Goal: Task Accomplishment & Management: Complete application form

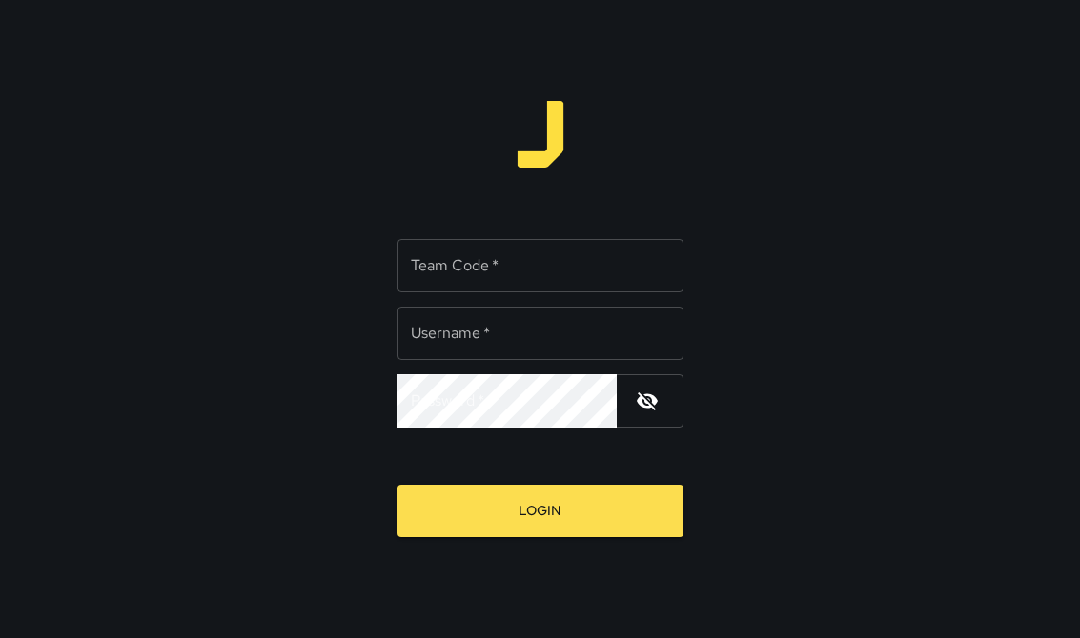
scroll to position [7, 0]
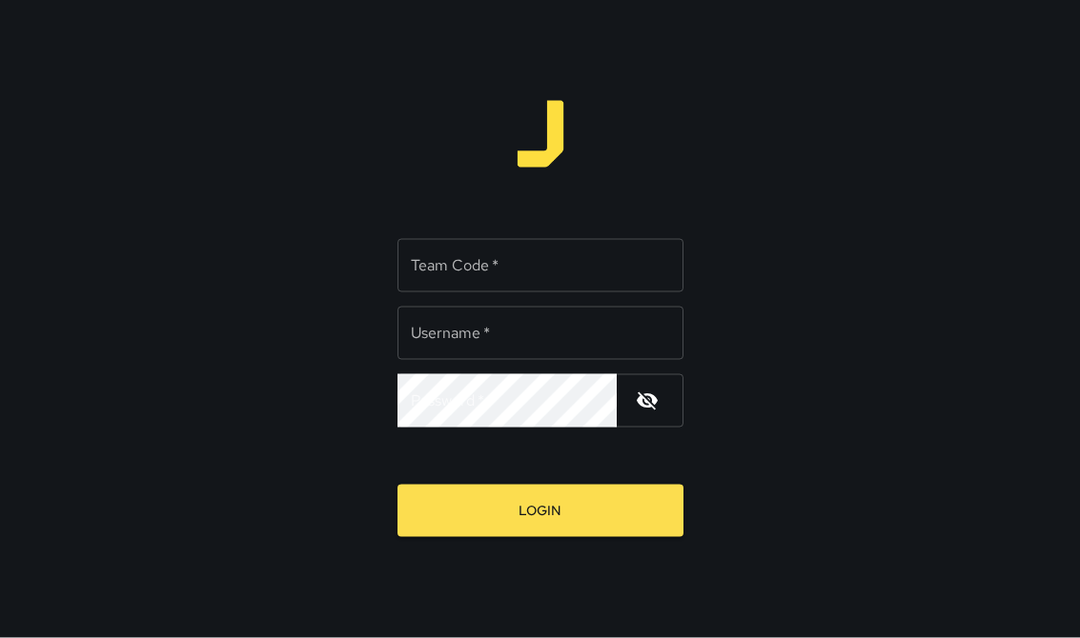
click at [1079, 217] on div "Team Code   * Team Code   * Username   * Username   * Password   * Password   *…" at bounding box center [540, 319] width 1080 height 638
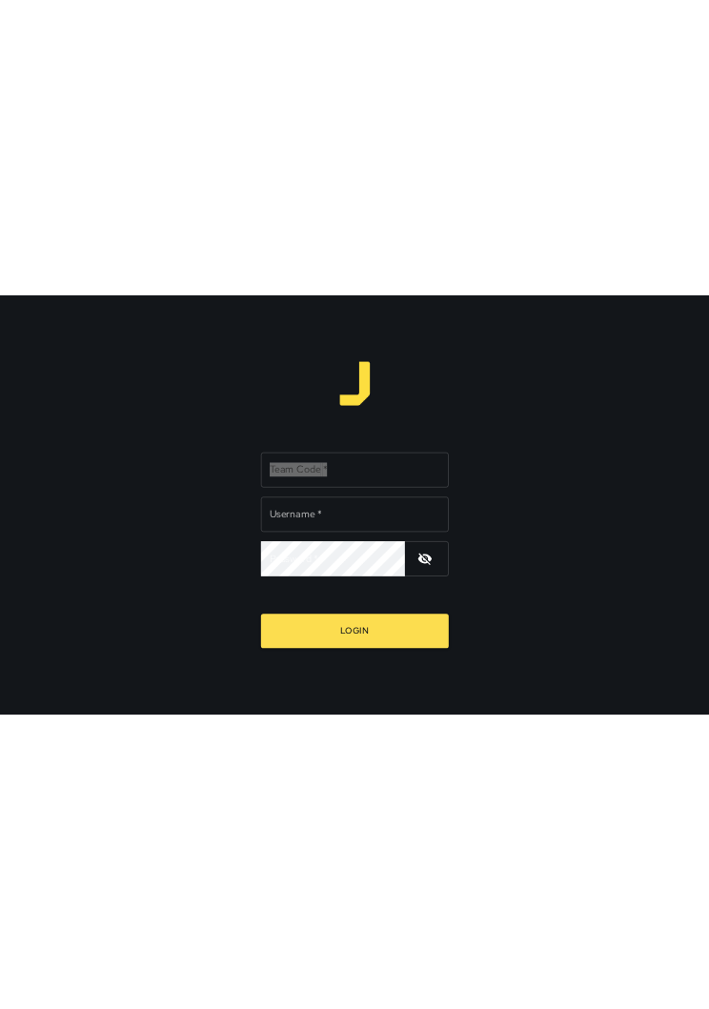
scroll to position [0, 0]
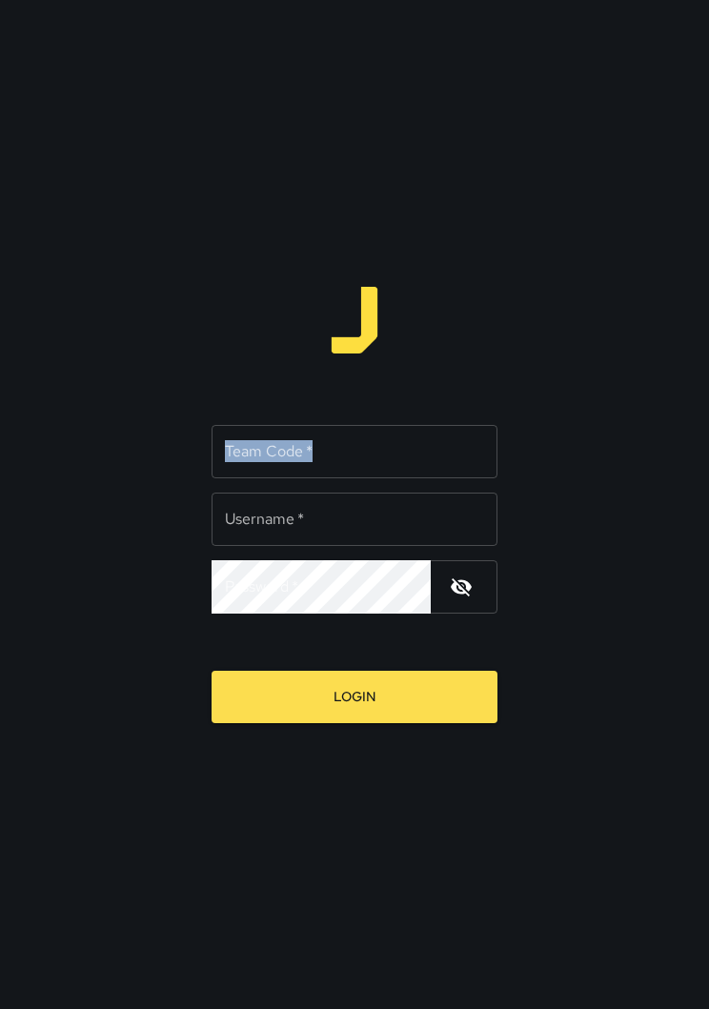
click at [378, 527] on input "Username   *" at bounding box center [355, 519] width 286 height 53
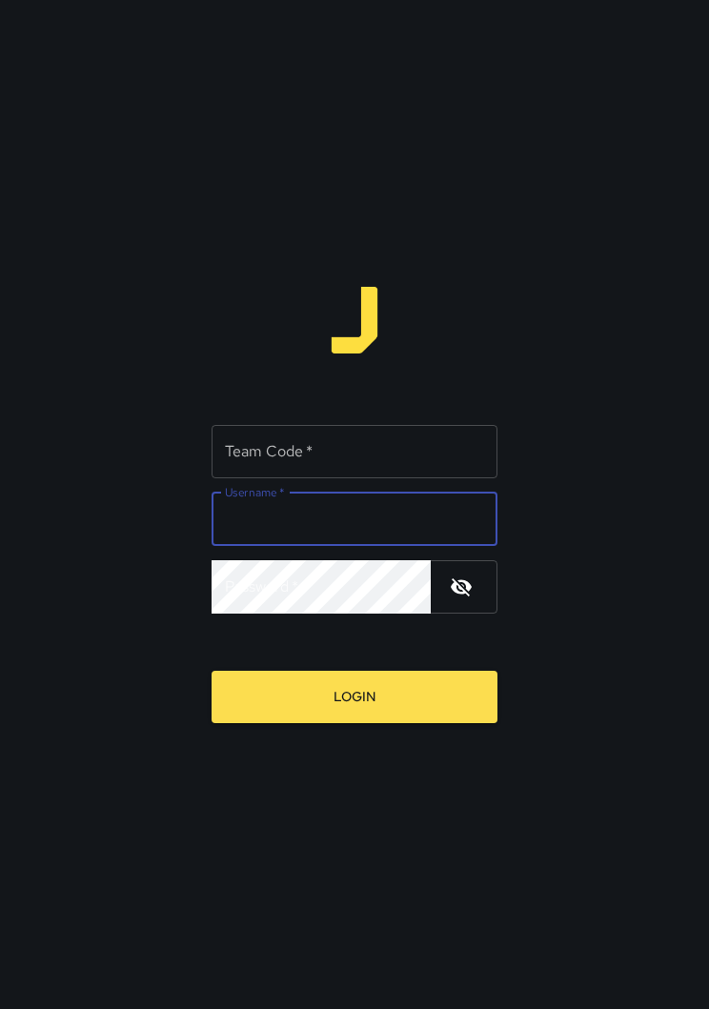
click at [410, 443] on input "Team Code   *" at bounding box center [355, 451] width 286 height 53
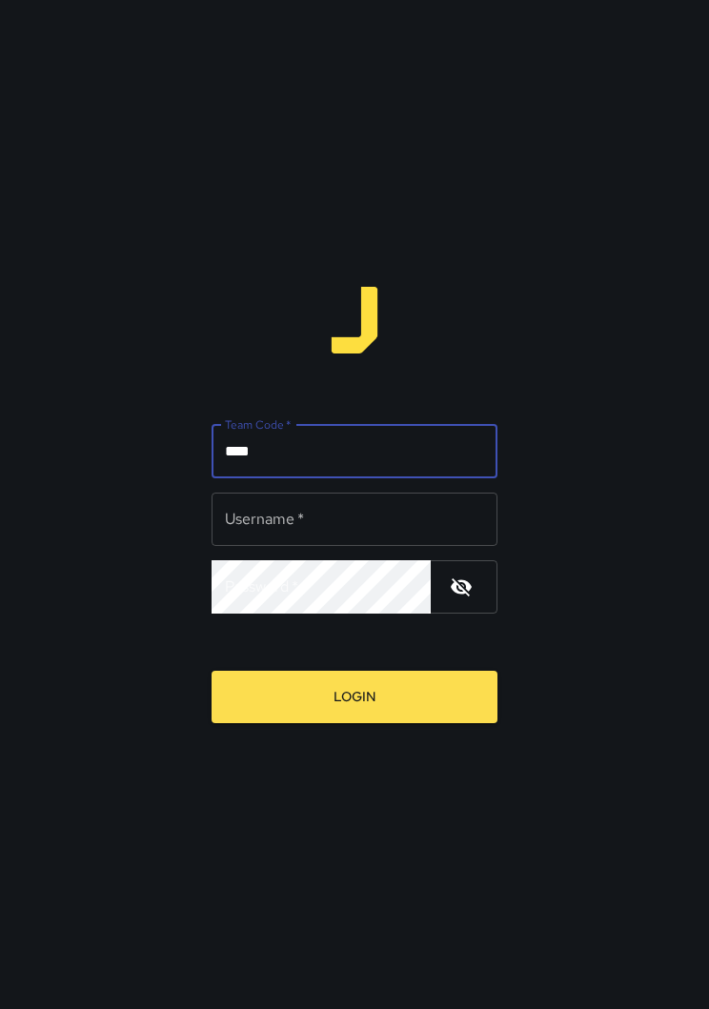
type input "****"
click at [334, 517] on input "Username   *" at bounding box center [355, 519] width 286 height 53
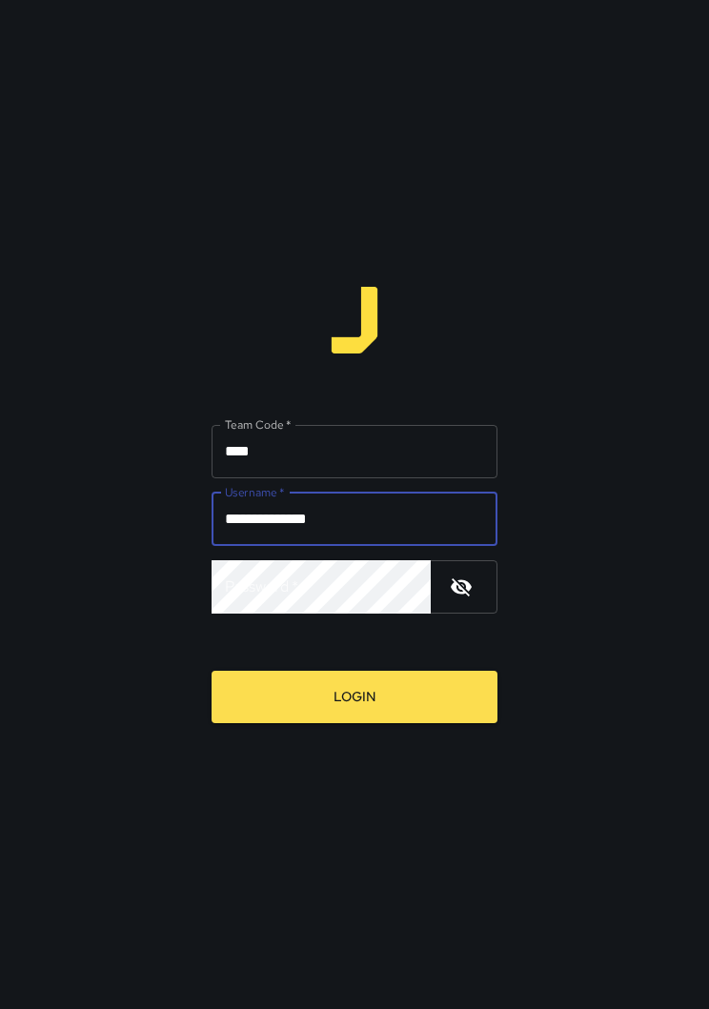
type input "**********"
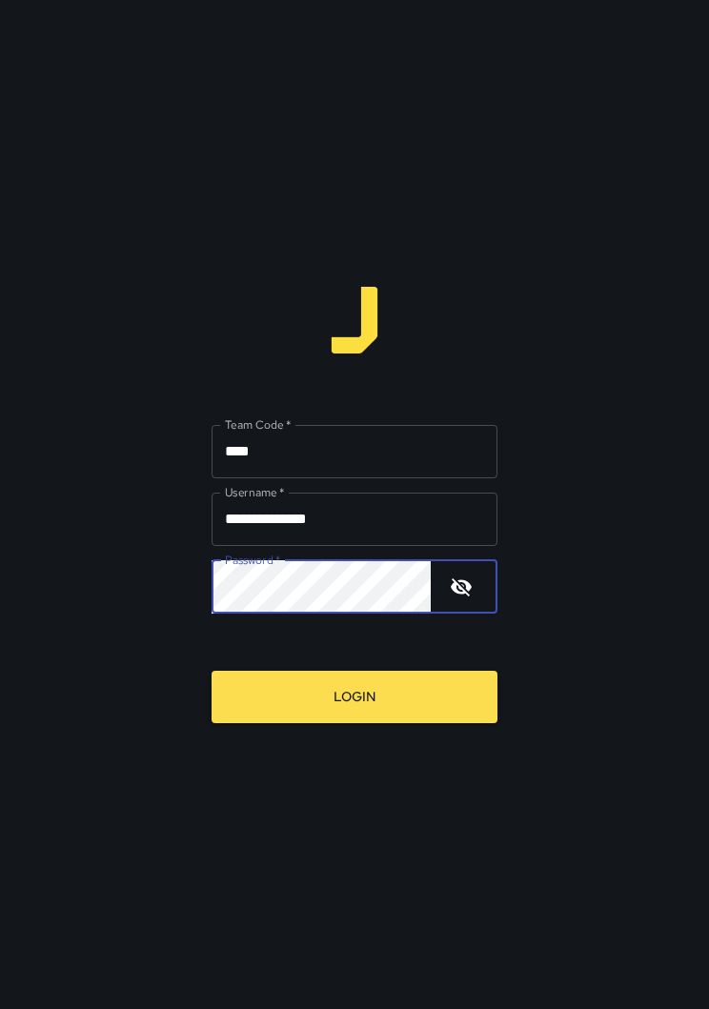
click at [457, 584] on icon "button" at bounding box center [461, 587] width 21 height 18
click at [630, 445] on div "**********" at bounding box center [354, 504] width 709 height 1009
click at [420, 638] on button "Login" at bounding box center [355, 697] width 286 height 52
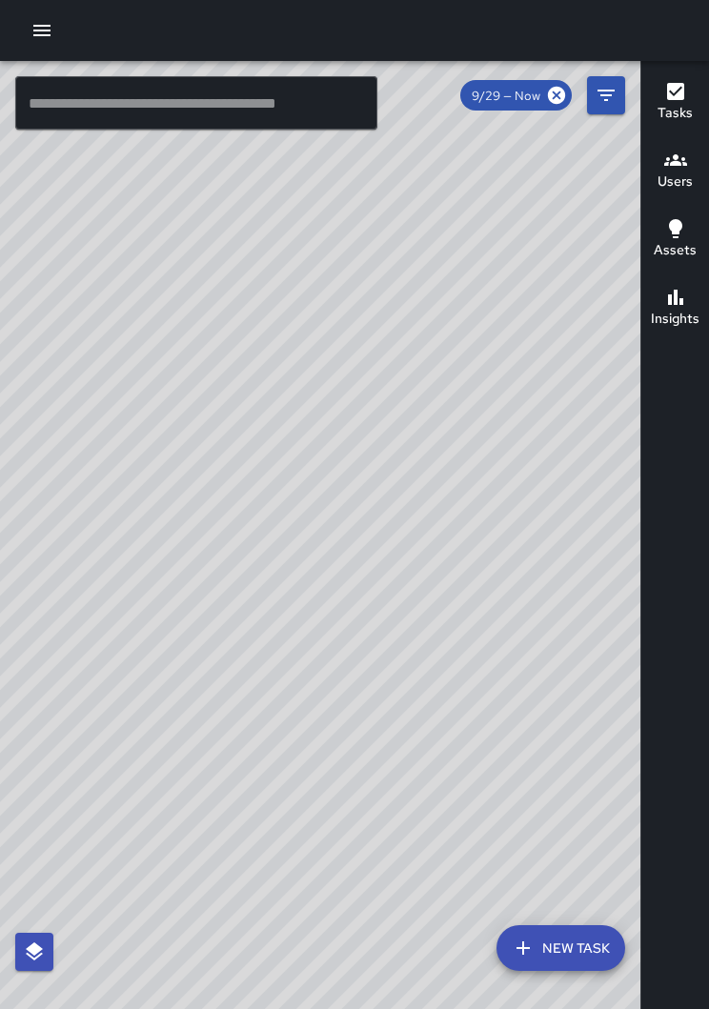
click at [52, 41] on icon "button" at bounding box center [41, 30] width 23 height 23
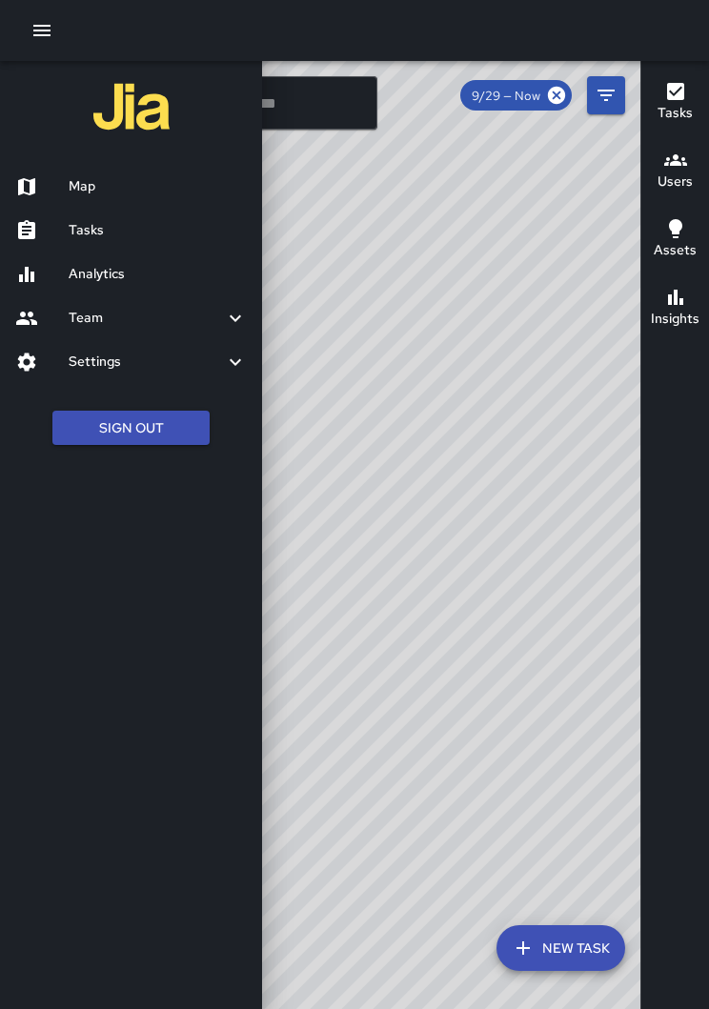
click at [98, 231] on h6 "Tasks" at bounding box center [158, 230] width 178 height 21
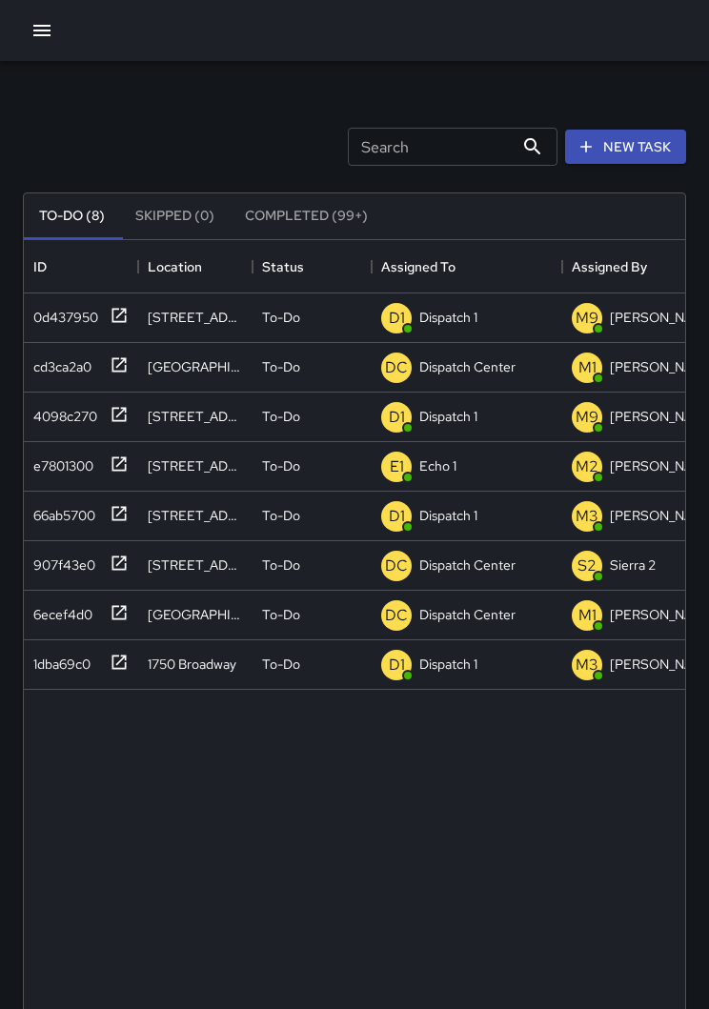
scroll to position [807, 661]
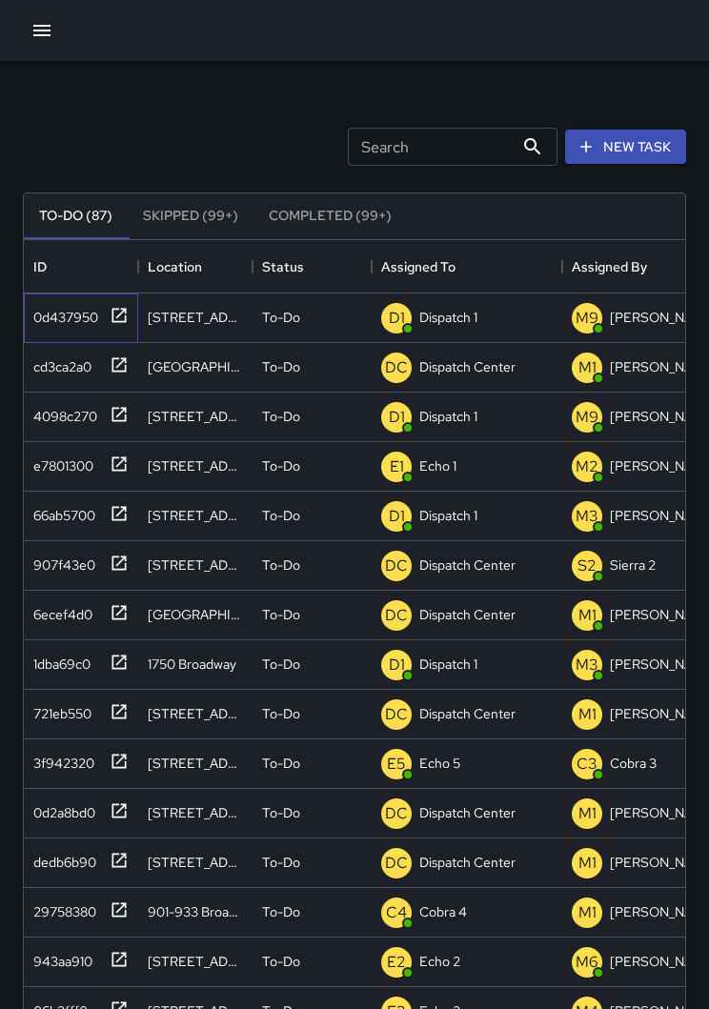
click at [126, 329] on div at bounding box center [115, 313] width 27 height 31
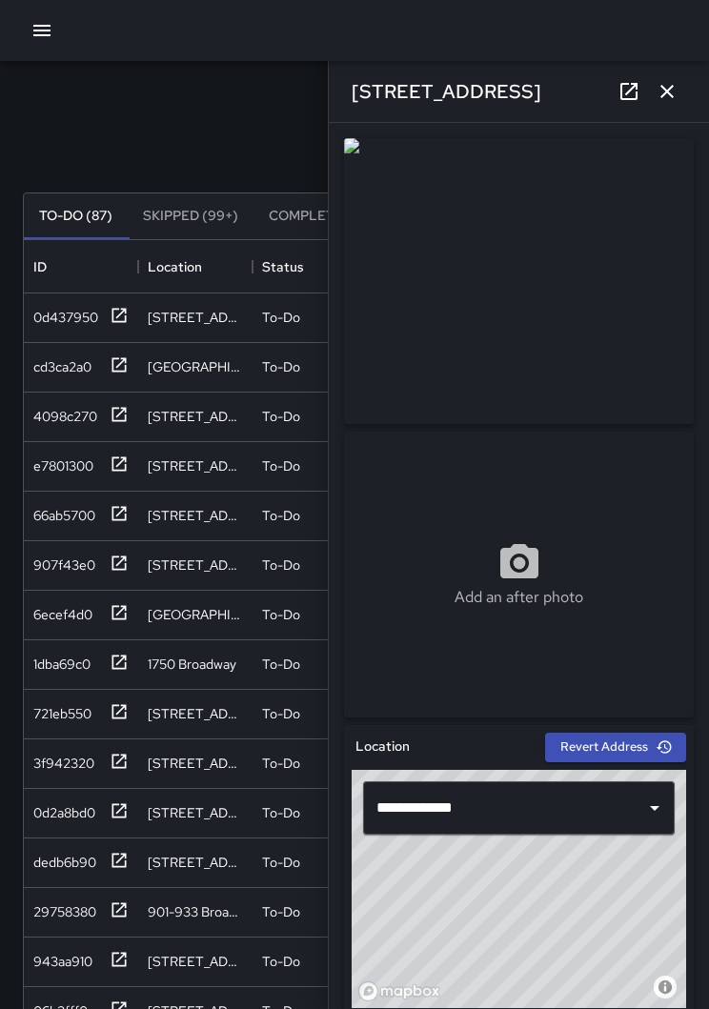
click at [669, 91] on icon "button" at bounding box center [666, 91] width 13 height 13
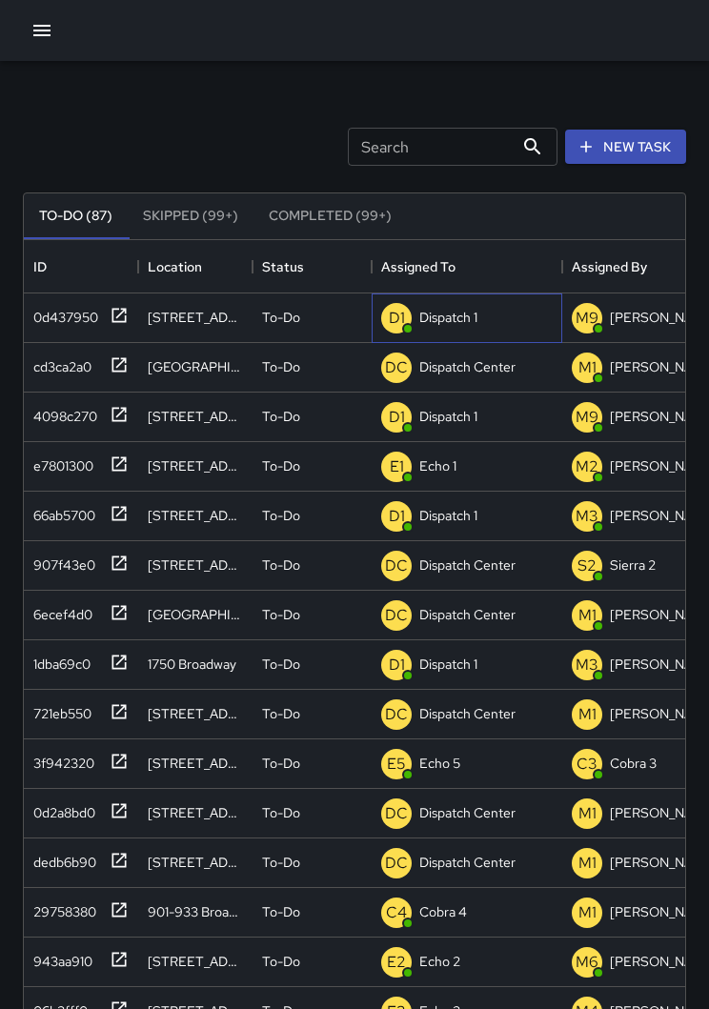
click at [465, 326] on p "Dispatch 1" at bounding box center [448, 317] width 58 height 19
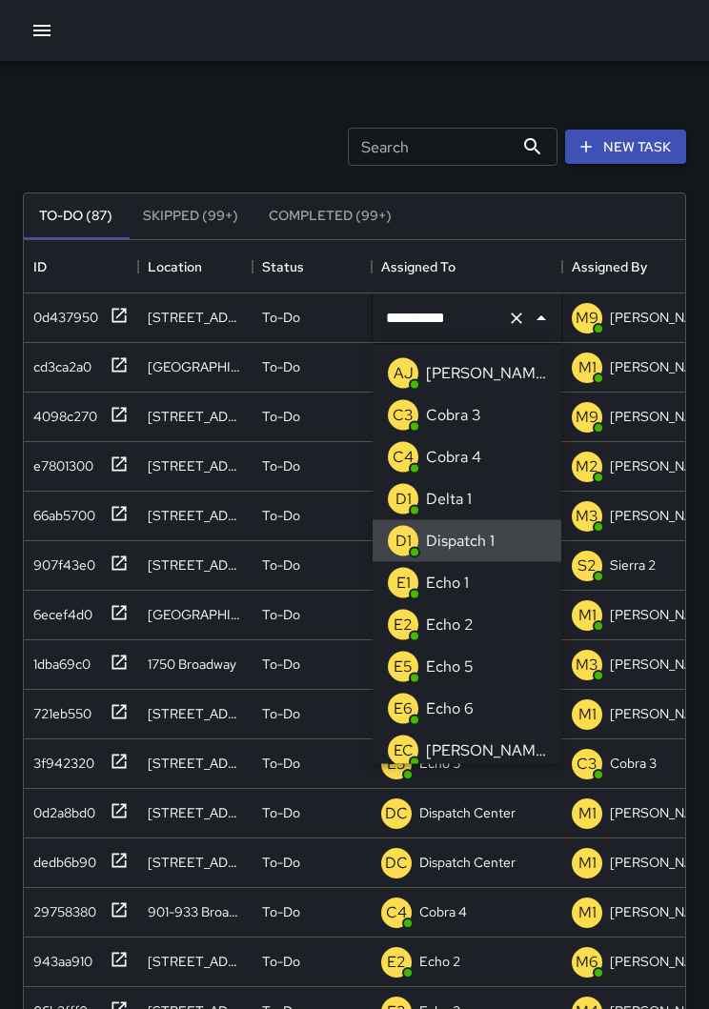
click at [515, 311] on icon "Clear" at bounding box center [516, 318] width 19 height 19
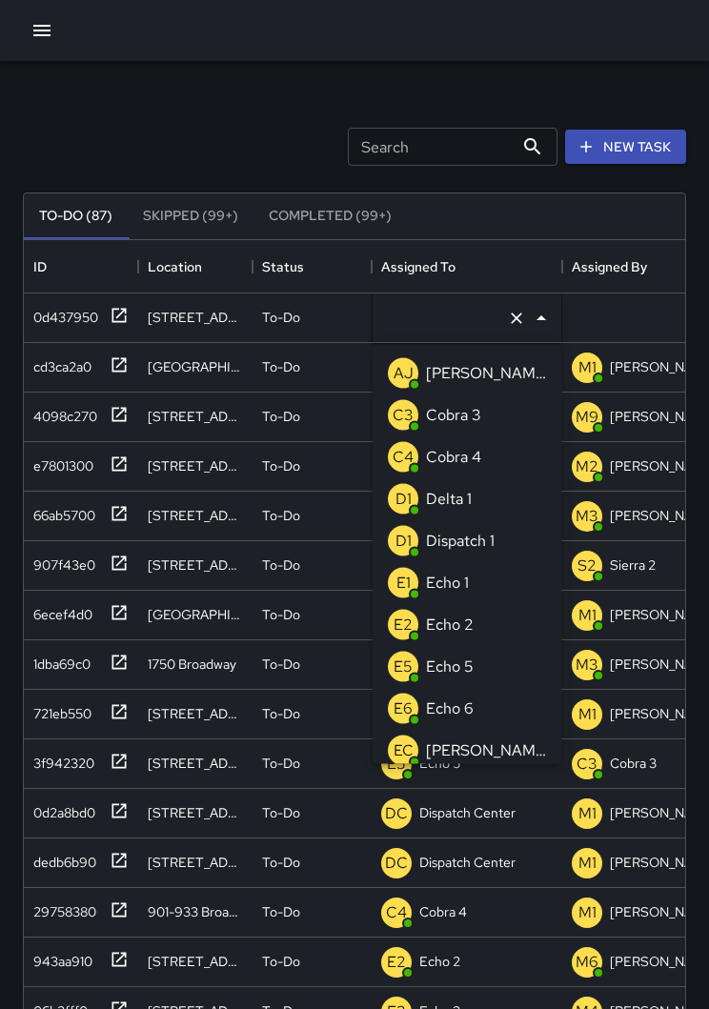
click at [456, 583] on p "Echo 1" at bounding box center [447, 583] width 43 height 23
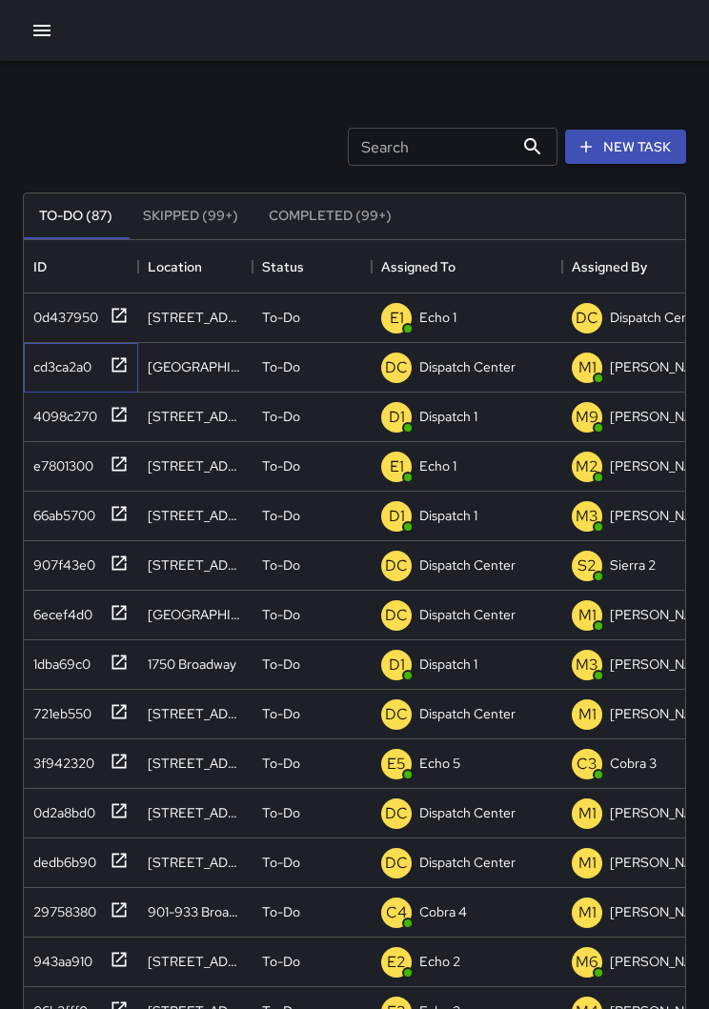
click at [130, 364] on div "cd3ca2a0" at bounding box center [81, 368] width 114 height 50
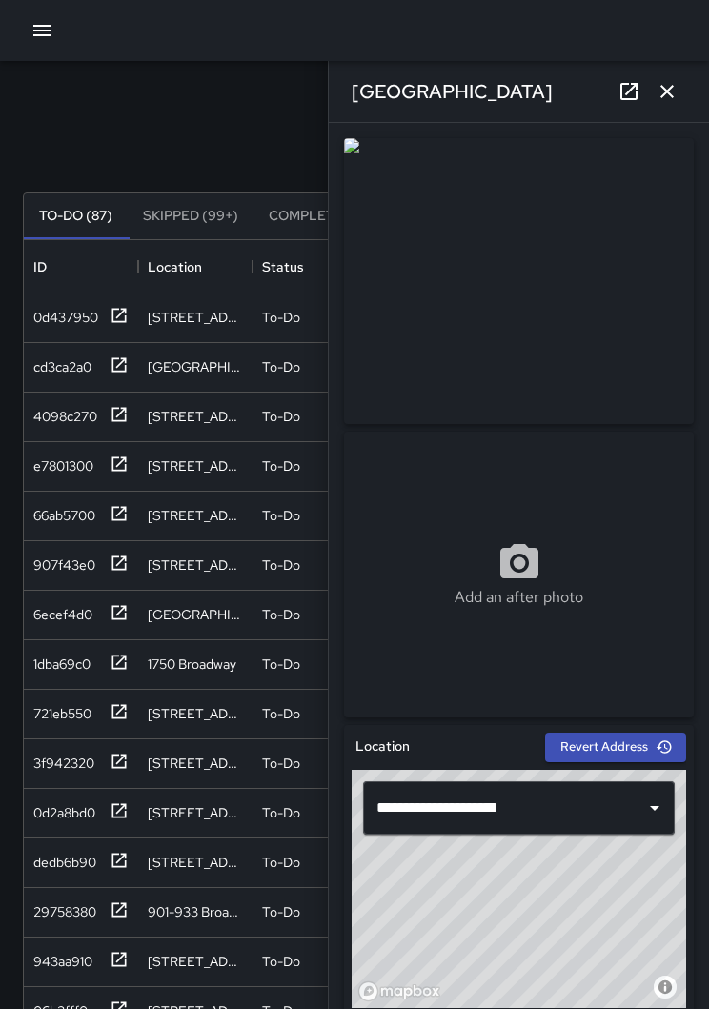
click at [645, 99] on link at bounding box center [629, 91] width 38 height 38
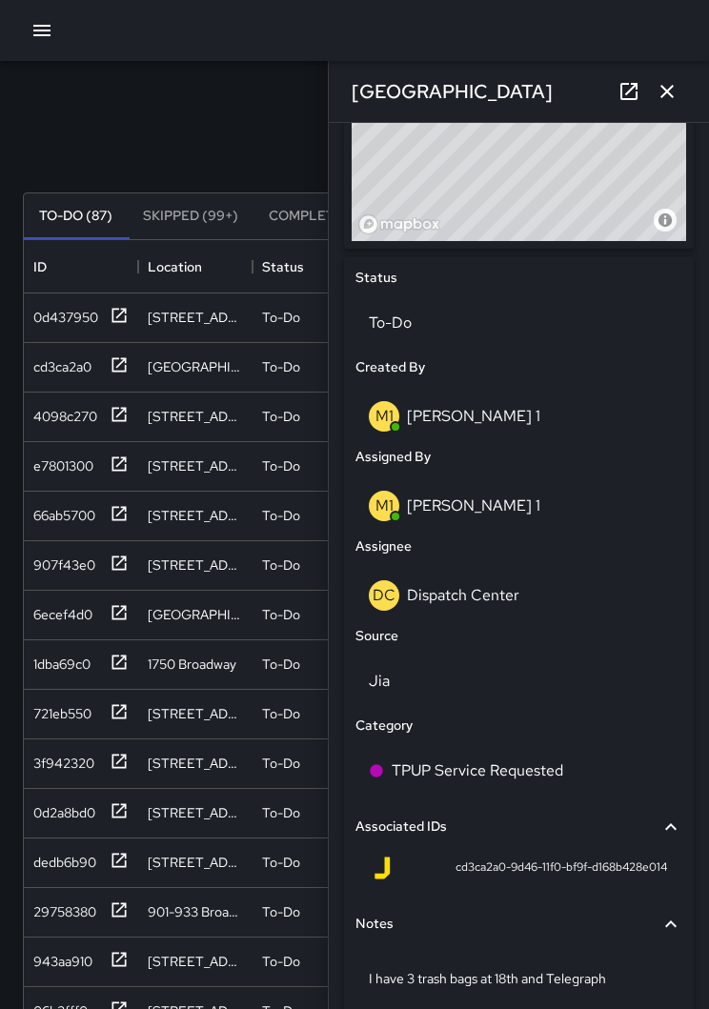
scroll to position [768, 0]
click at [485, 597] on p "Dispatch Center" at bounding box center [463, 594] width 112 height 20
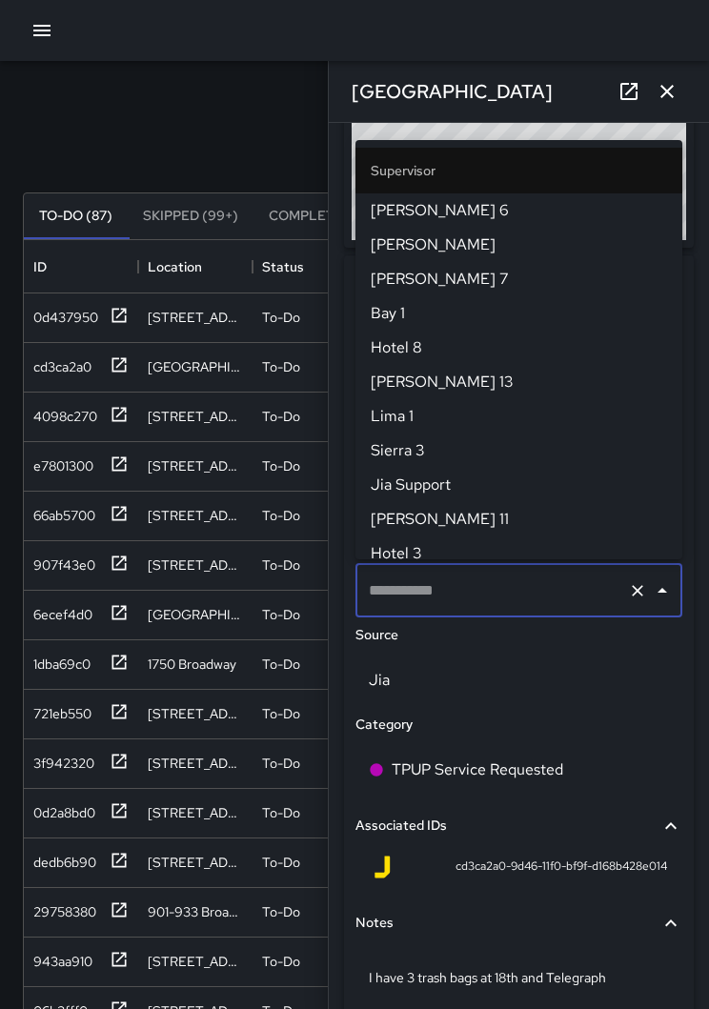
type input "**********"
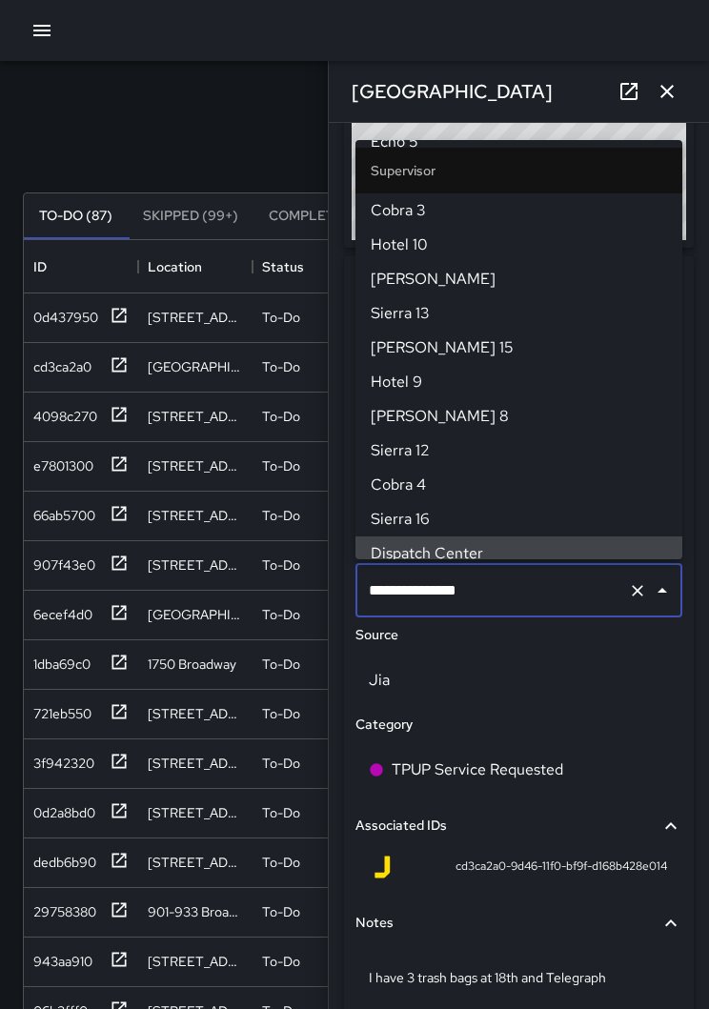
click at [637, 581] on icon "Clear" at bounding box center [637, 590] width 19 height 19
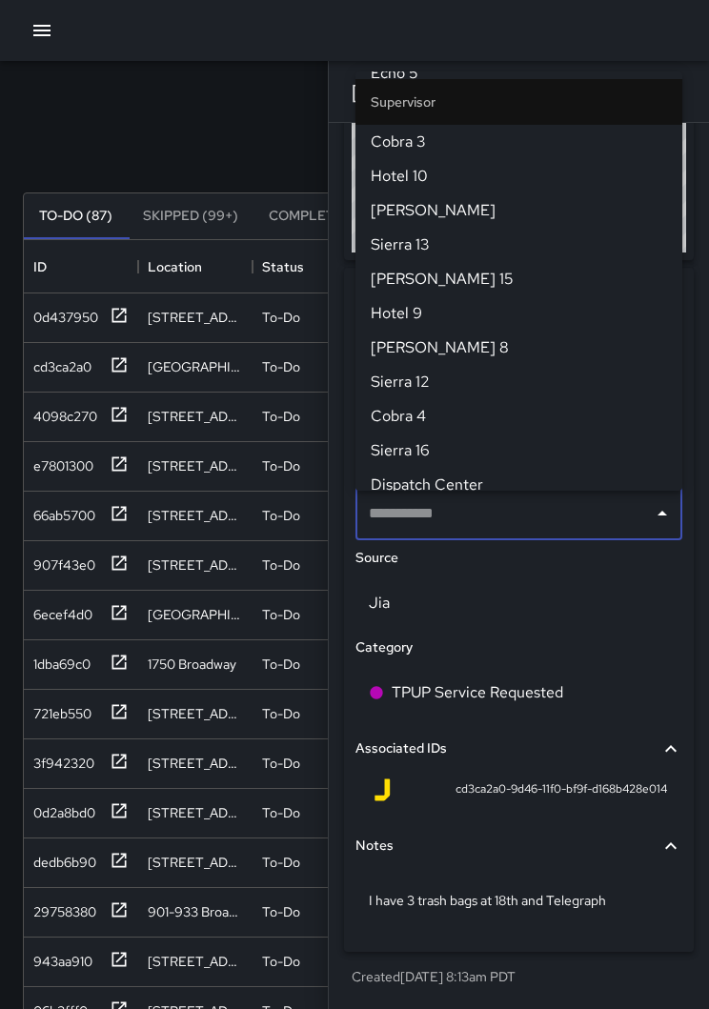
scroll to position [0, 0]
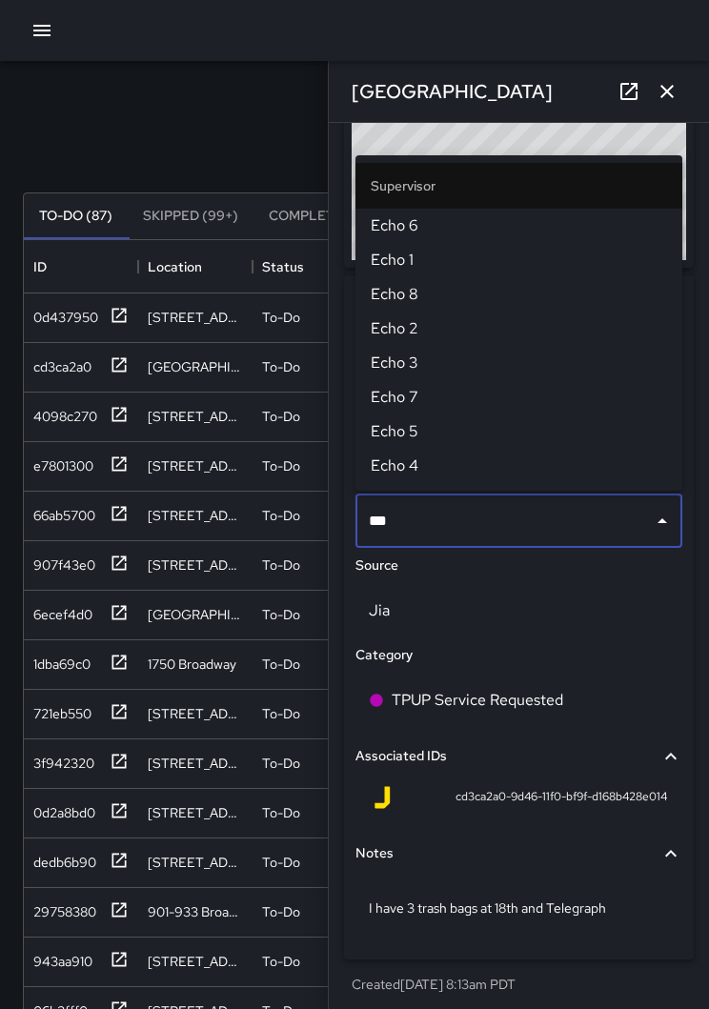
type input "****"
click at [404, 265] on span "Echo 1" at bounding box center [519, 260] width 296 height 23
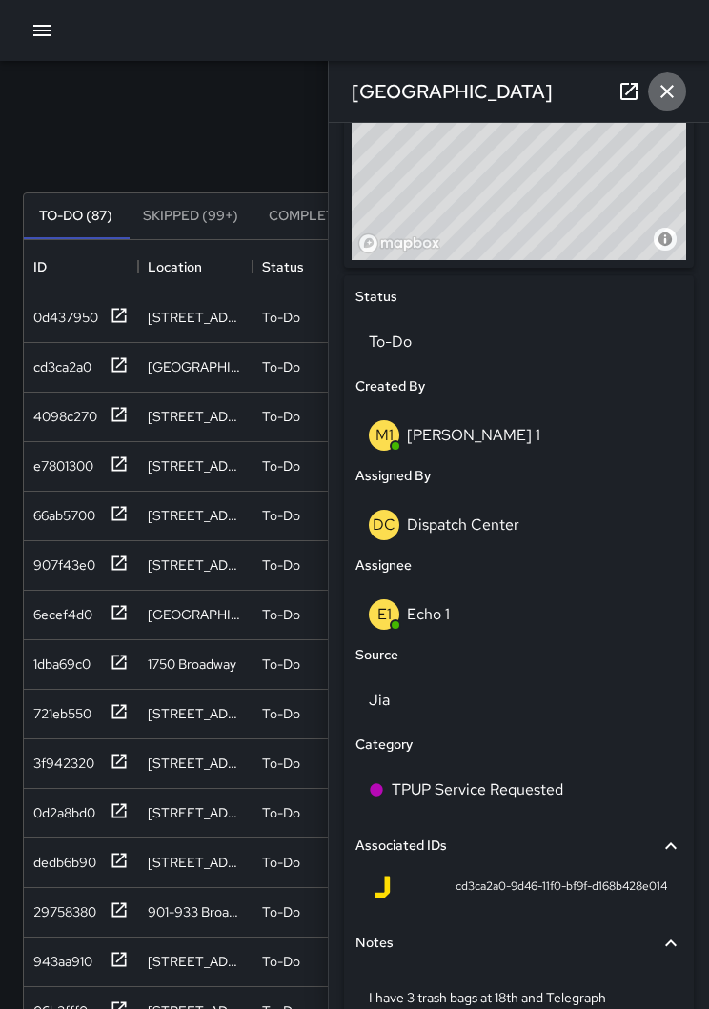
click at [673, 93] on icon "button" at bounding box center [667, 91] width 23 height 23
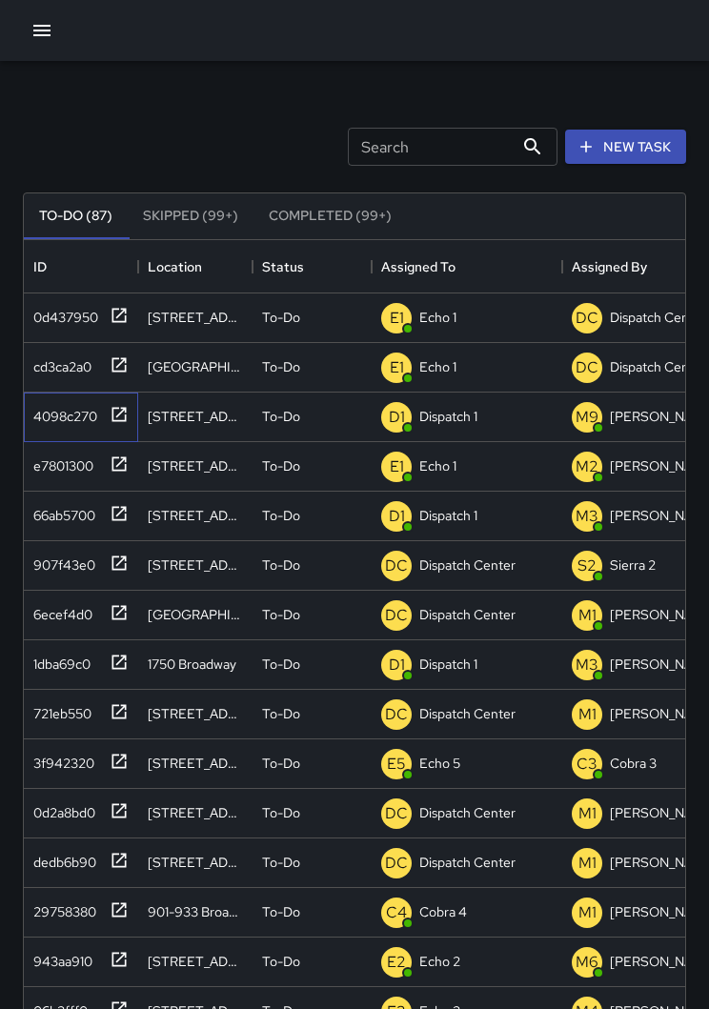
click at [118, 415] on icon at bounding box center [119, 414] width 14 height 14
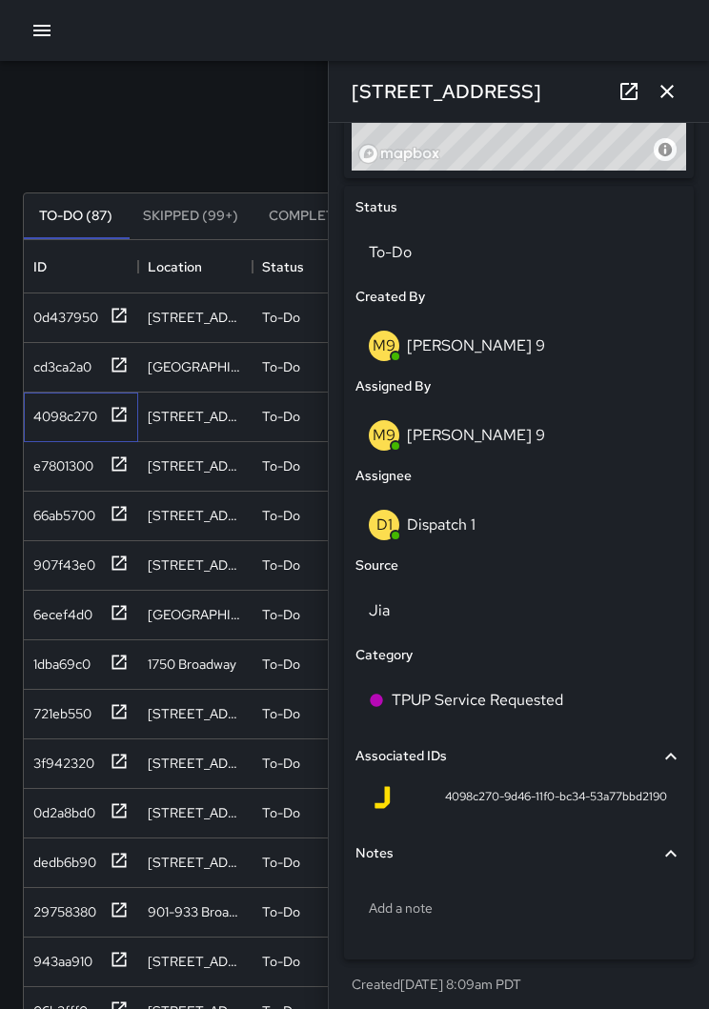
scroll to position [837, 0]
click at [470, 528] on p "Dispatch 1" at bounding box center [441, 526] width 69 height 20
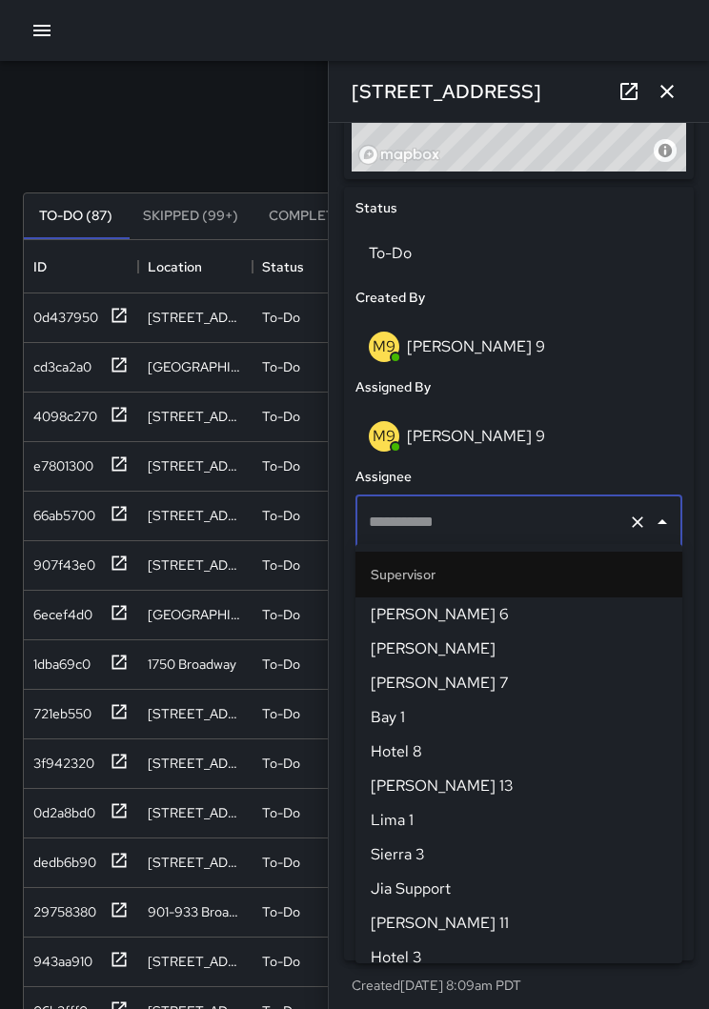
type input "**********"
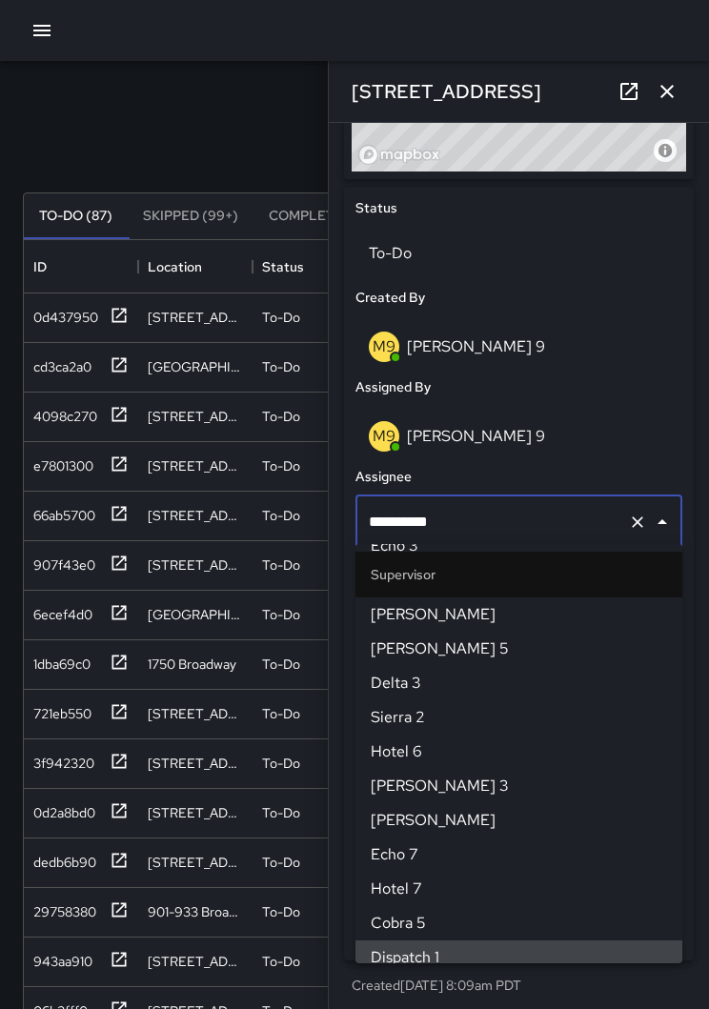
click at [638, 525] on icon "Clear" at bounding box center [637, 522] width 19 height 19
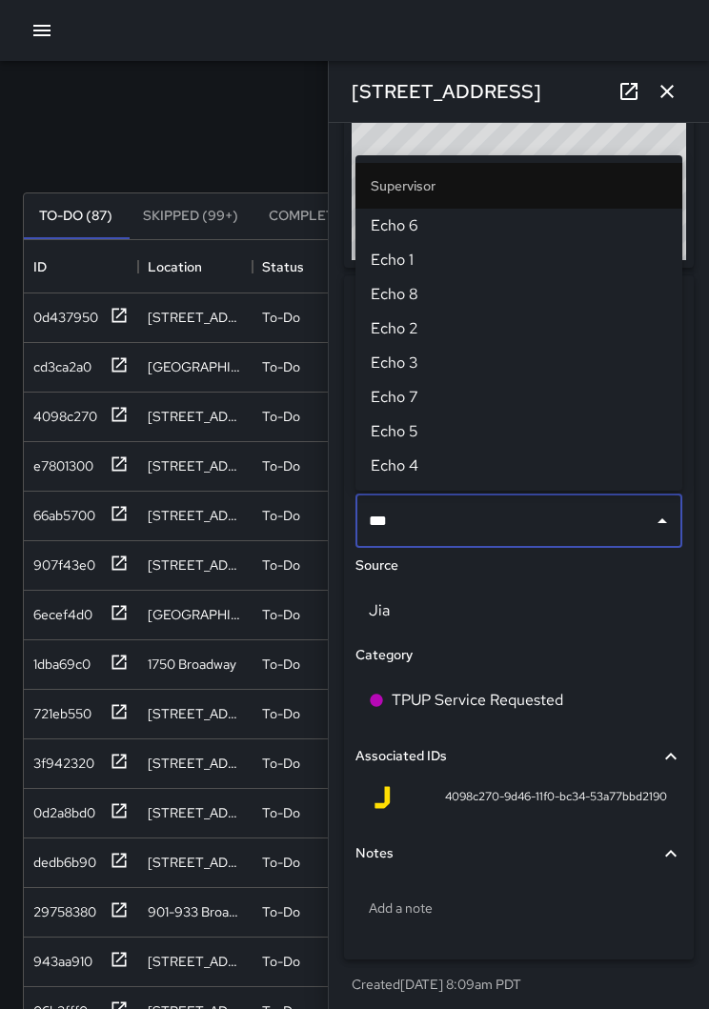
type input "****"
click at [415, 264] on span "Echo 1" at bounding box center [519, 260] width 296 height 23
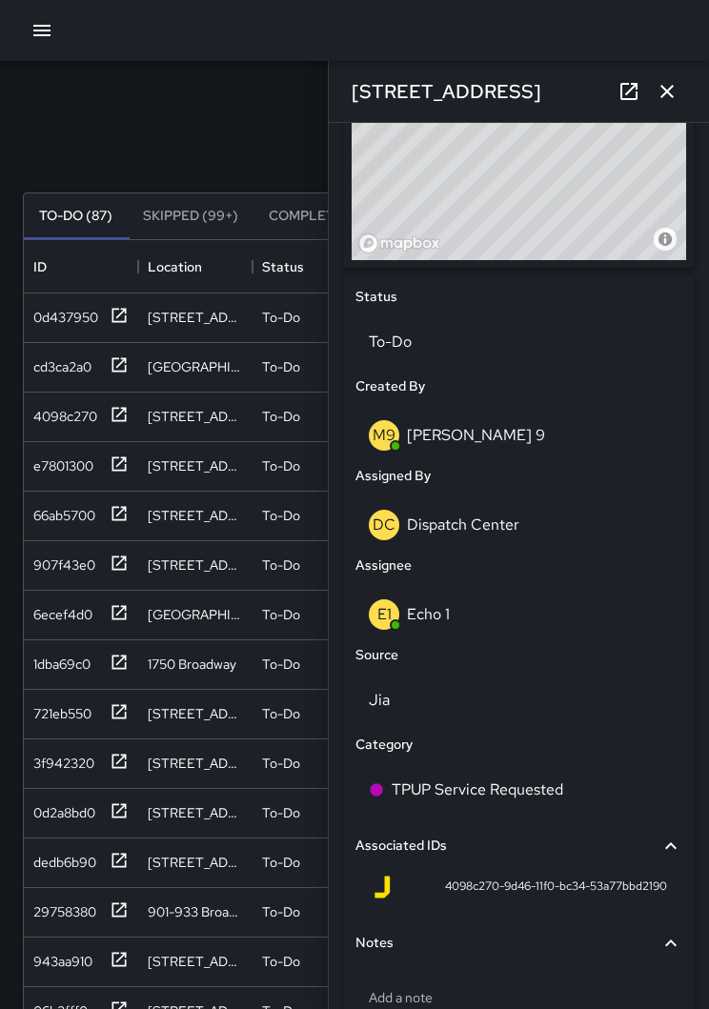
click at [659, 108] on button "button" at bounding box center [667, 91] width 38 height 38
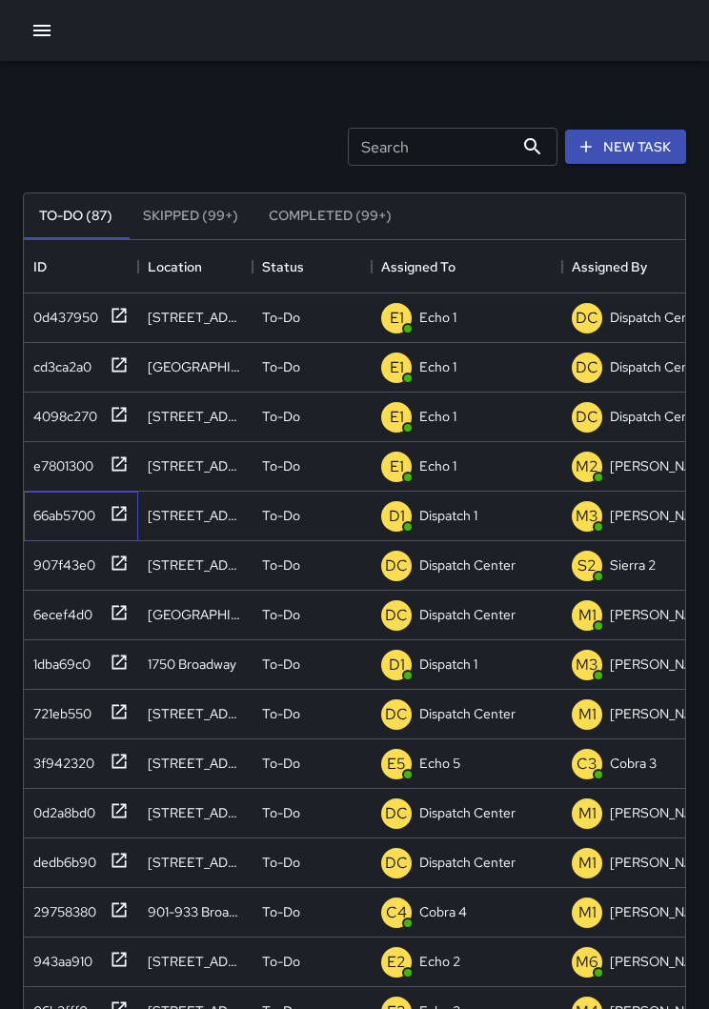
click at [132, 517] on div "66ab5700" at bounding box center [81, 517] width 114 height 50
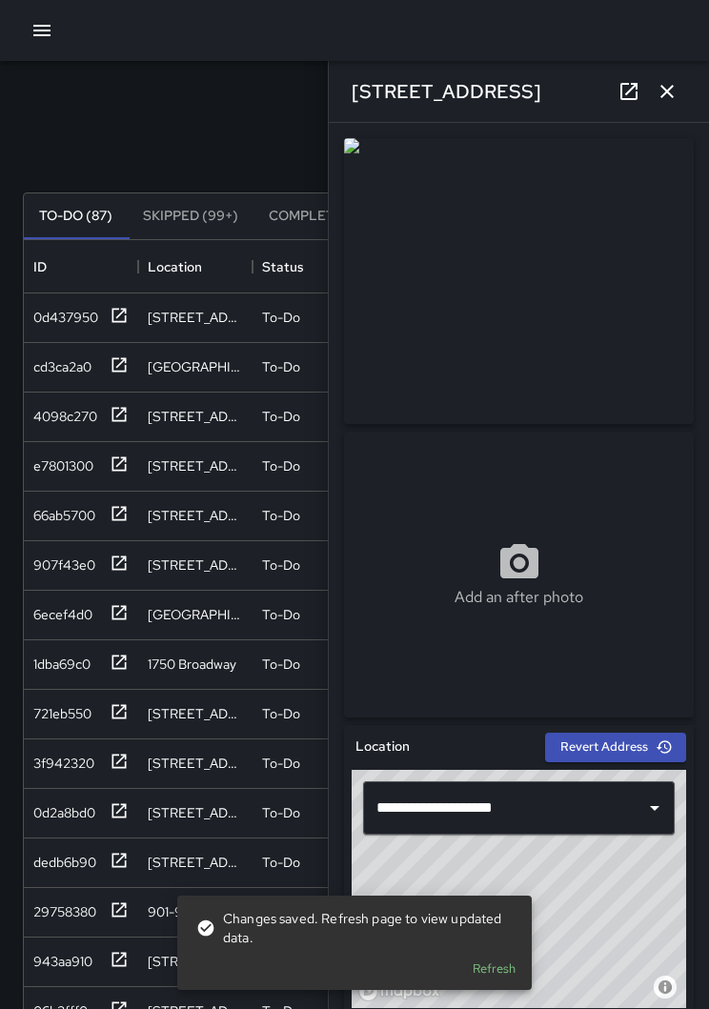
click at [674, 91] on icon "button" at bounding box center [667, 91] width 23 height 23
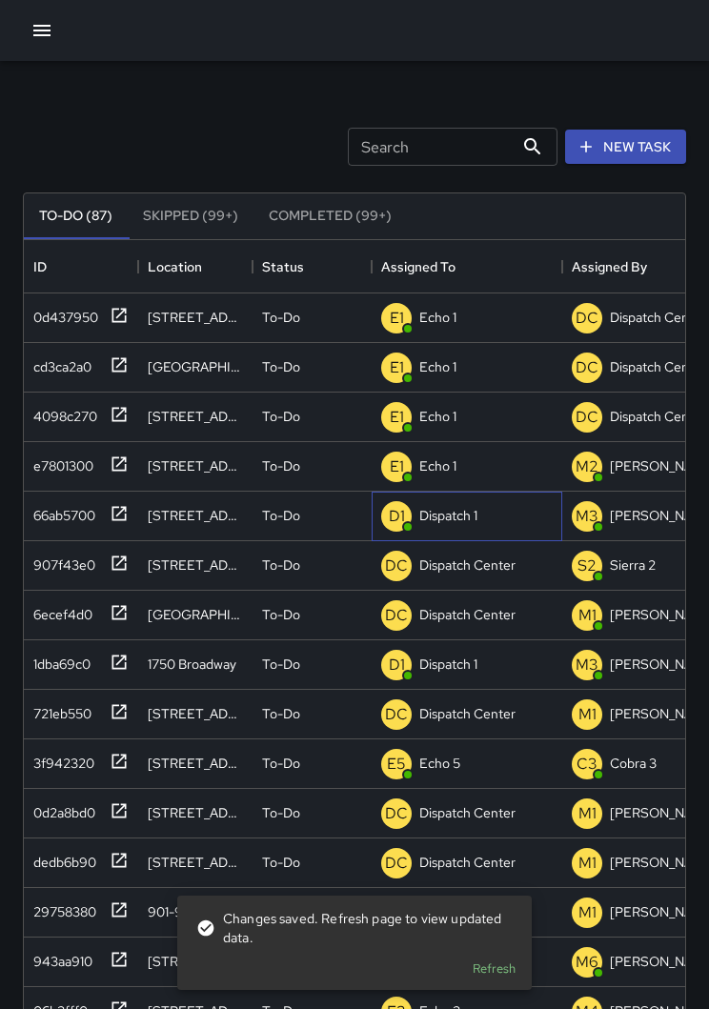
click at [456, 518] on p "Dispatch 1" at bounding box center [448, 515] width 58 height 19
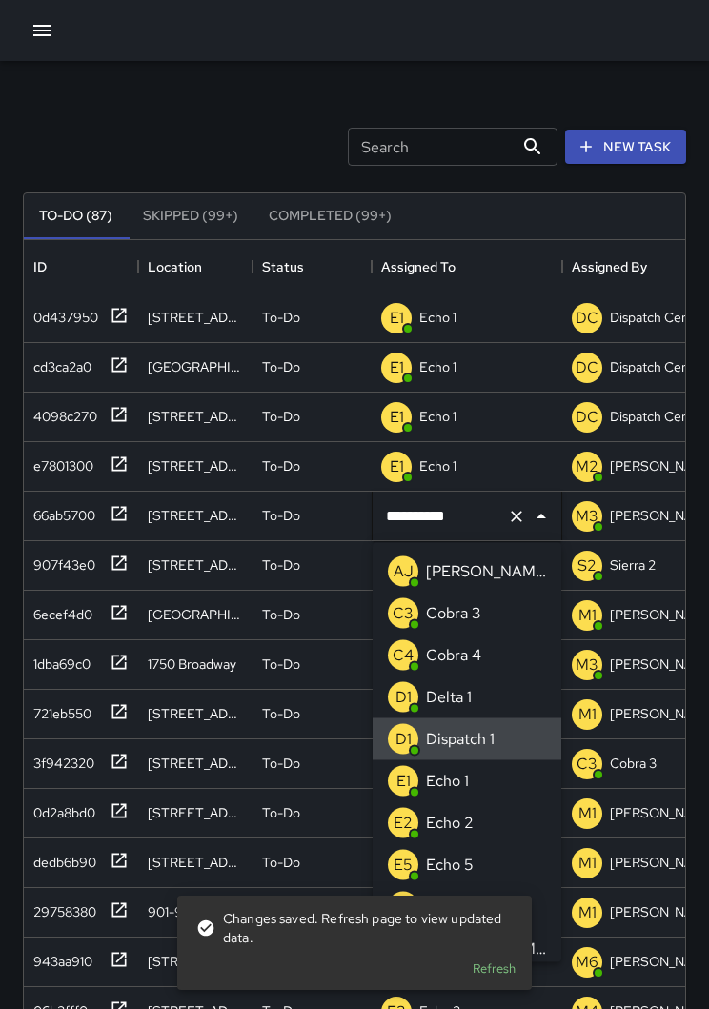
click at [517, 517] on icon "Clear" at bounding box center [516, 516] width 11 height 11
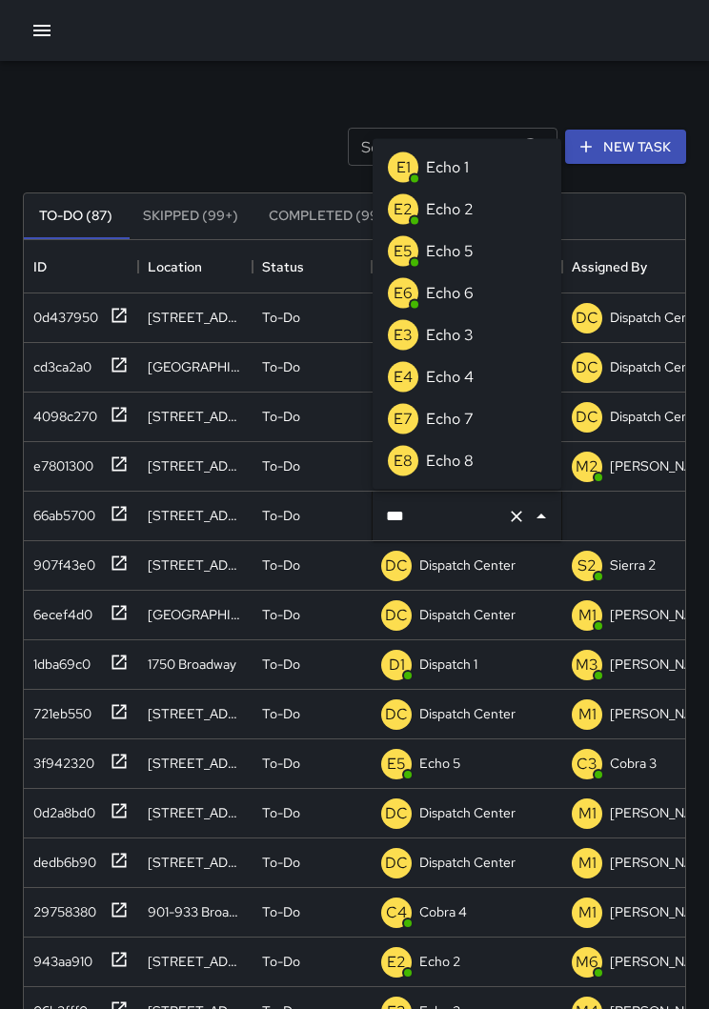
type input "****"
click at [462, 164] on p "Echo 1" at bounding box center [447, 167] width 43 height 23
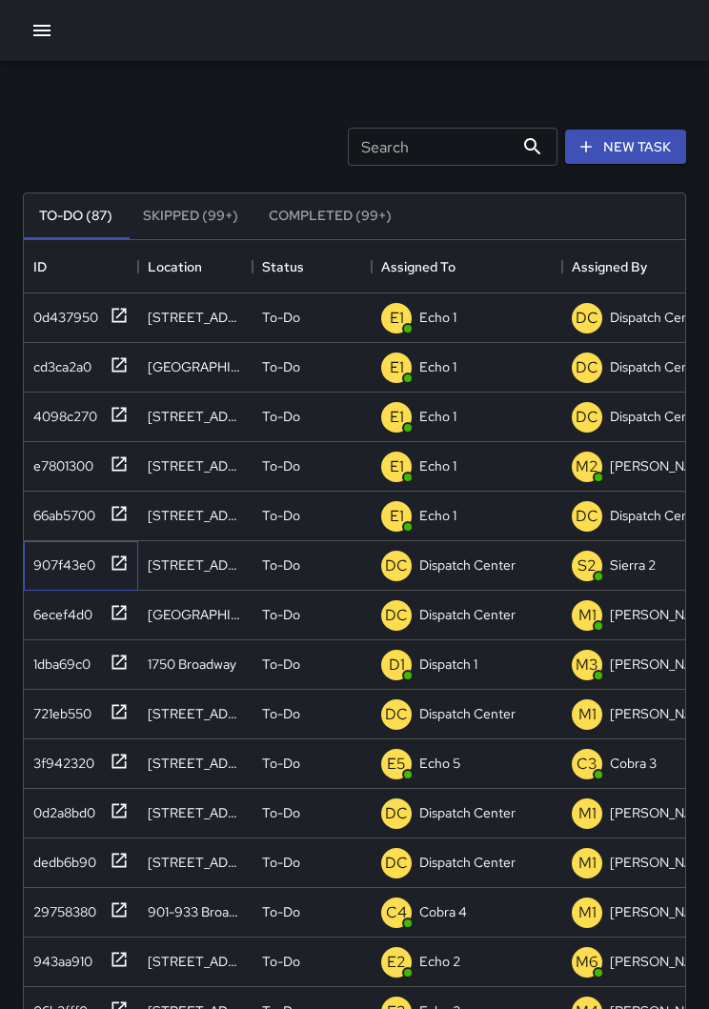
click at [128, 569] on icon at bounding box center [119, 563] width 19 height 19
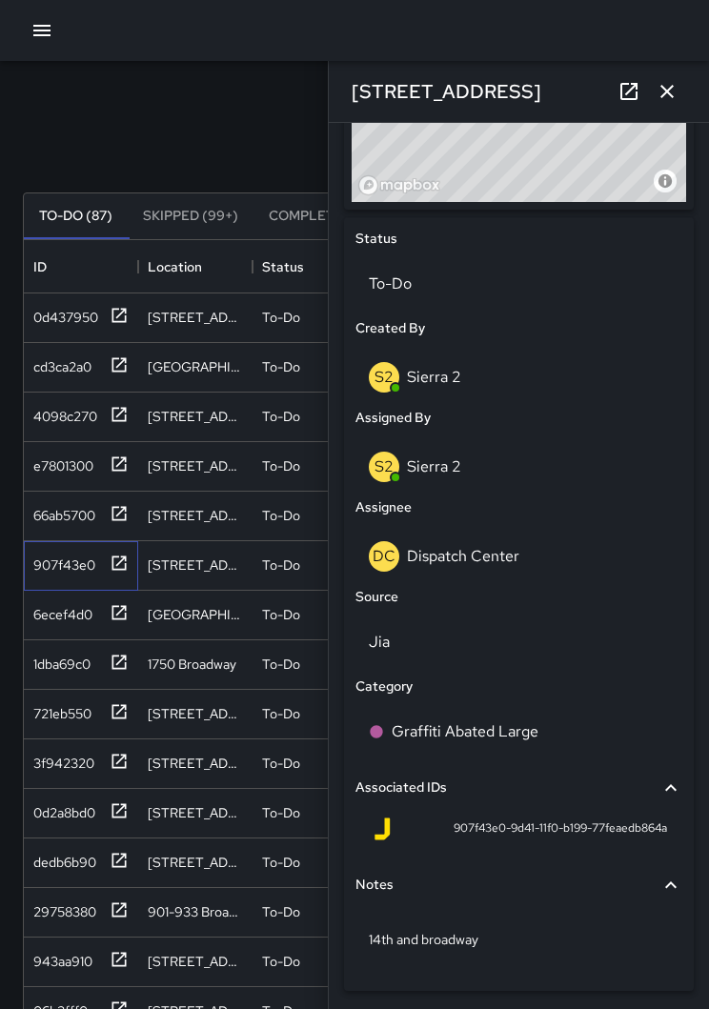
scroll to position [805, 0]
click at [493, 556] on p "Dispatch Center" at bounding box center [463, 557] width 112 height 20
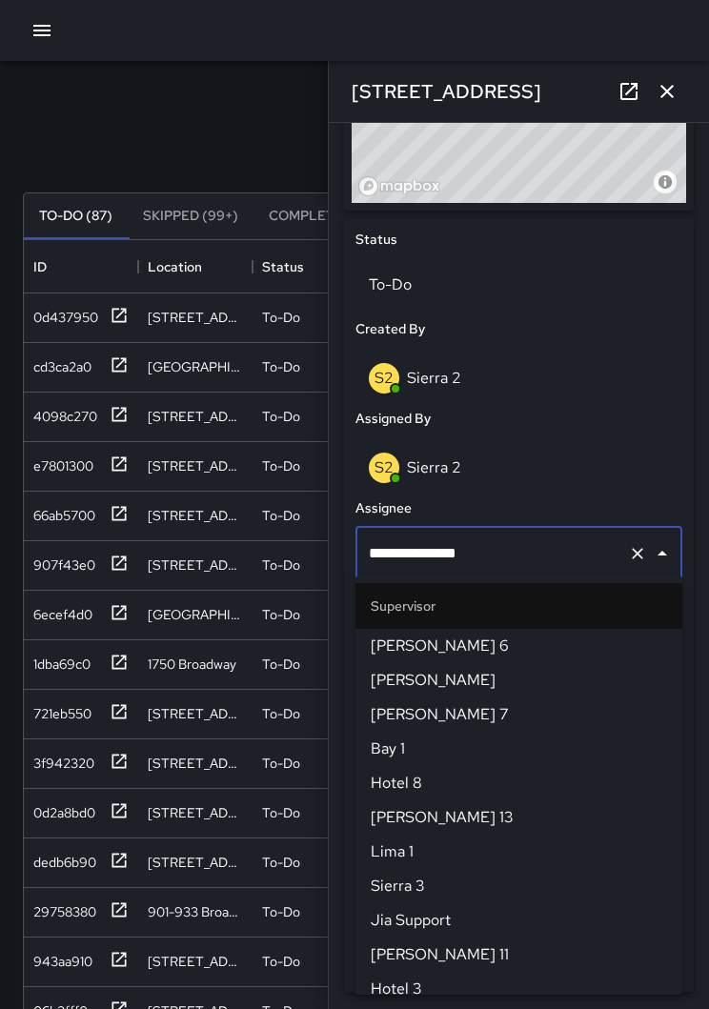
scroll to position [1887, 0]
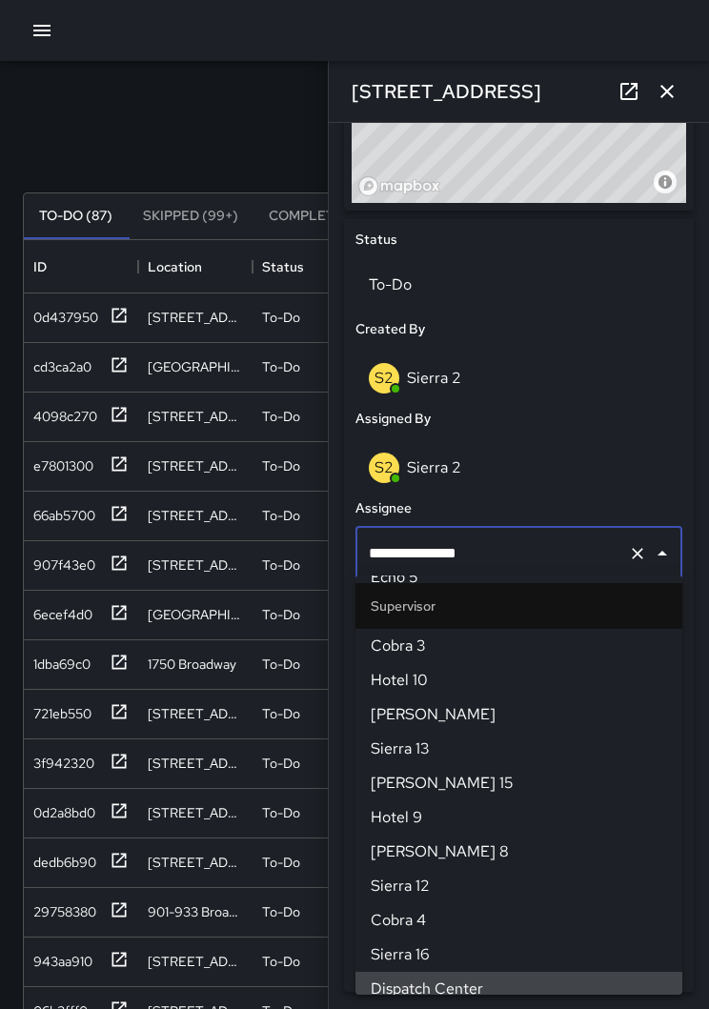
click at [640, 544] on icon "Clear" at bounding box center [637, 553] width 19 height 19
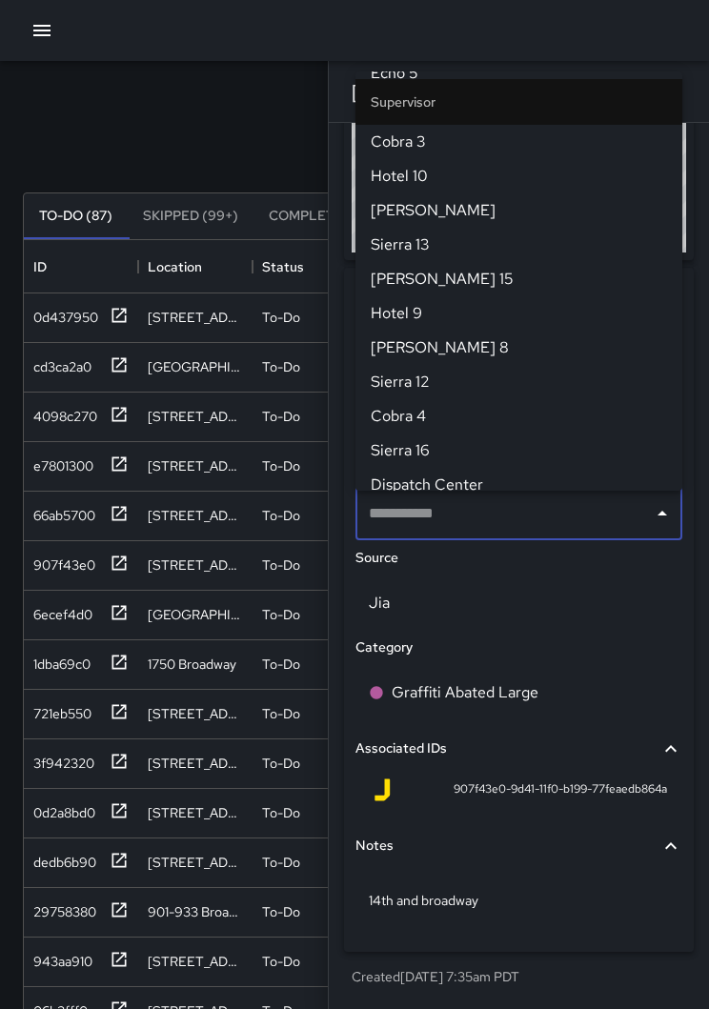
scroll to position [0, 0]
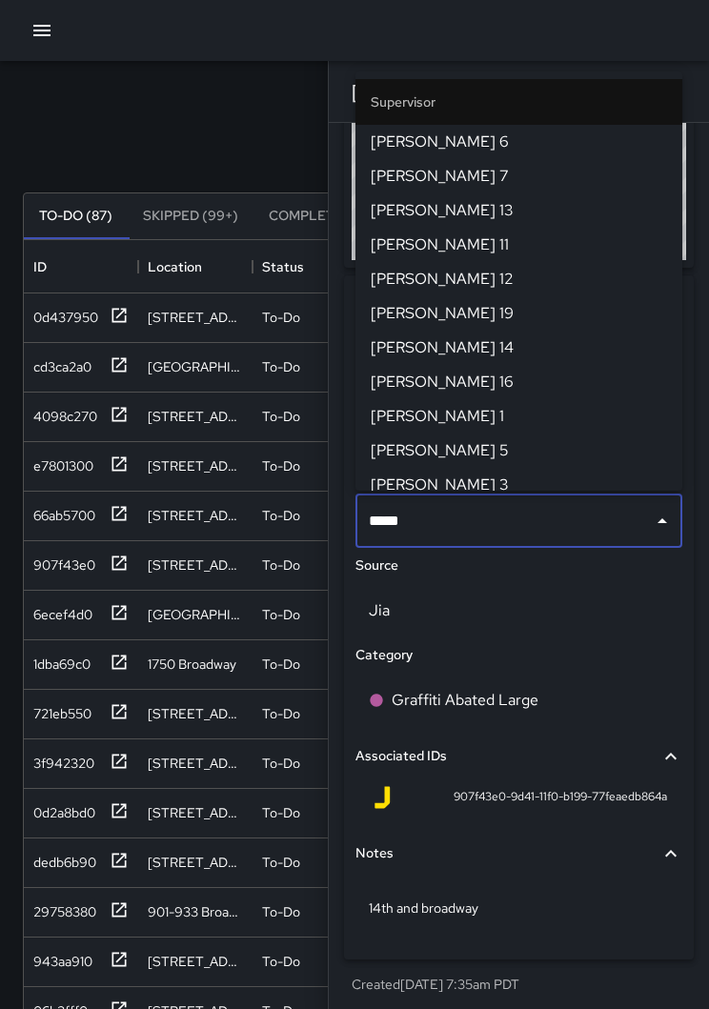
type input "******"
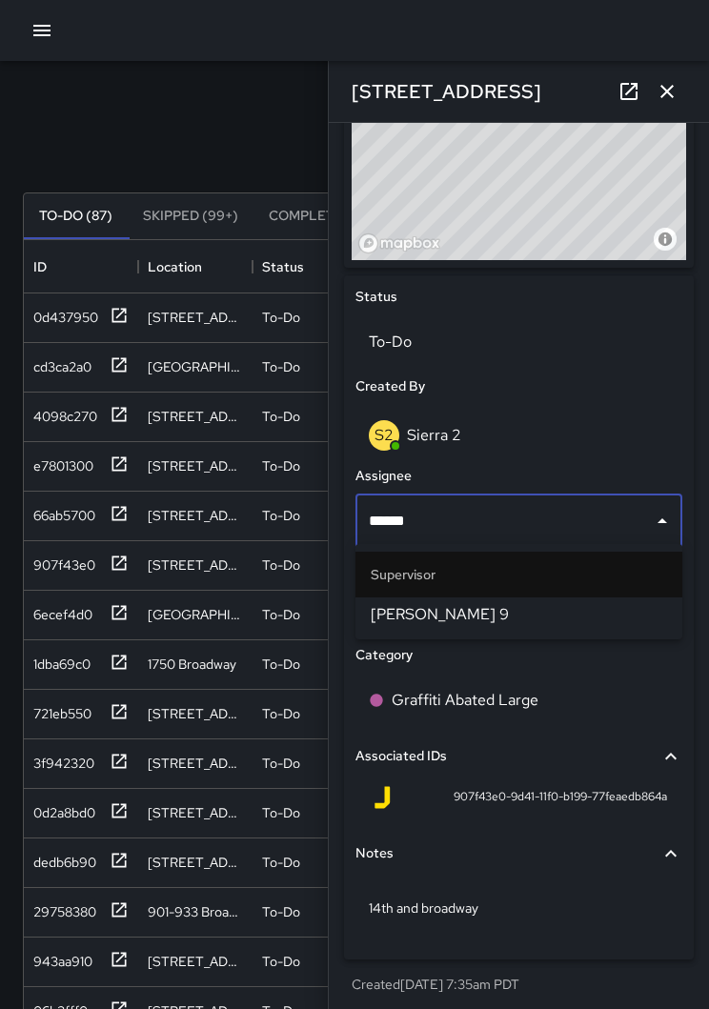
click at [484, 610] on span "[PERSON_NAME] 9" at bounding box center [519, 614] width 296 height 23
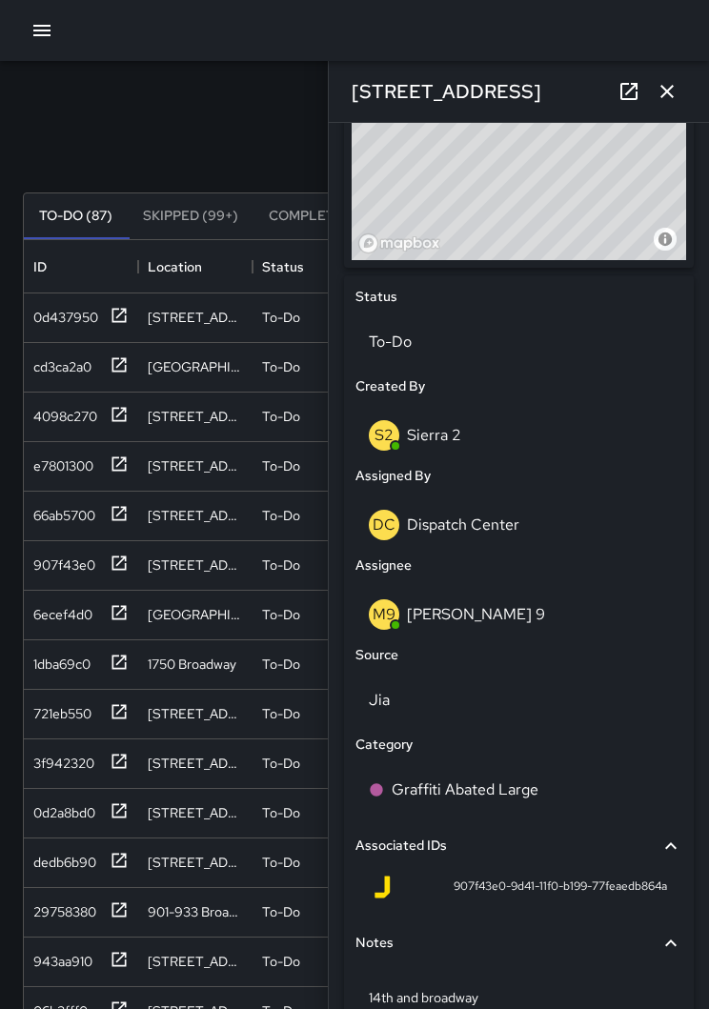
click at [678, 90] on button "button" at bounding box center [667, 91] width 38 height 38
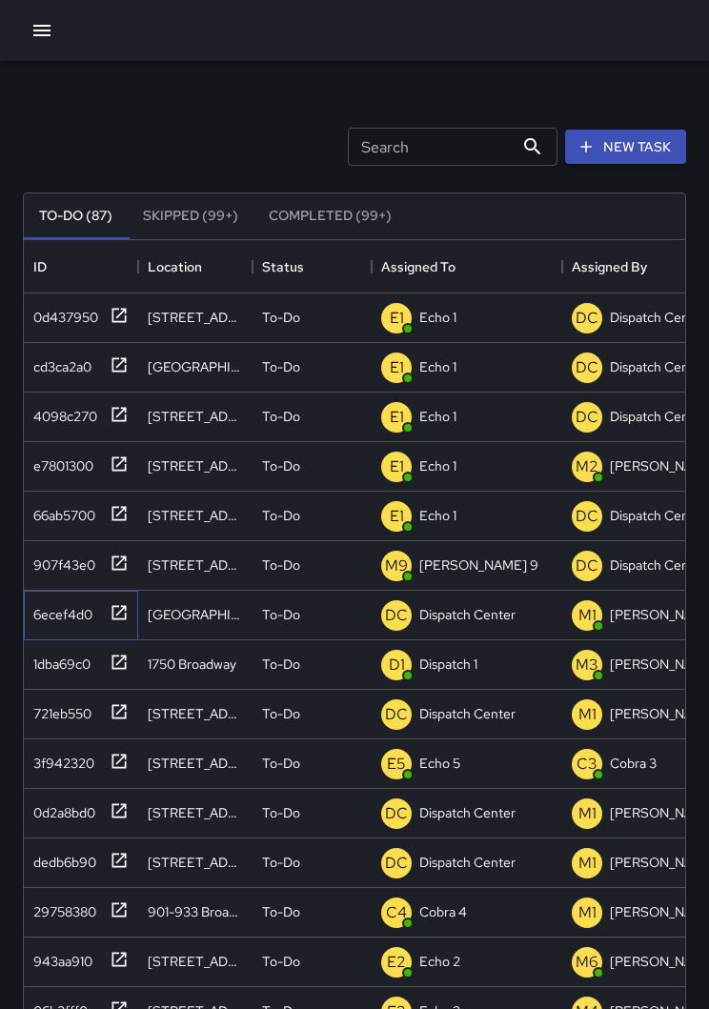
click at [124, 620] on icon at bounding box center [119, 612] width 19 height 19
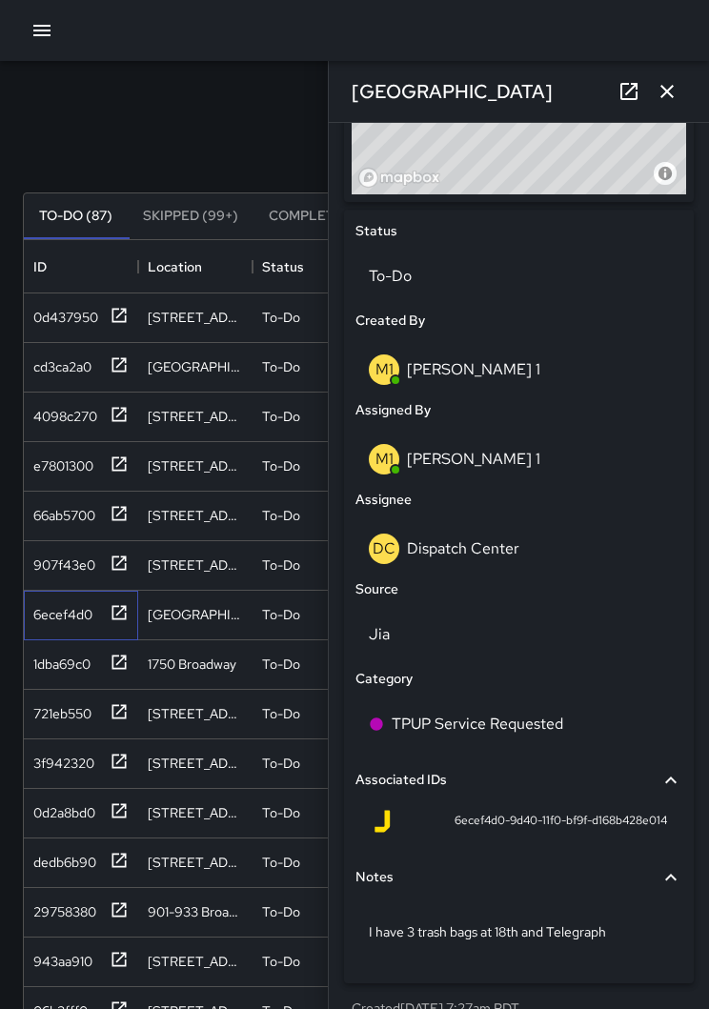
scroll to position [817, 0]
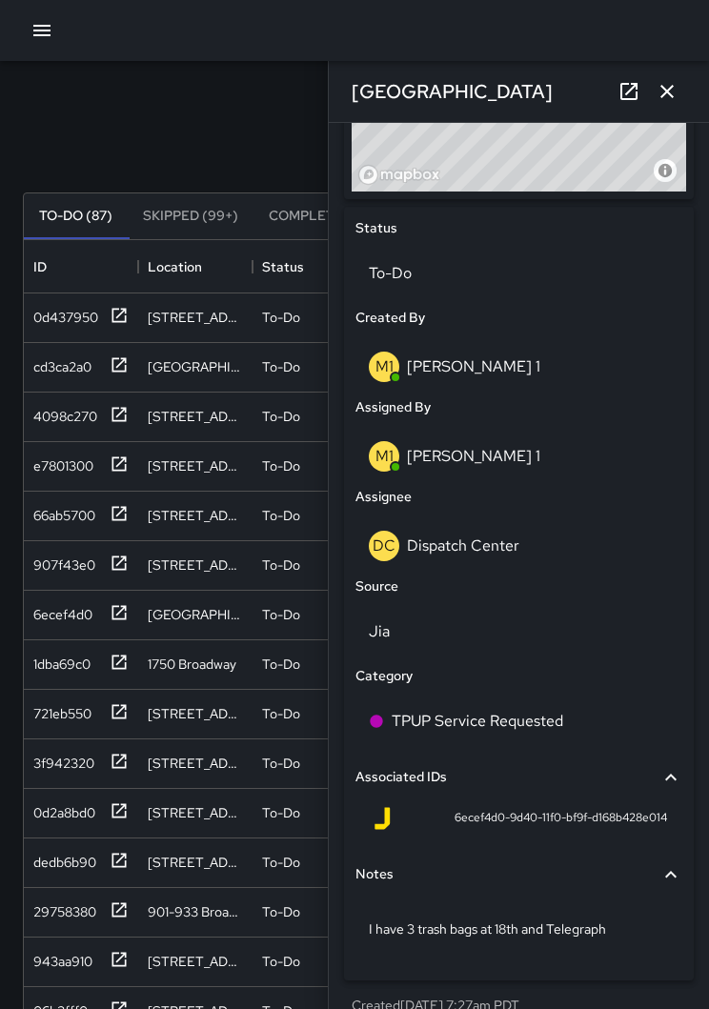
click at [512, 542] on p "Dispatch Center" at bounding box center [463, 546] width 112 height 20
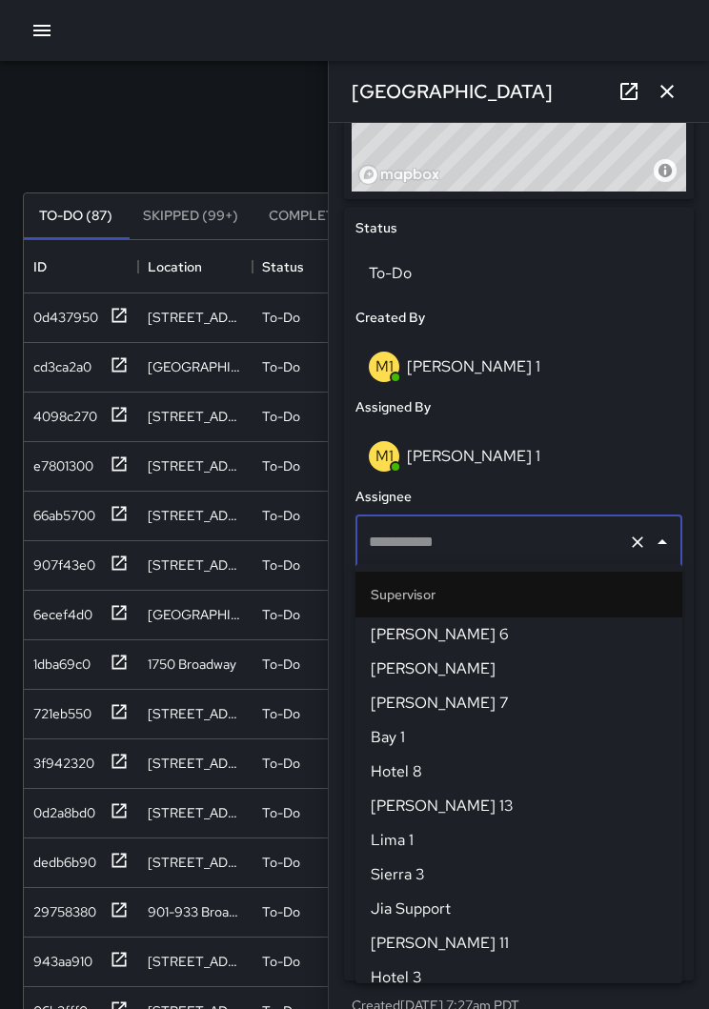
type input "**********"
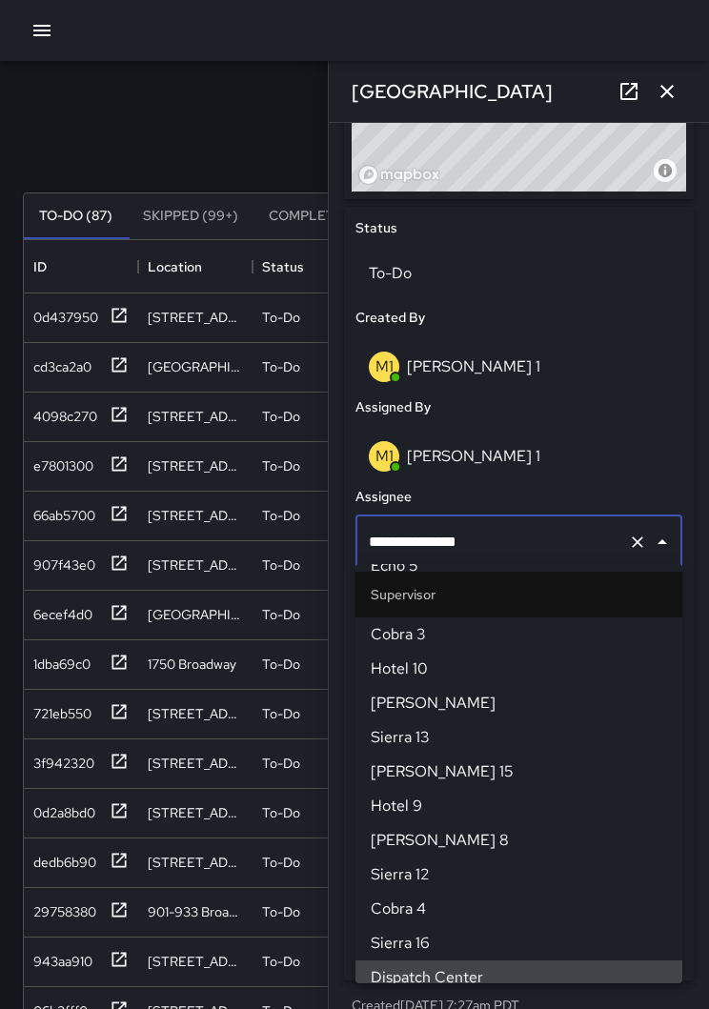
click at [640, 540] on icon "Clear" at bounding box center [637, 542] width 11 height 11
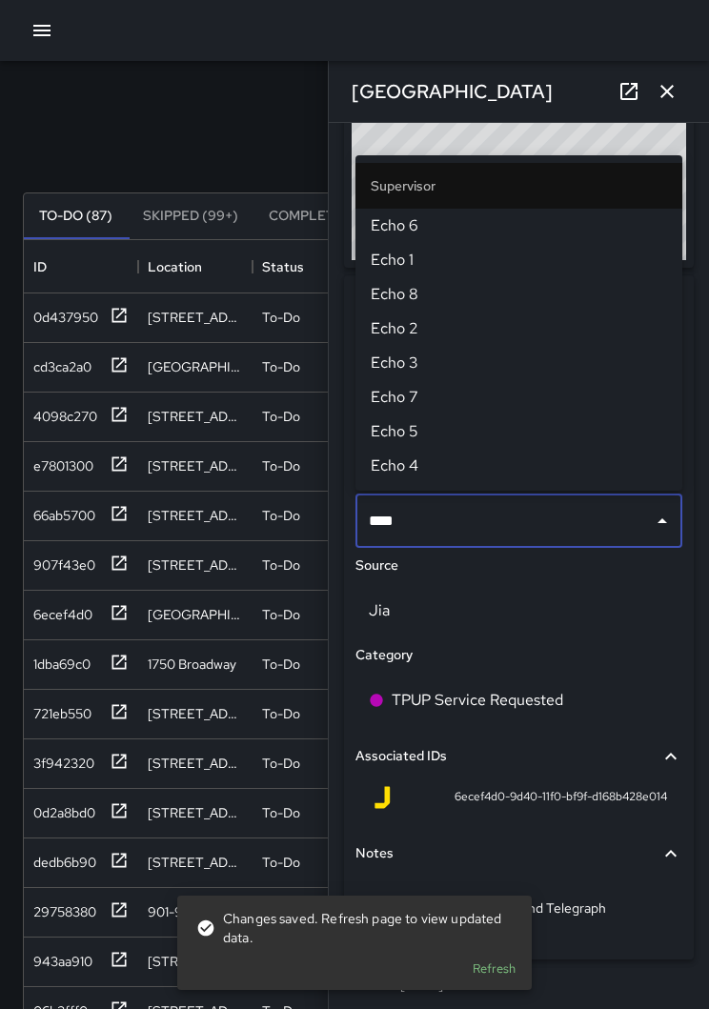
type input "****"
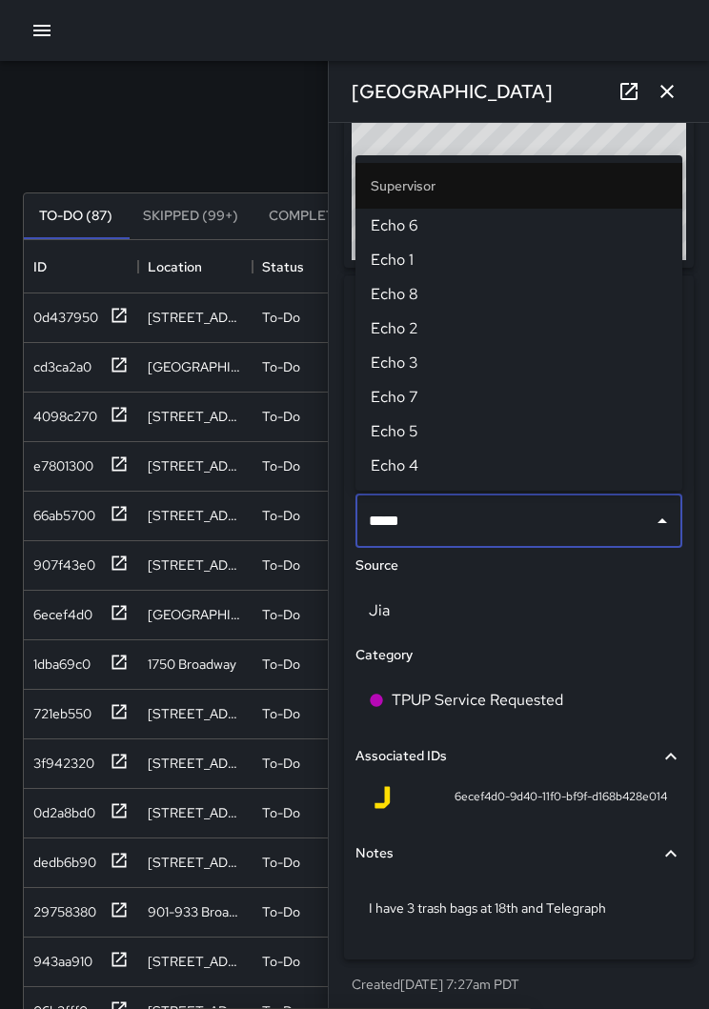
click at [415, 256] on span "Echo 1" at bounding box center [519, 260] width 296 height 23
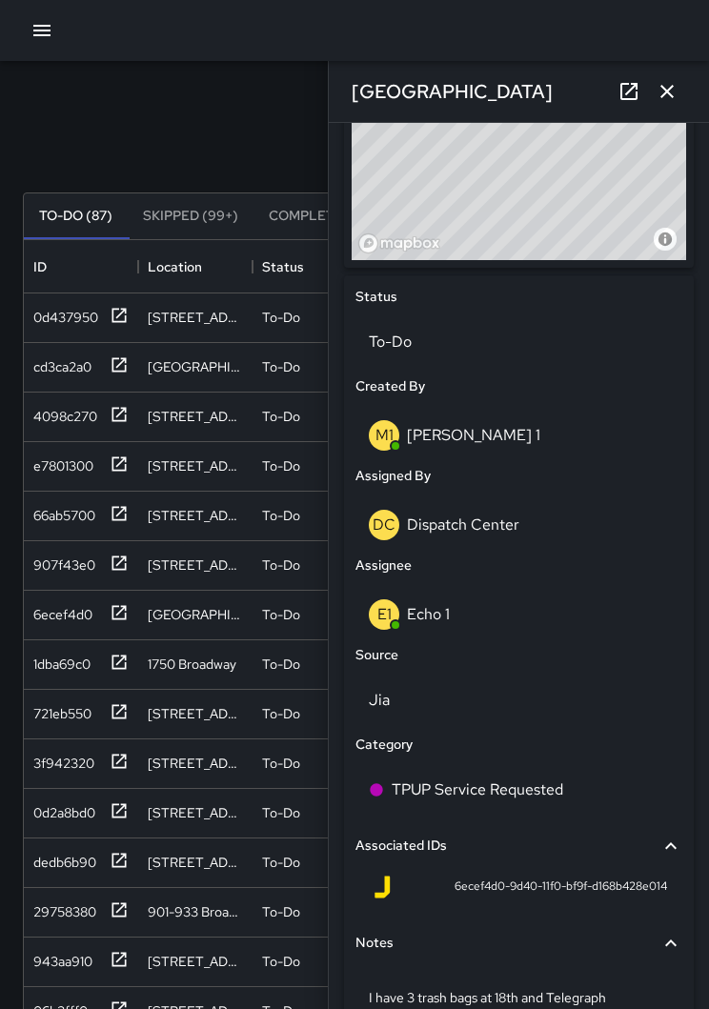
click at [678, 97] on icon "button" at bounding box center [667, 91] width 23 height 23
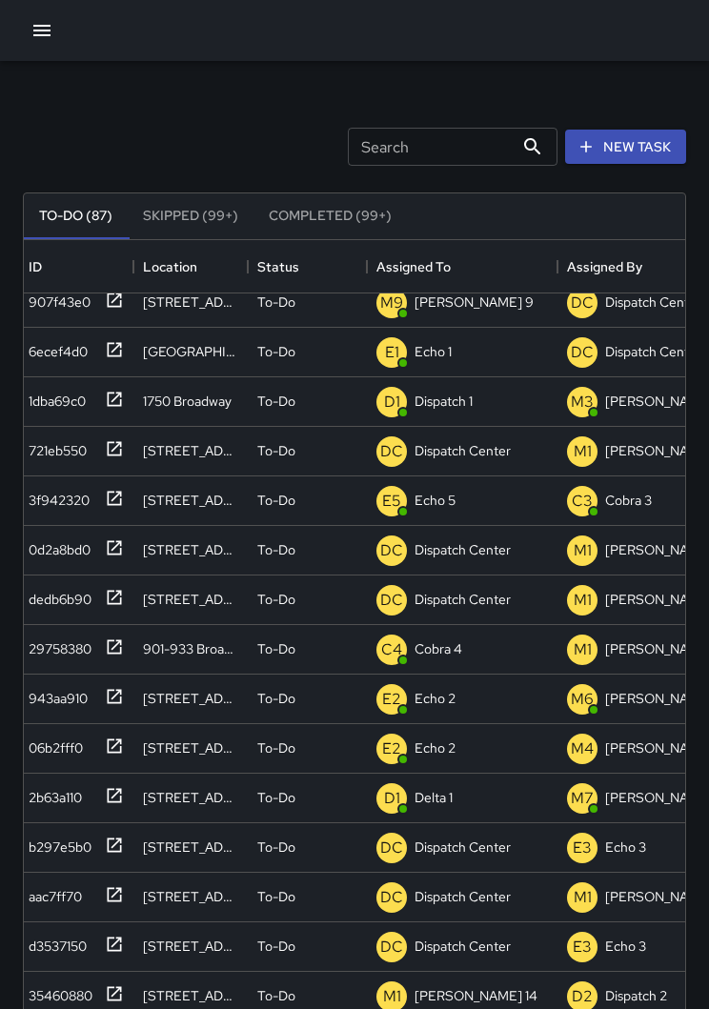
scroll to position [264, 5]
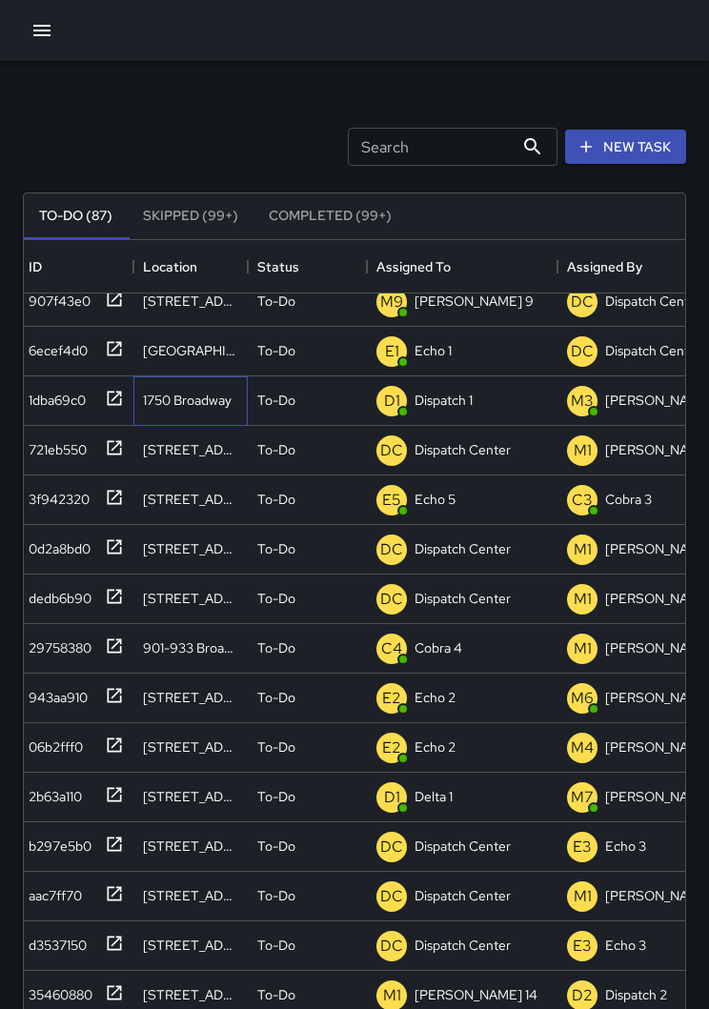
click at [135, 403] on div "1750 Broadway" at bounding box center [190, 401] width 114 height 50
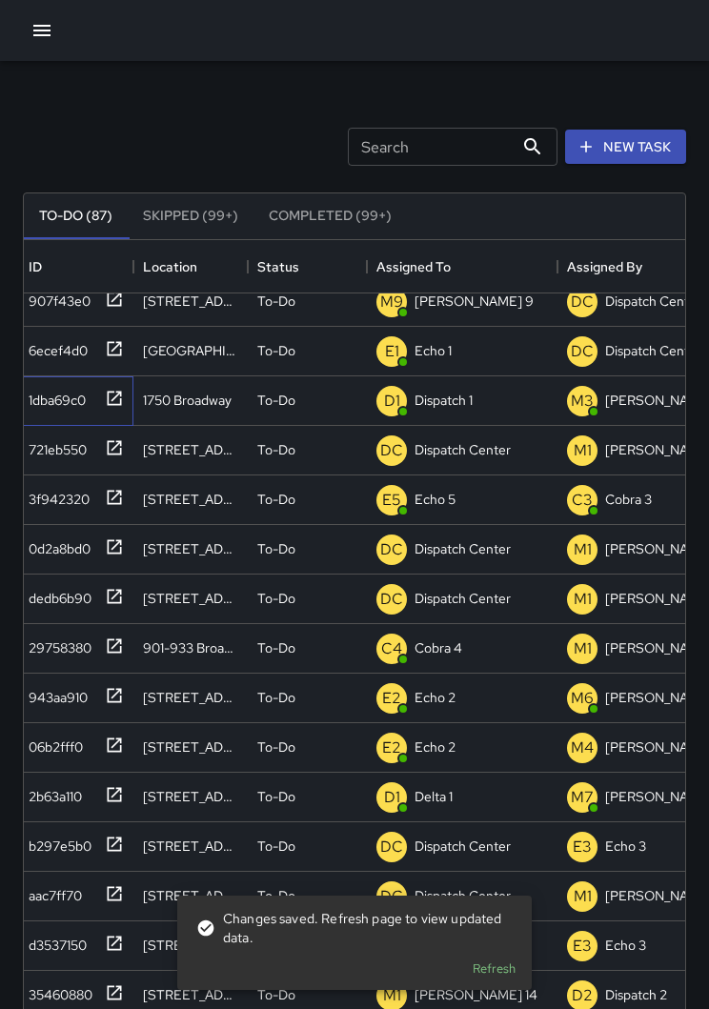
click at [118, 405] on icon at bounding box center [115, 398] width 14 height 14
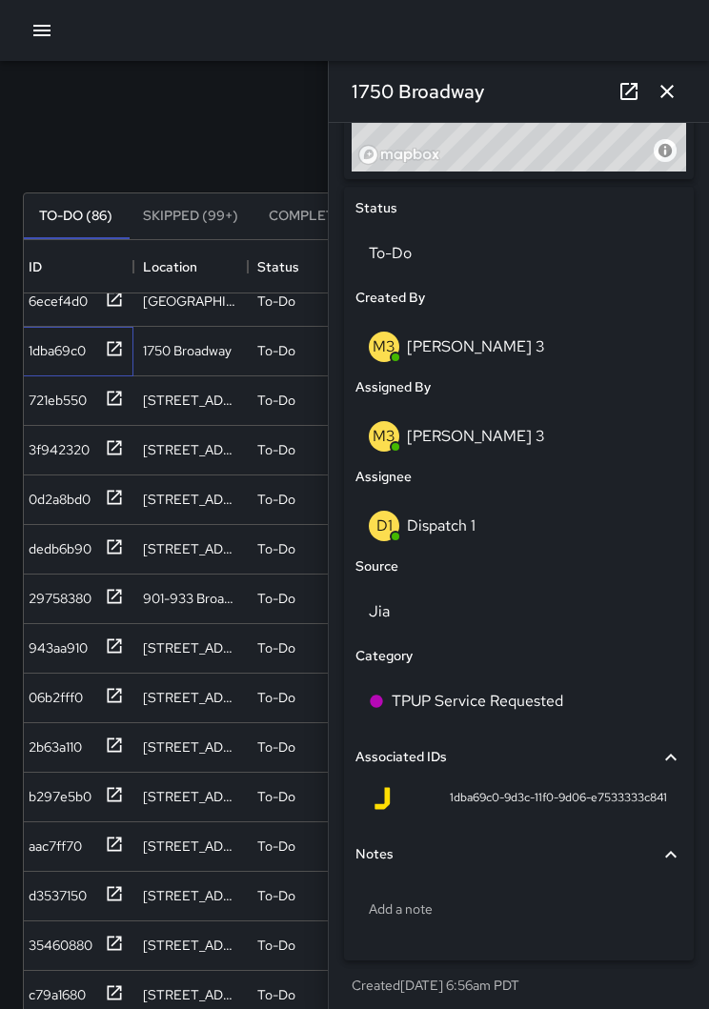
scroll to position [837, 0]
click at [544, 524] on div "D1 Dispatch 1" at bounding box center [519, 526] width 300 height 30
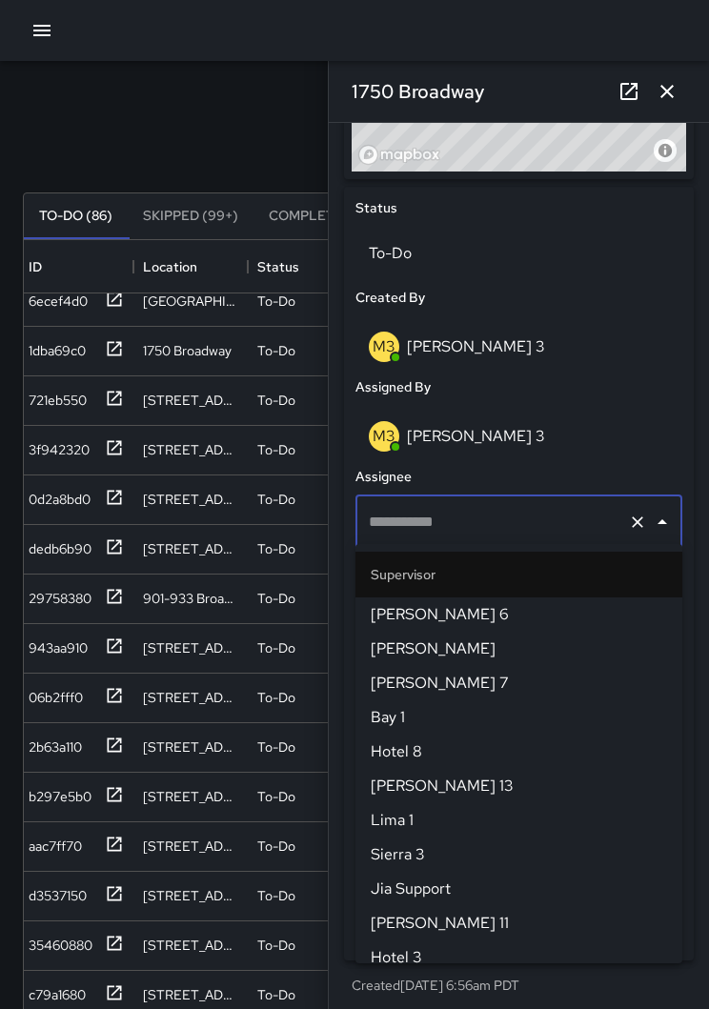
type input "**********"
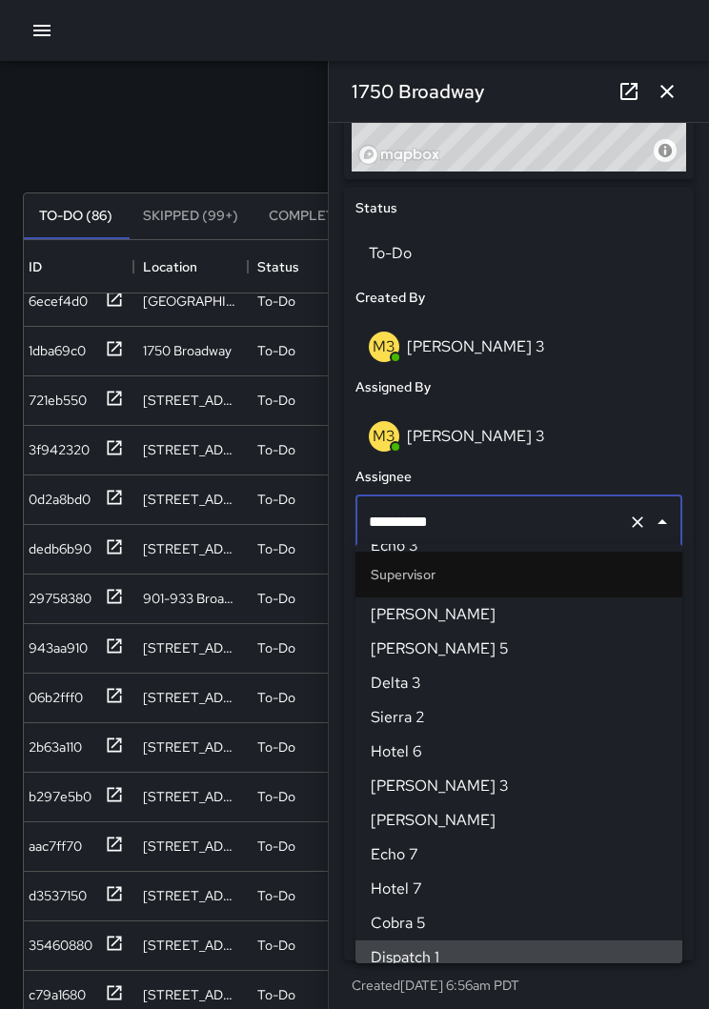
click at [638, 514] on icon "Clear" at bounding box center [637, 522] width 19 height 19
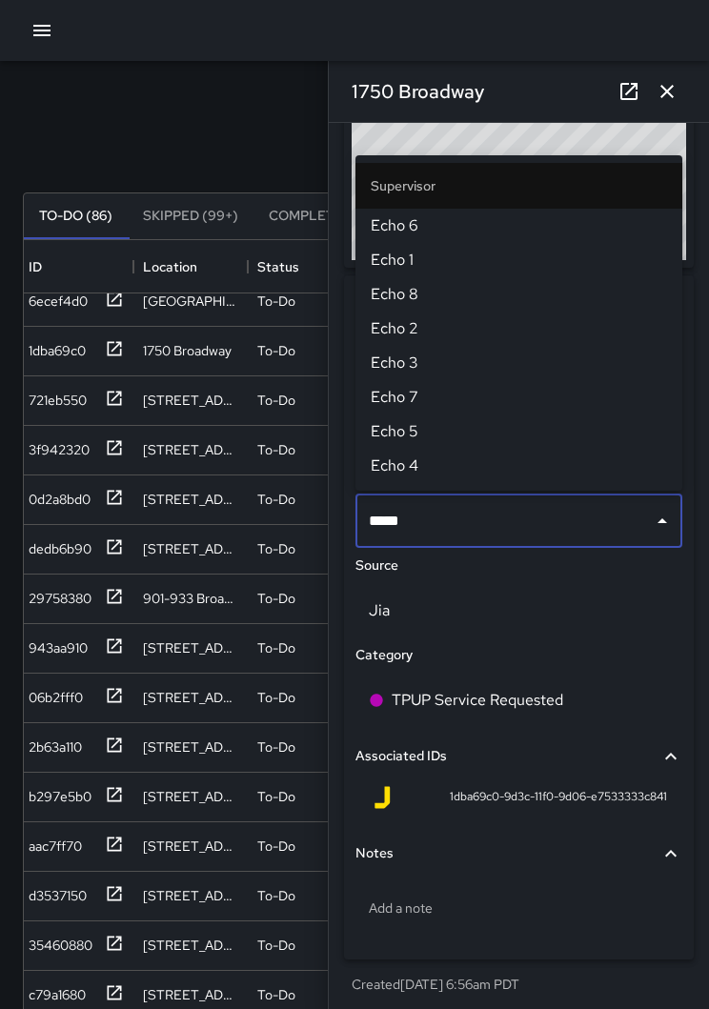
type input "******"
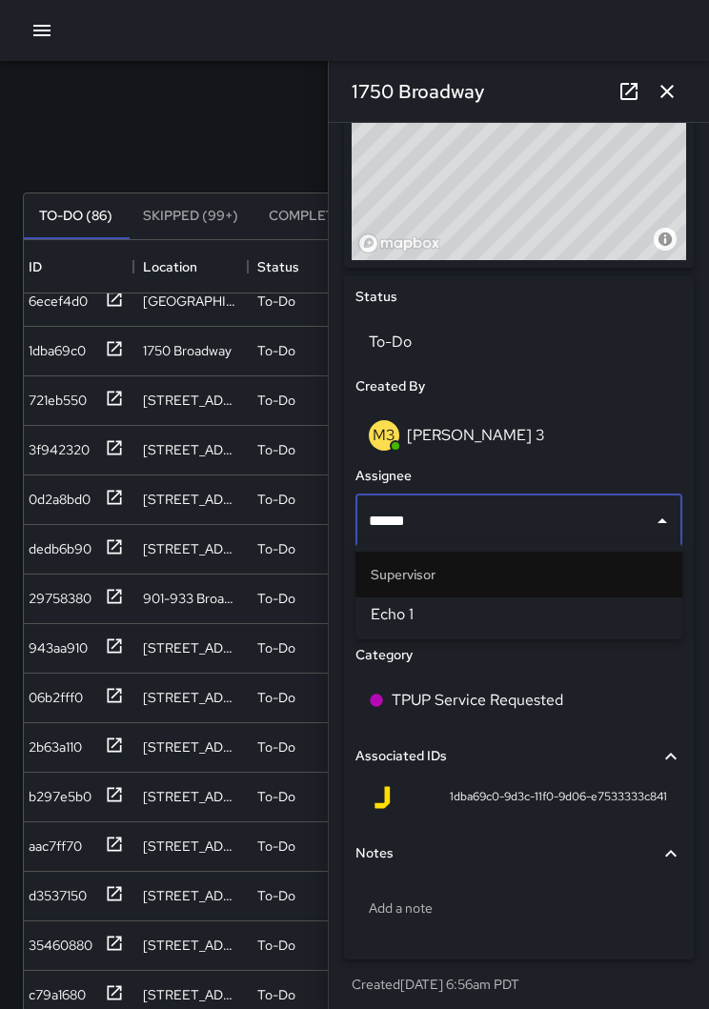
click at [491, 615] on span "Echo 1" at bounding box center [519, 614] width 296 height 23
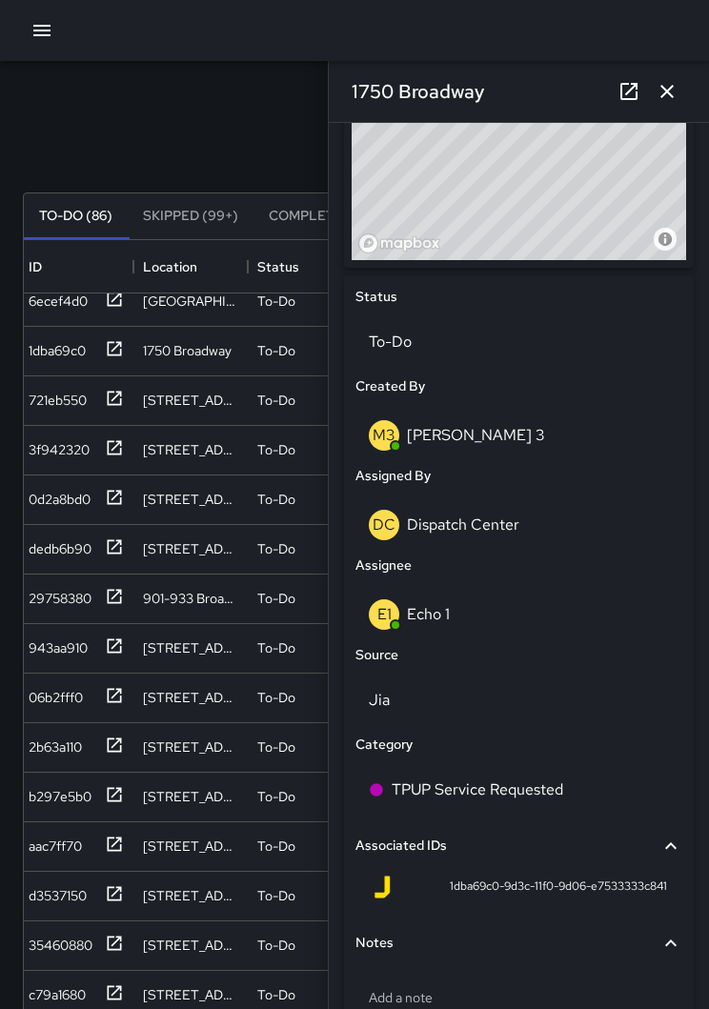
click at [678, 94] on icon "button" at bounding box center [667, 91] width 23 height 23
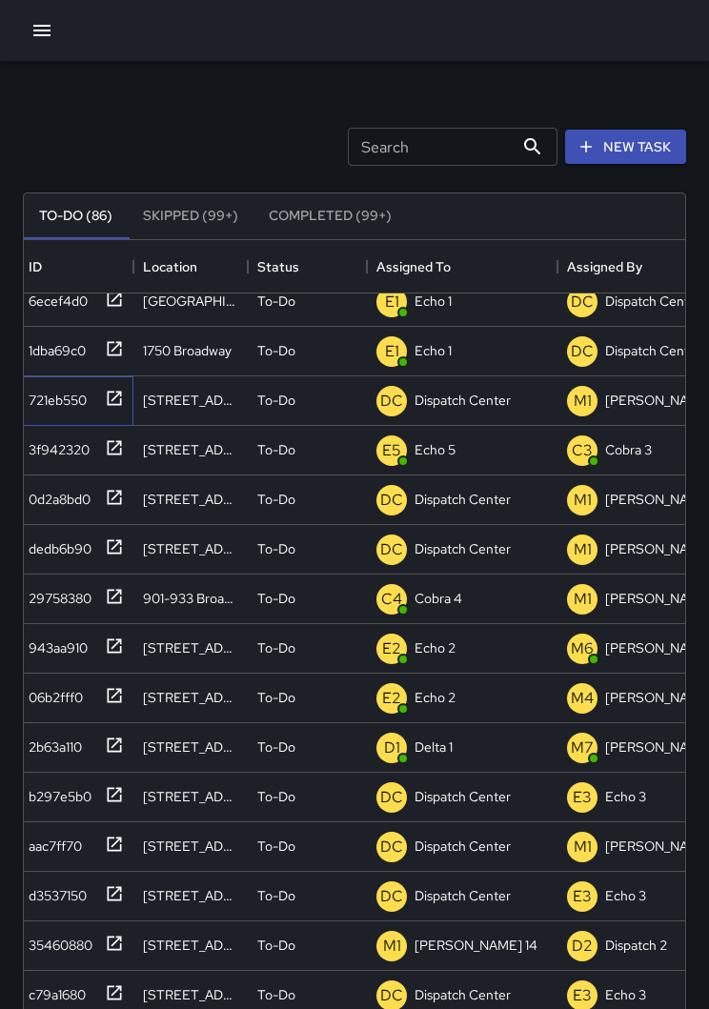
click at [118, 398] on icon at bounding box center [114, 398] width 19 height 19
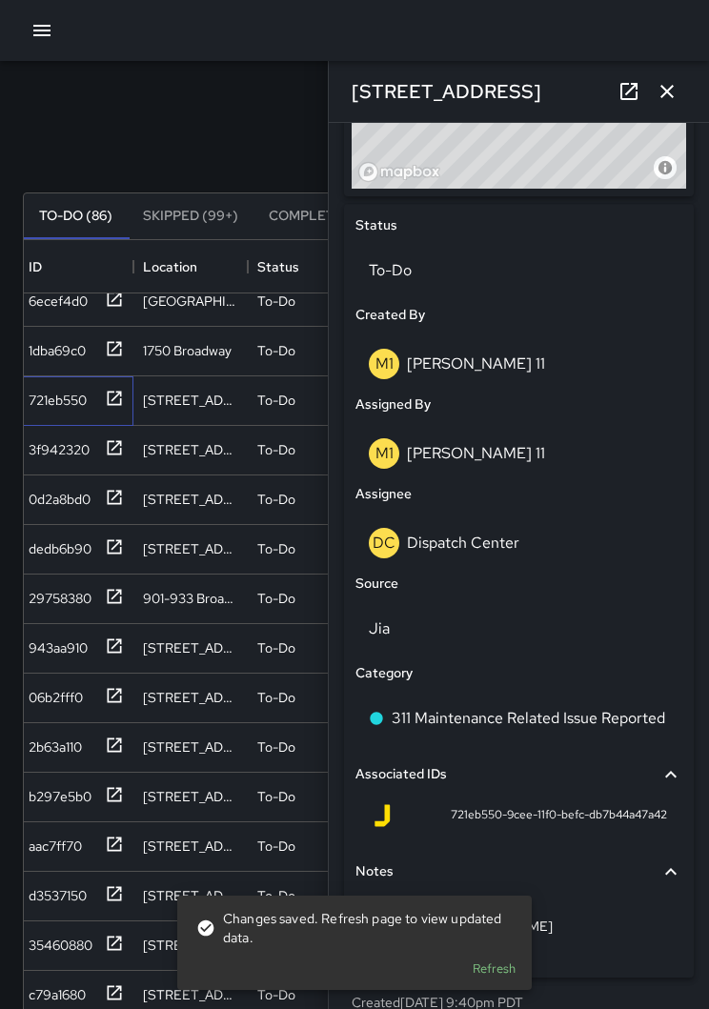
scroll to position [820, 0]
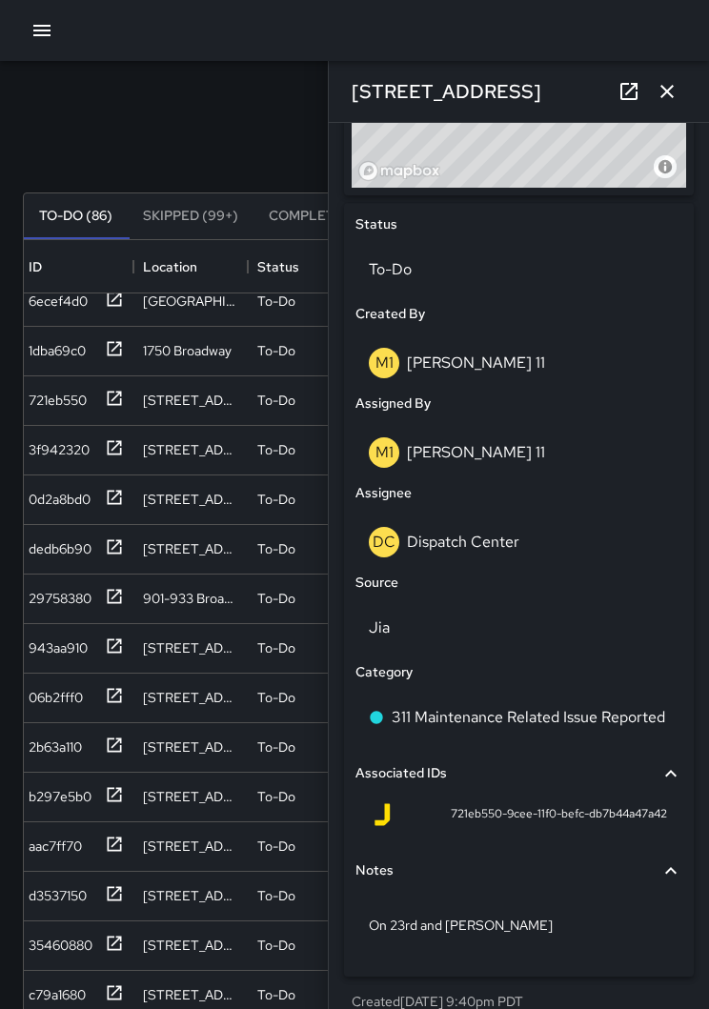
click at [678, 88] on button "button" at bounding box center [667, 91] width 38 height 38
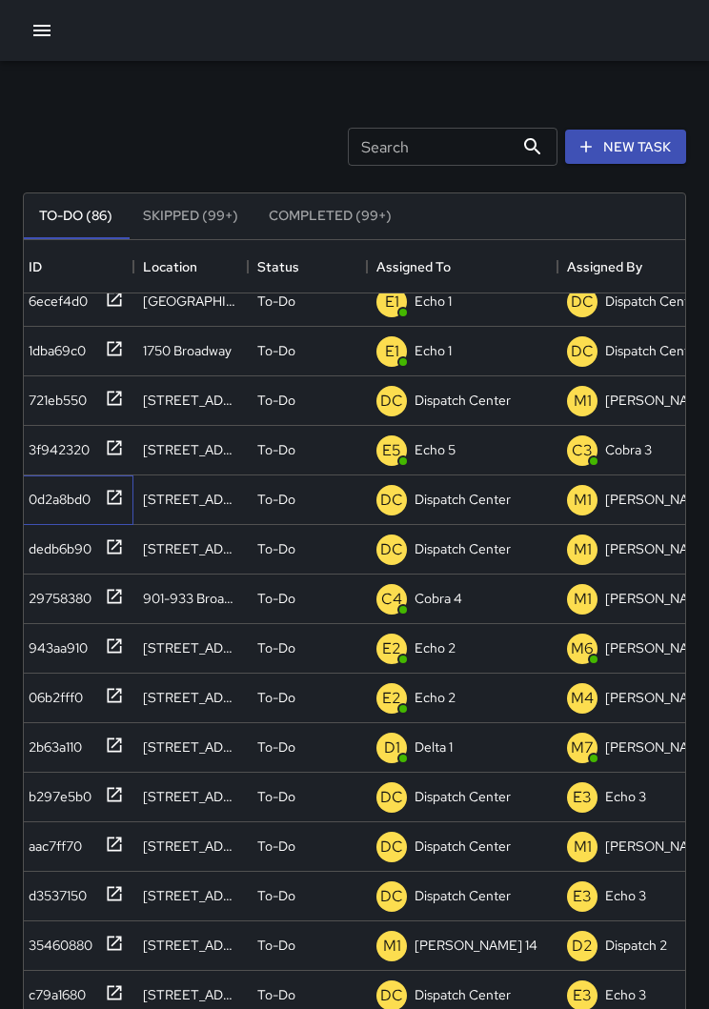
click at [121, 502] on icon at bounding box center [115, 497] width 14 height 14
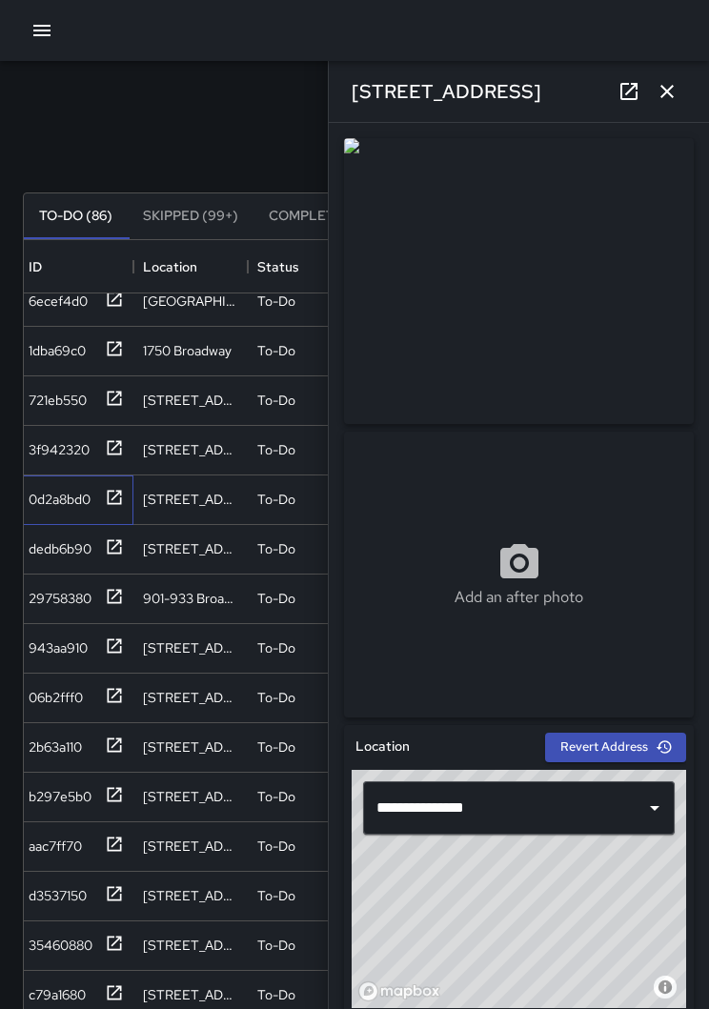
scroll to position [0, 0]
click at [674, 106] on button "button" at bounding box center [667, 91] width 38 height 38
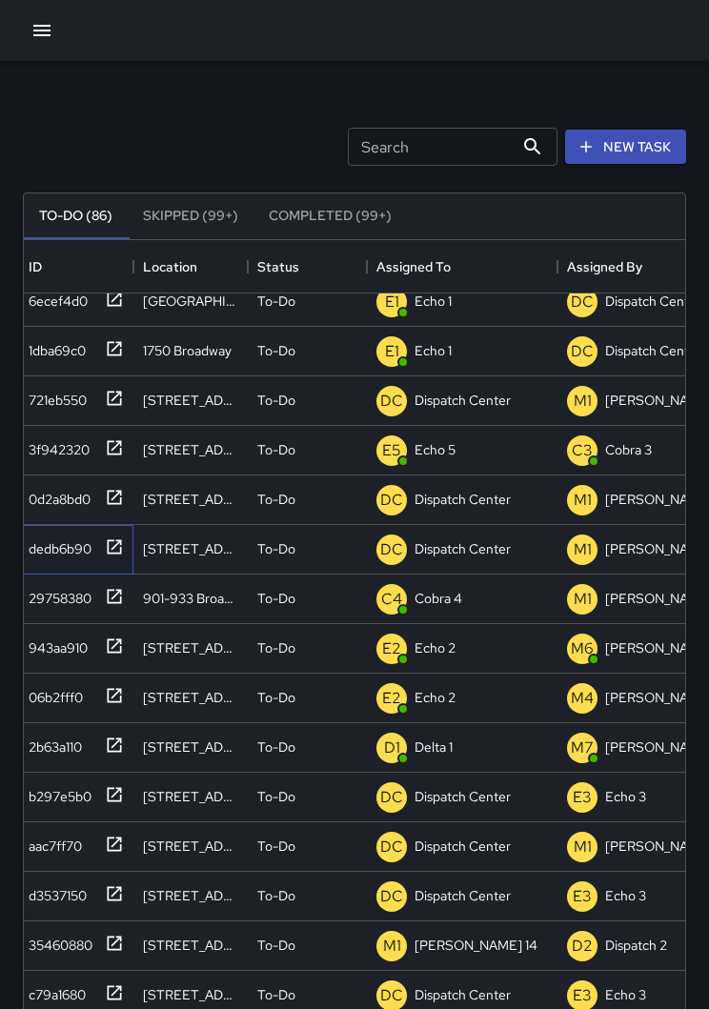
click at [127, 546] on div "dedb6b90" at bounding box center [76, 550] width 114 height 50
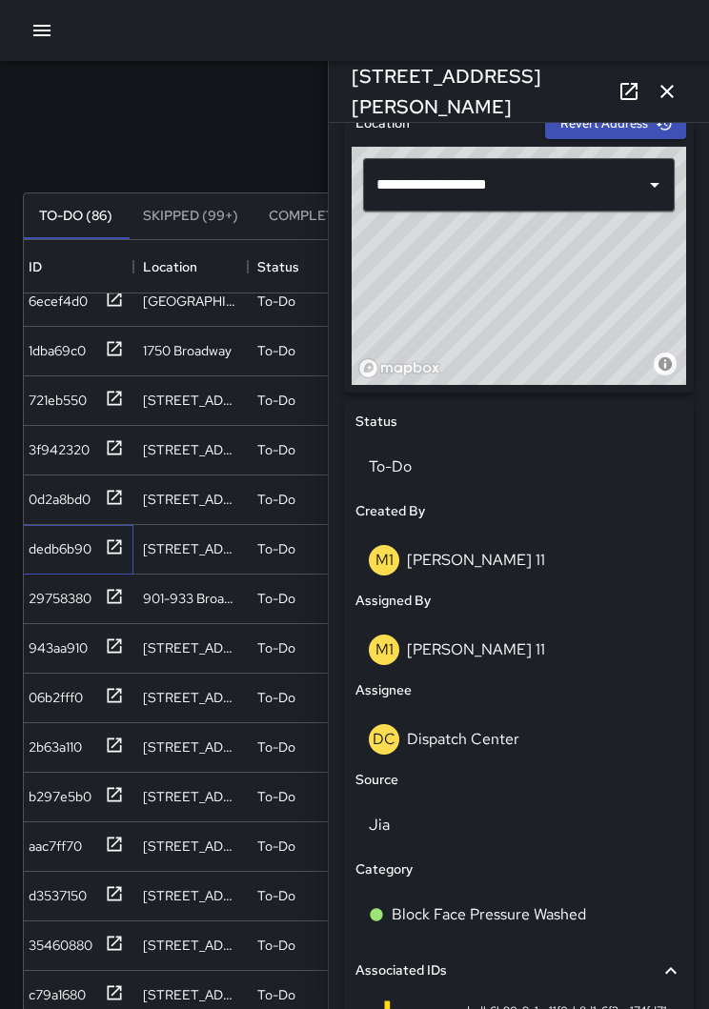
scroll to position [719, 0]
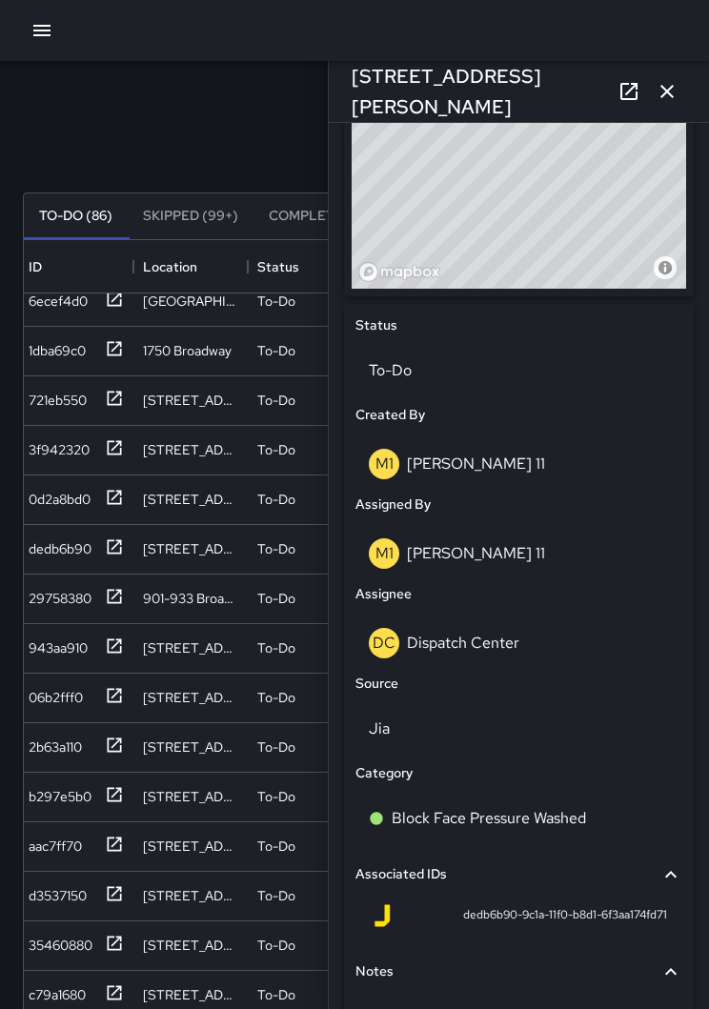
click at [533, 638] on div "DC Dispatch Center" at bounding box center [519, 643] width 300 height 30
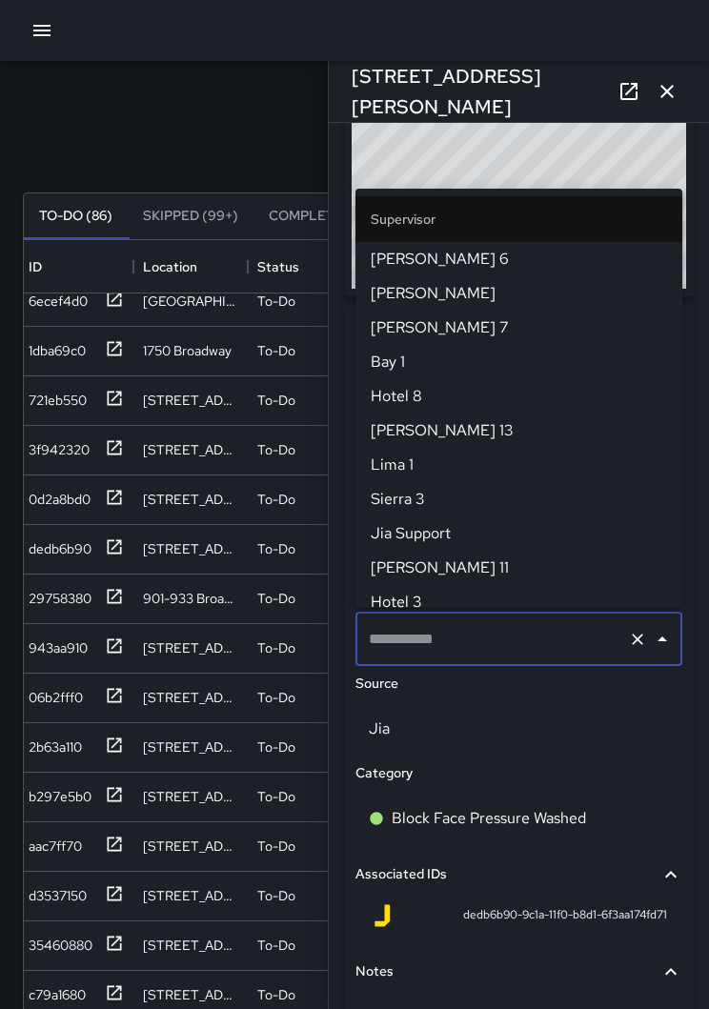
type input "**********"
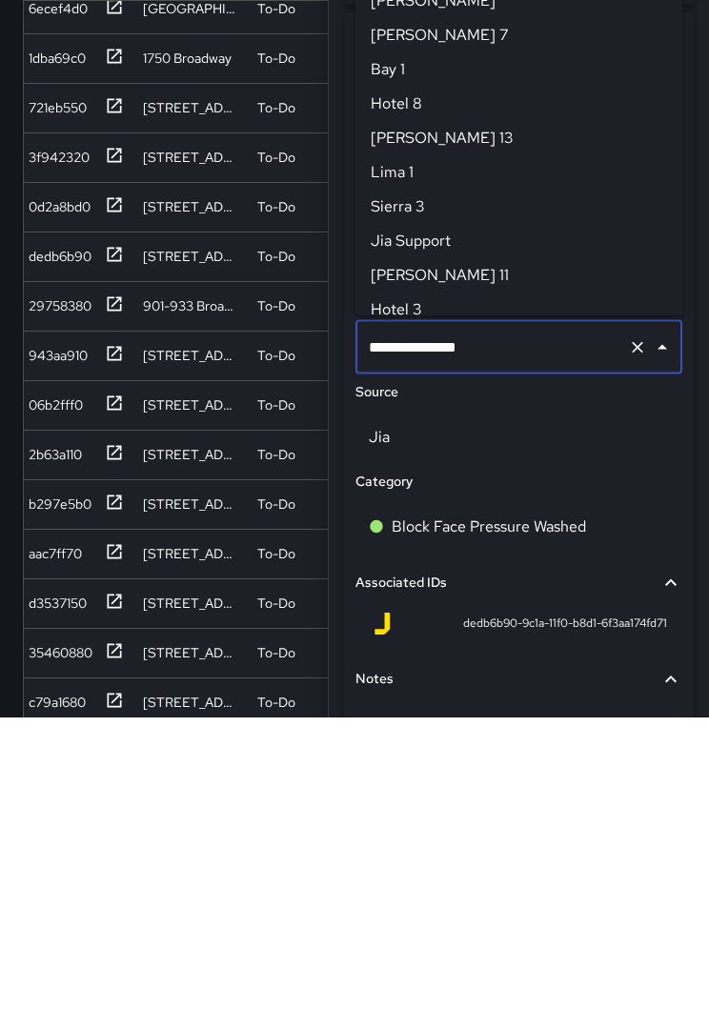
scroll to position [1887, 0]
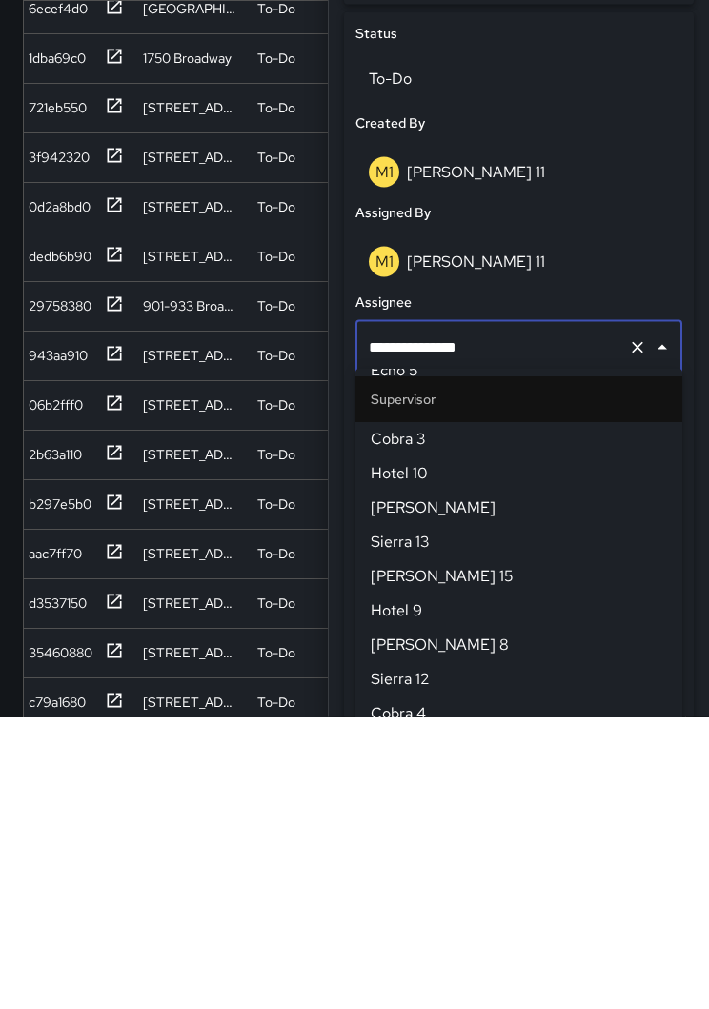
click at [631, 630] on icon "Clear" at bounding box center [637, 639] width 19 height 19
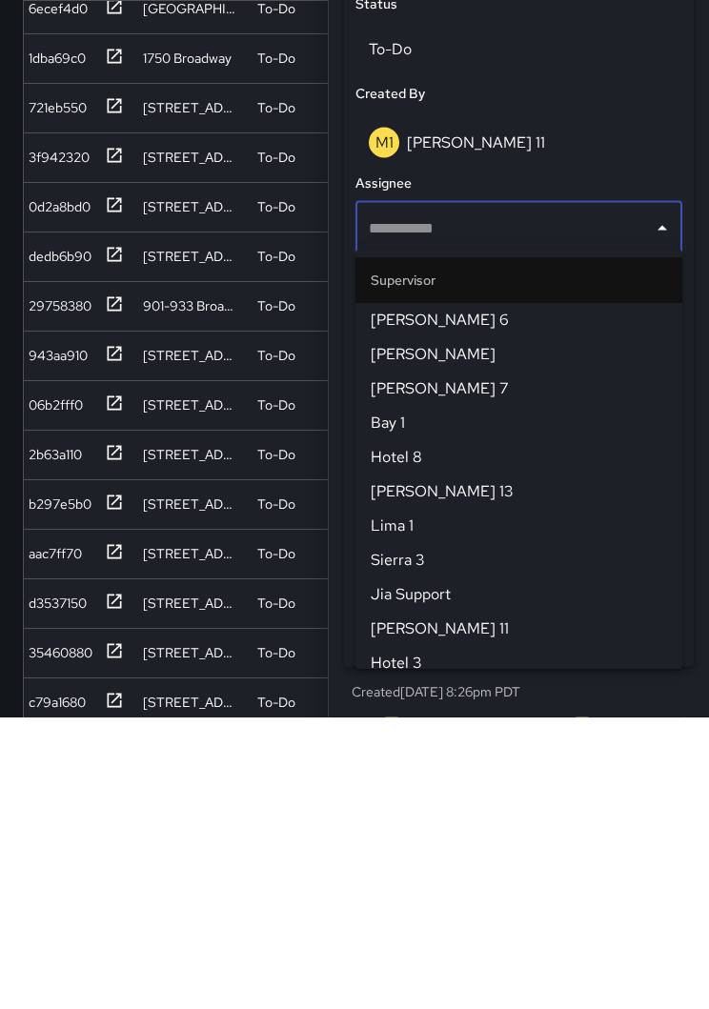
scroll to position [748, 0]
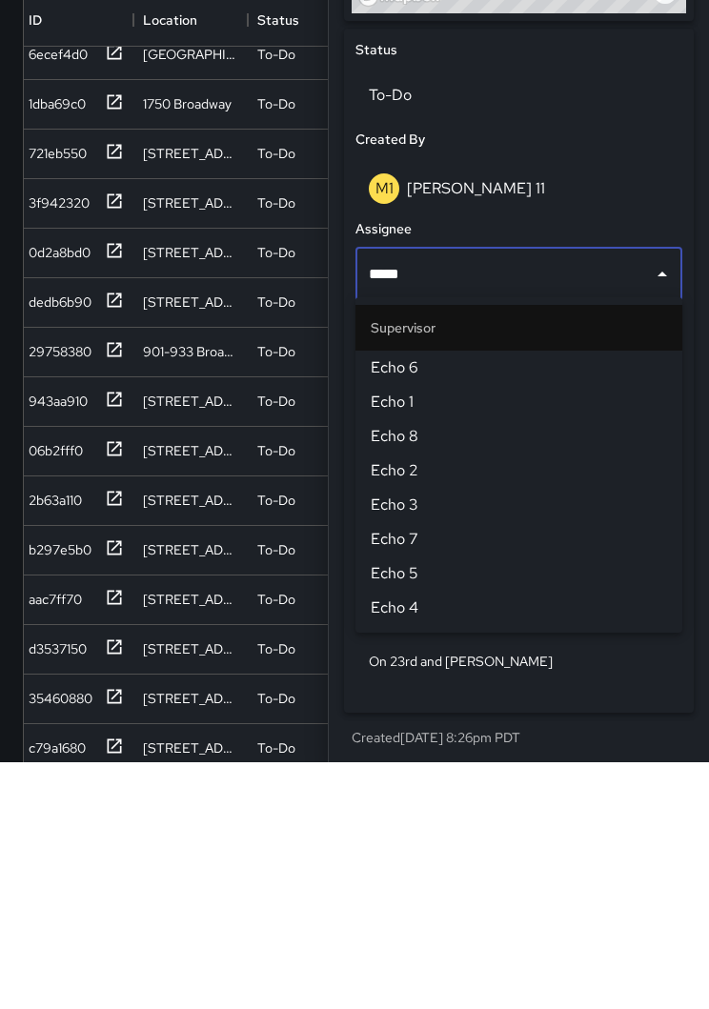
type input "******"
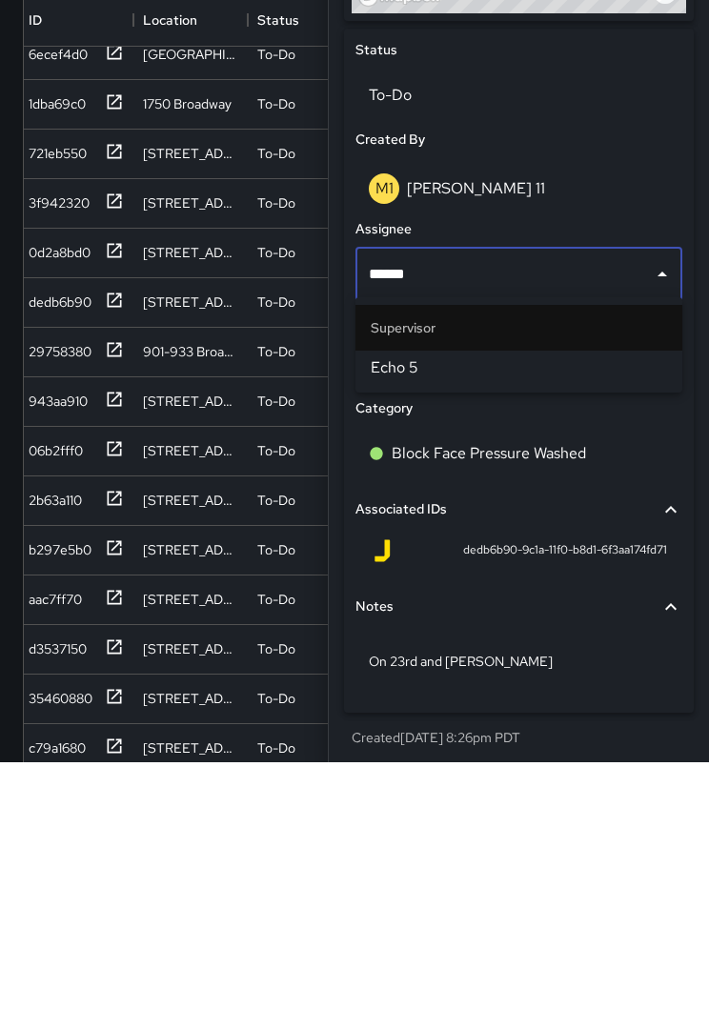
click at [516, 603] on span "Echo 5" at bounding box center [519, 614] width 296 height 23
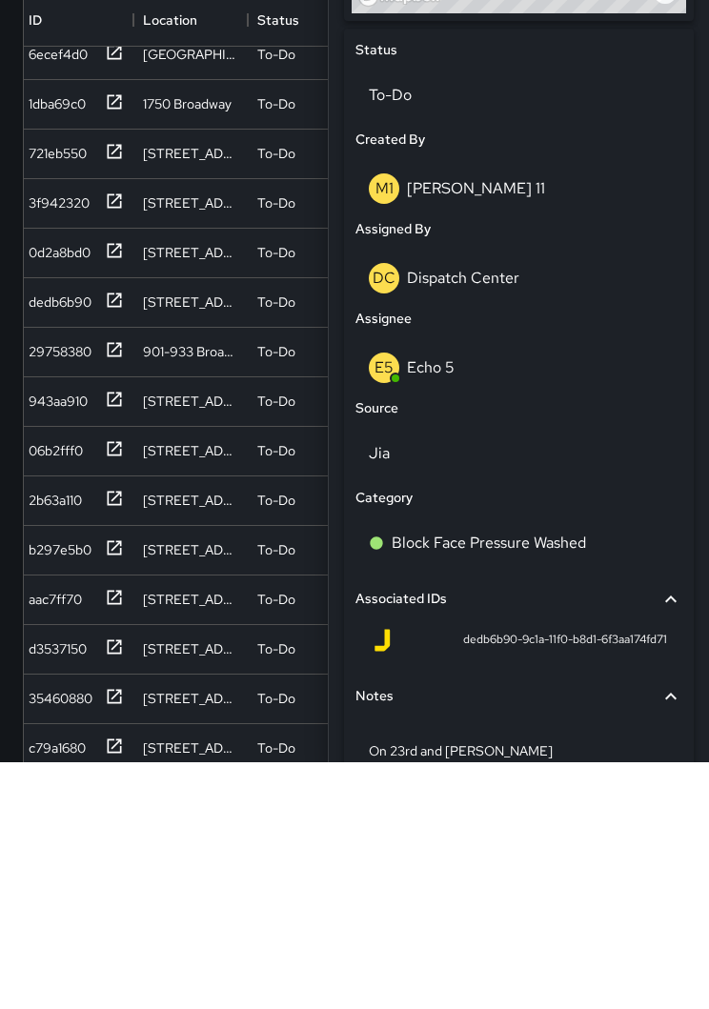
scroll to position [116, 0]
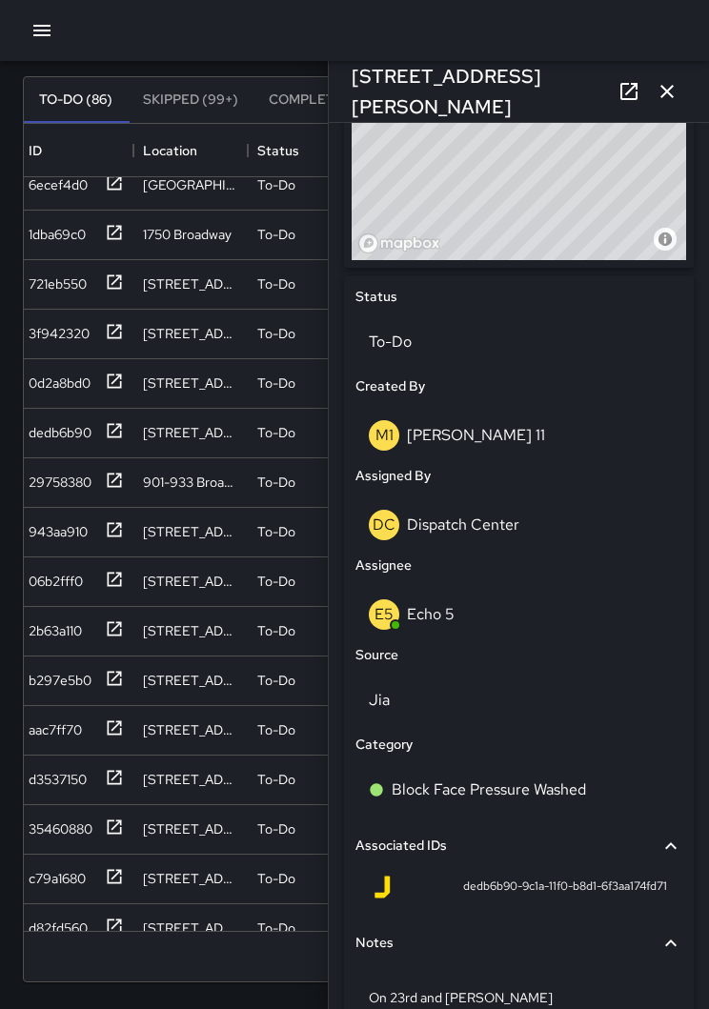
click at [679, 83] on button "button" at bounding box center [667, 91] width 38 height 38
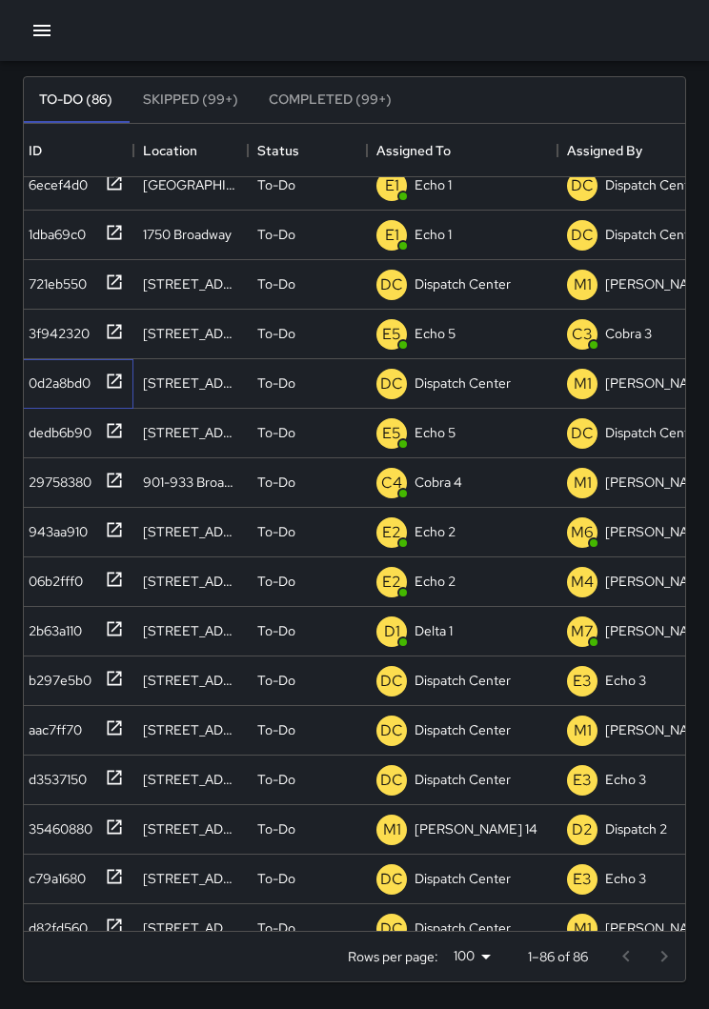
click at [129, 374] on div "0d2a8bd0" at bounding box center [76, 384] width 114 height 50
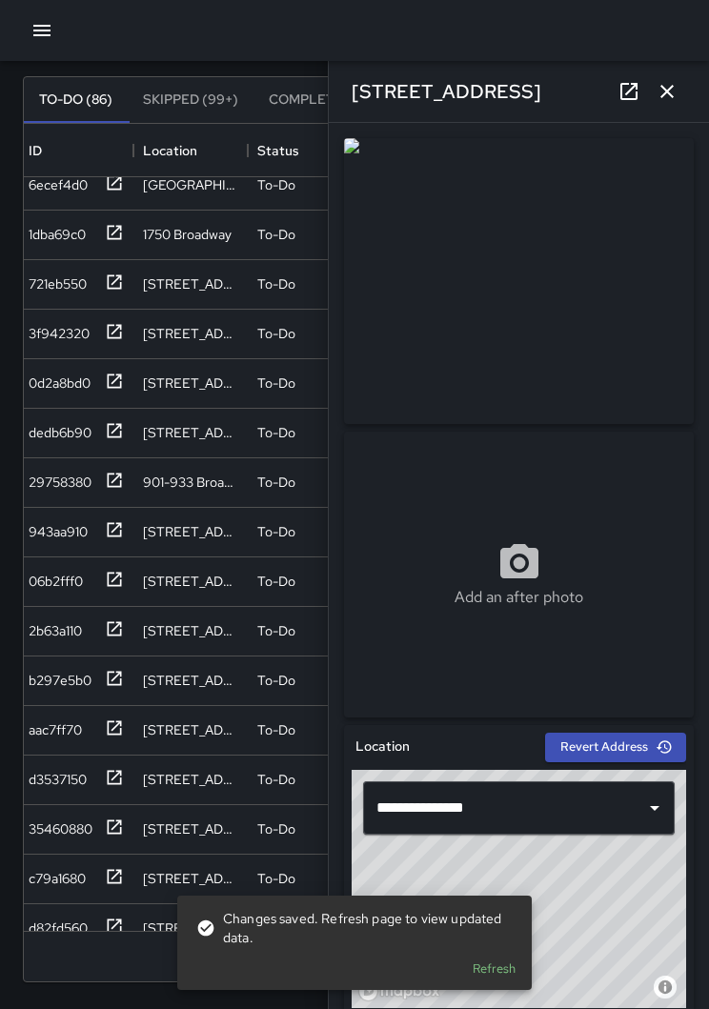
click at [674, 93] on icon "button" at bounding box center [667, 91] width 23 height 23
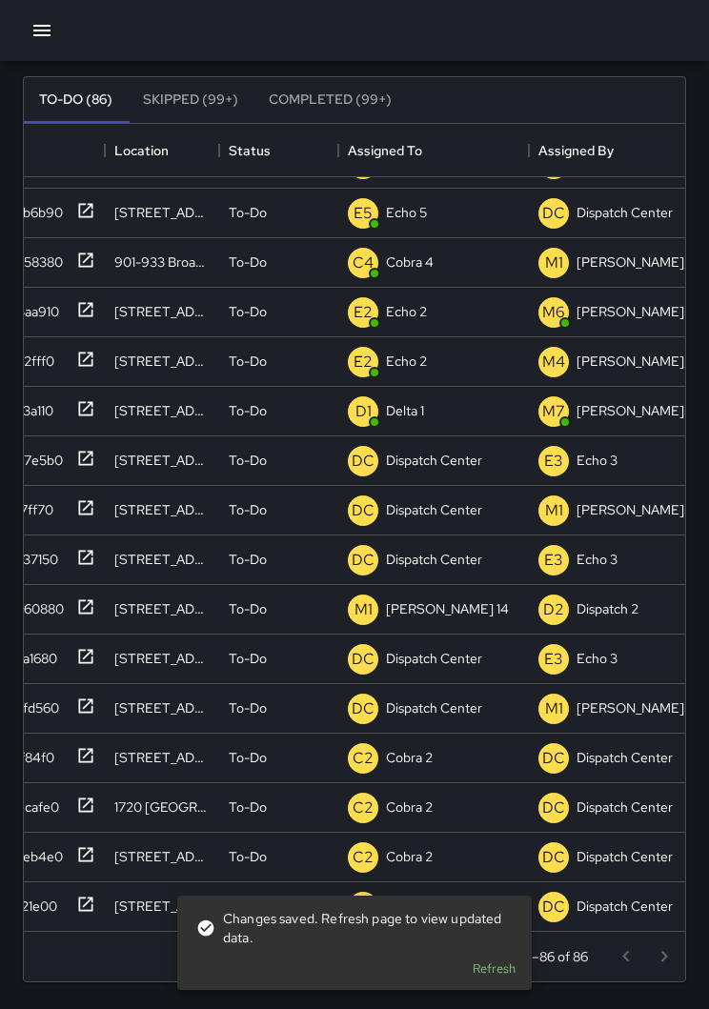
scroll to position [474, 32]
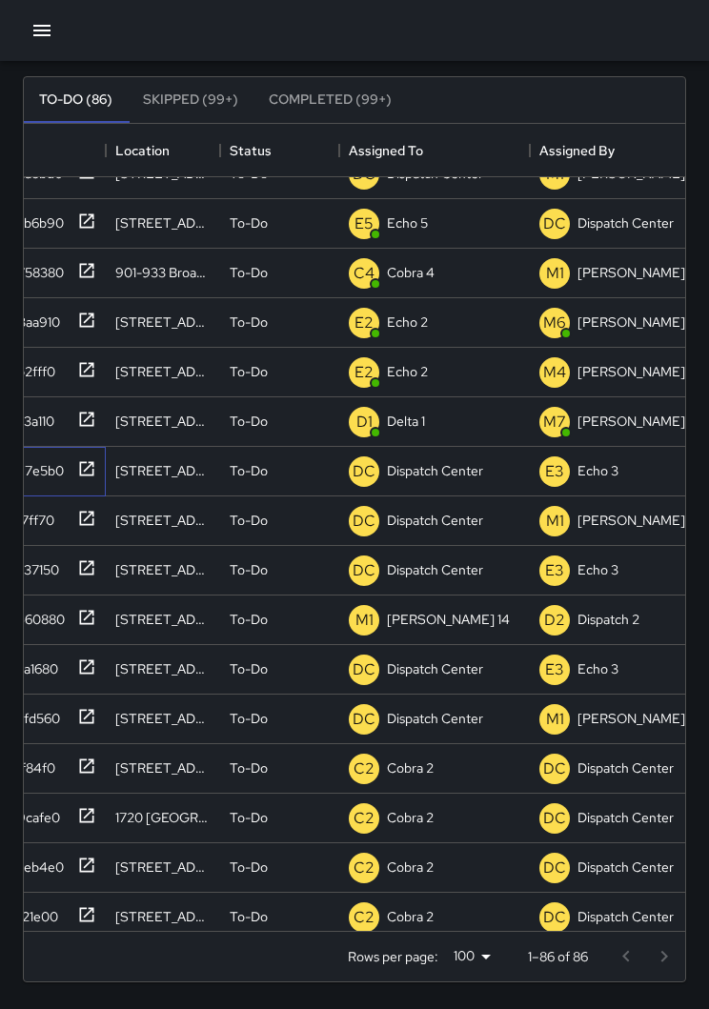
click at [100, 472] on div "b297e5b0" at bounding box center [48, 472] width 114 height 50
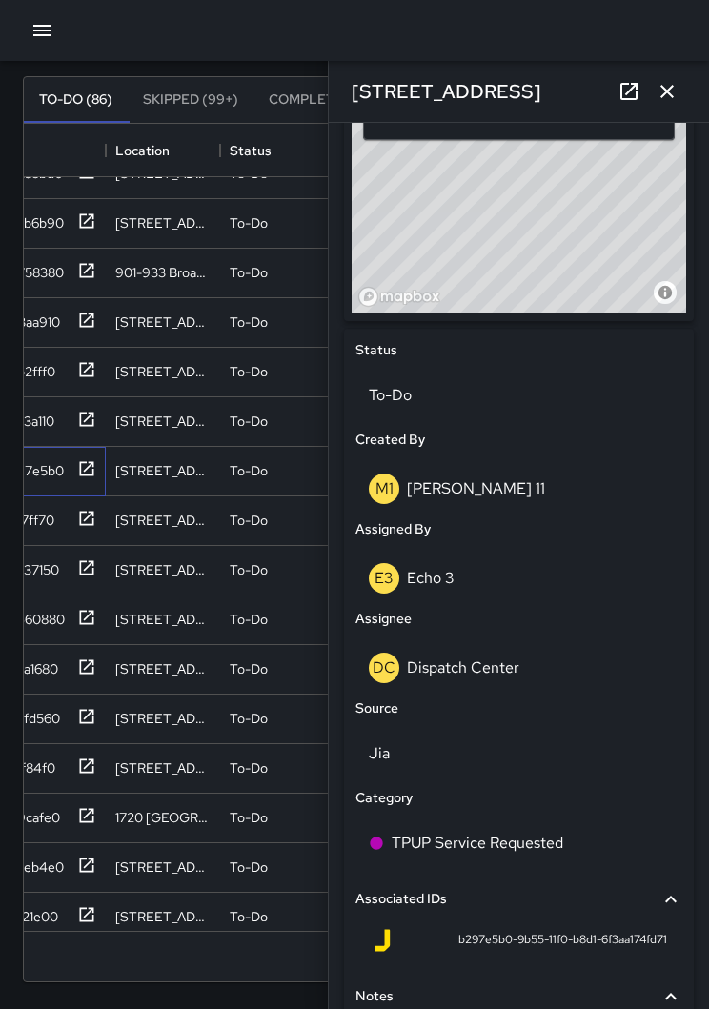
scroll to position [646, 0]
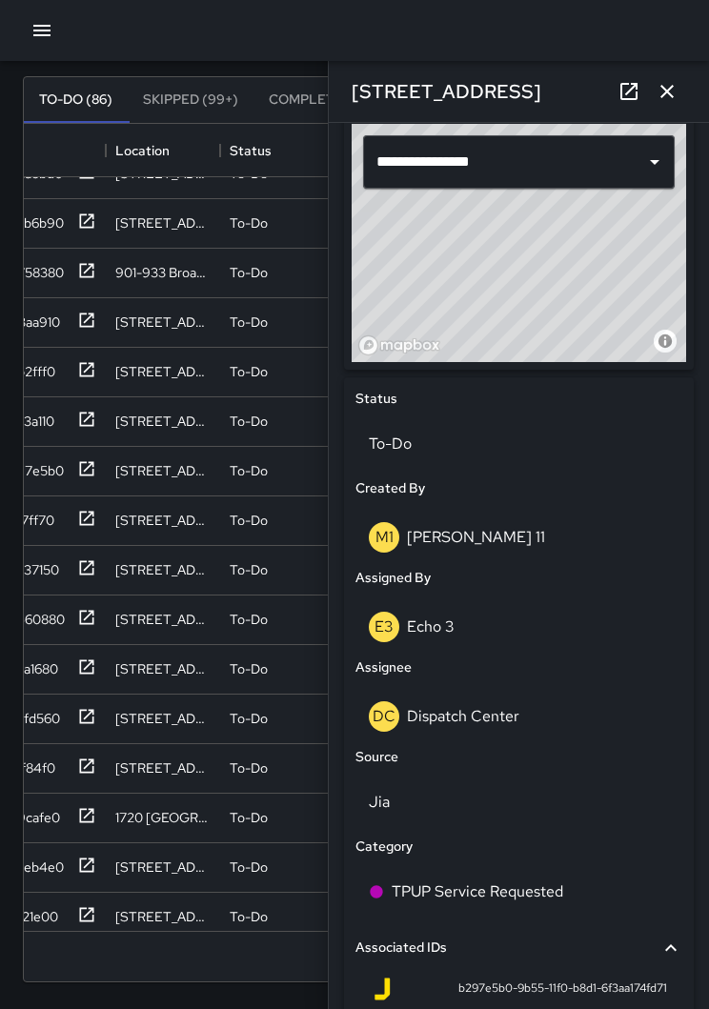
click at [556, 436] on p "To-Do" at bounding box center [519, 444] width 300 height 23
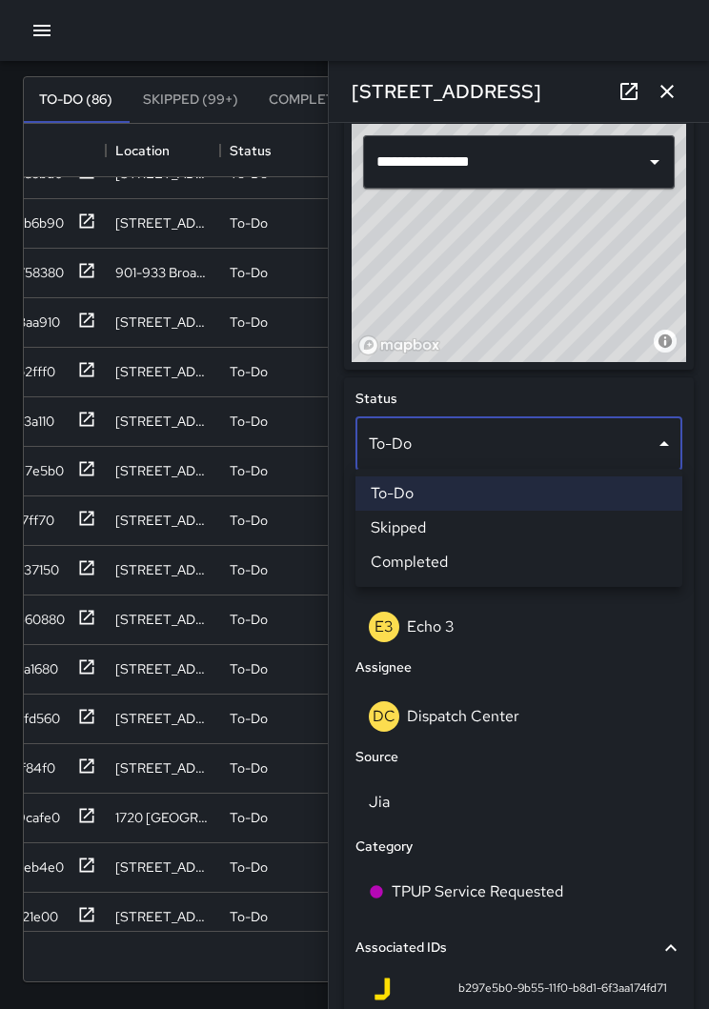
click at [441, 526] on li "Skipped" at bounding box center [518, 528] width 327 height 34
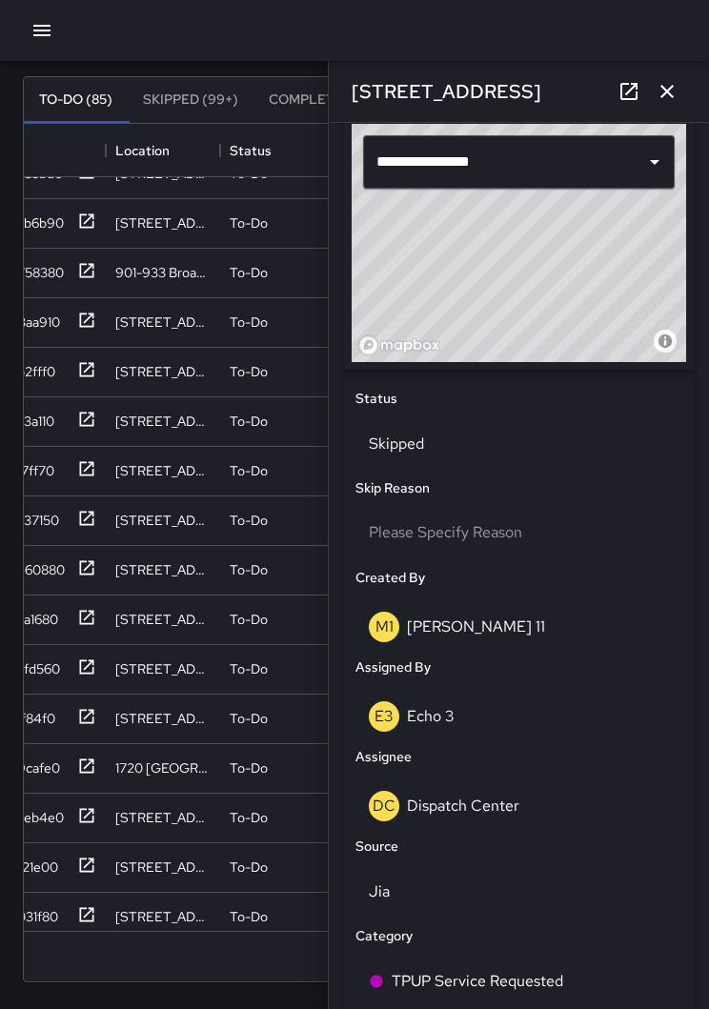
click at [673, 88] on icon "button" at bounding box center [667, 91] width 23 height 23
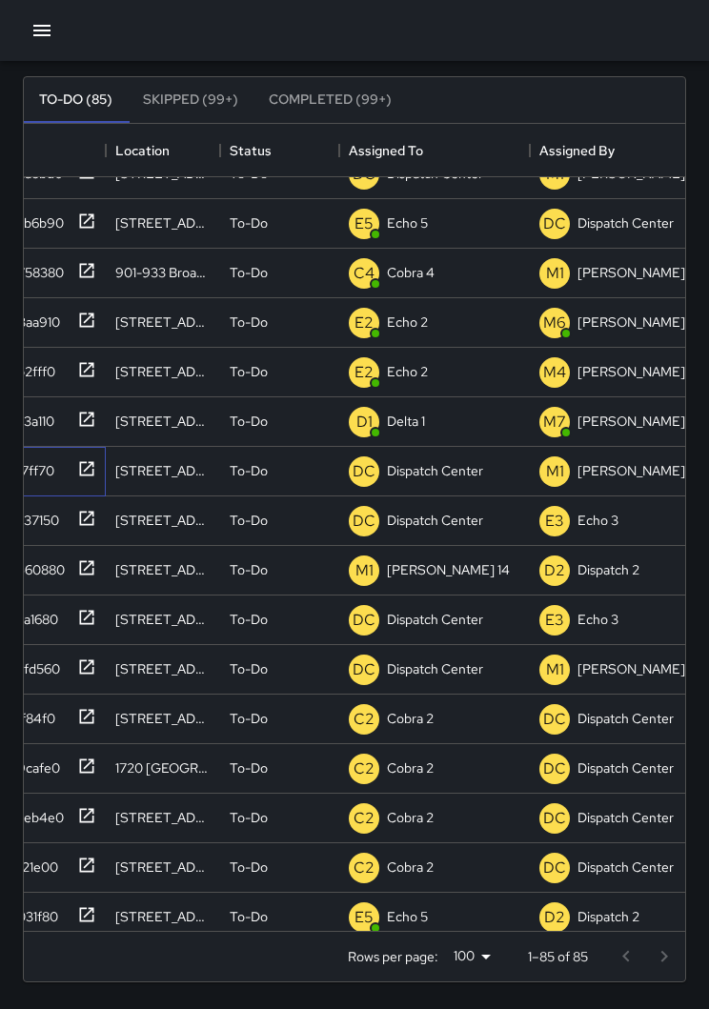
click at [100, 467] on div "aac7ff70" at bounding box center [48, 472] width 114 height 50
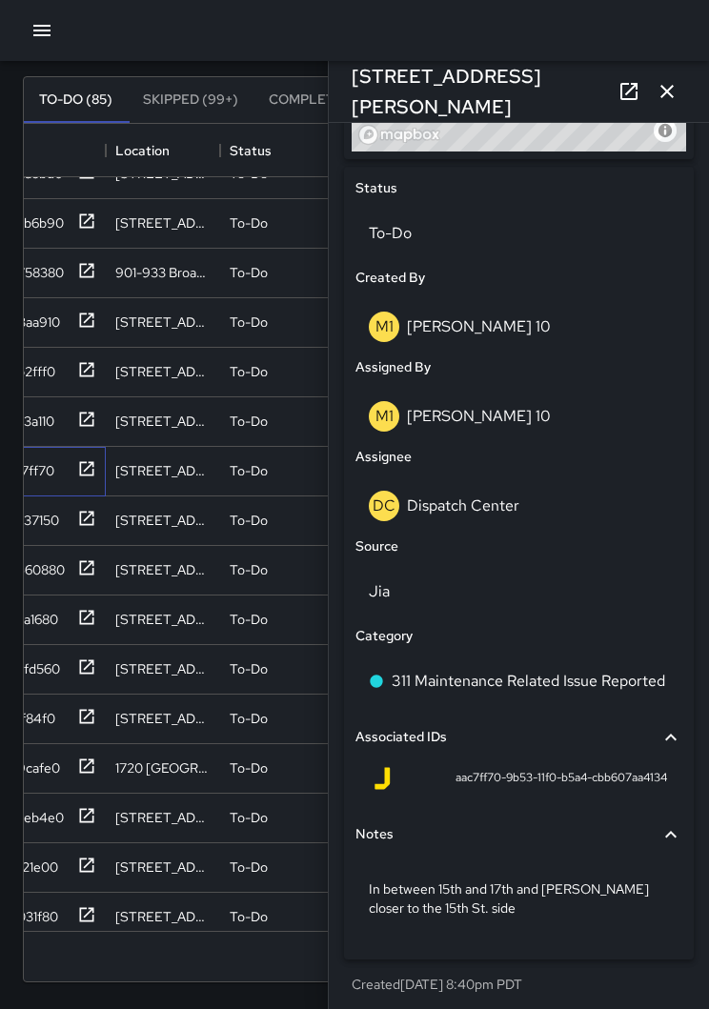
scroll to position [856, 0]
click at [674, 92] on icon "button" at bounding box center [667, 91] width 23 height 23
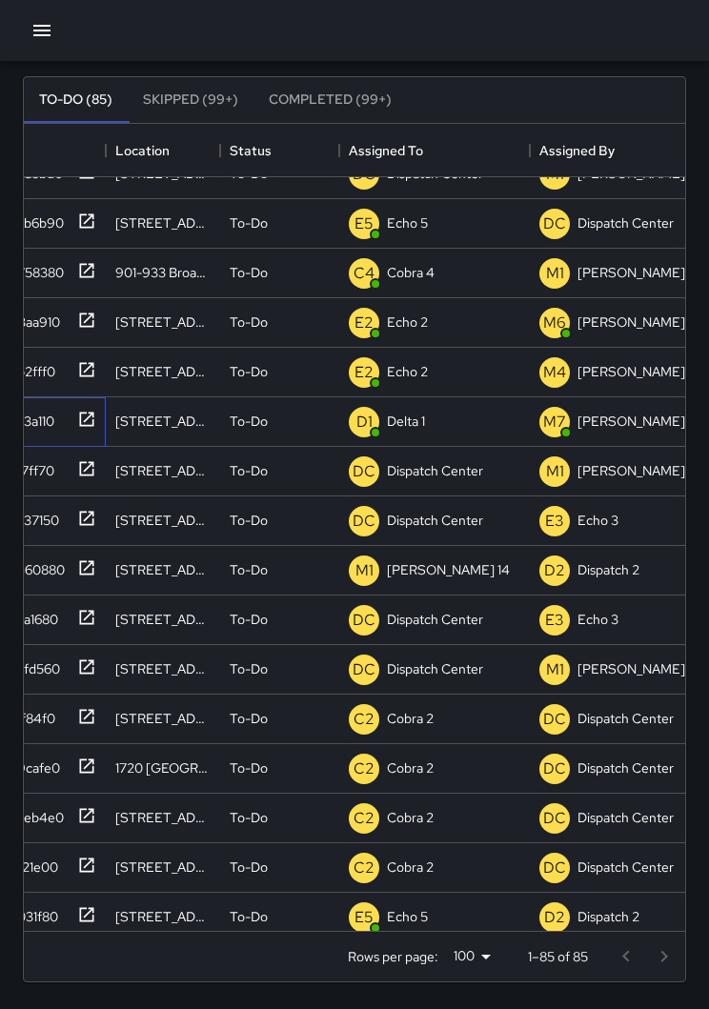
click at [100, 436] on div "2b63a110" at bounding box center [48, 422] width 114 height 50
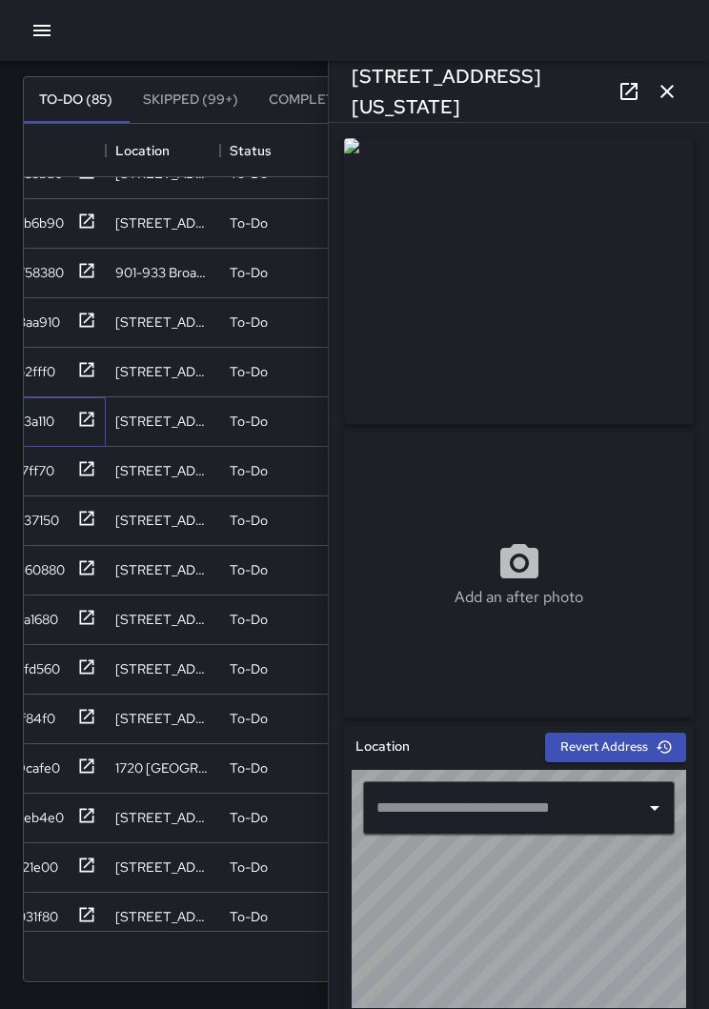
type input "**********"
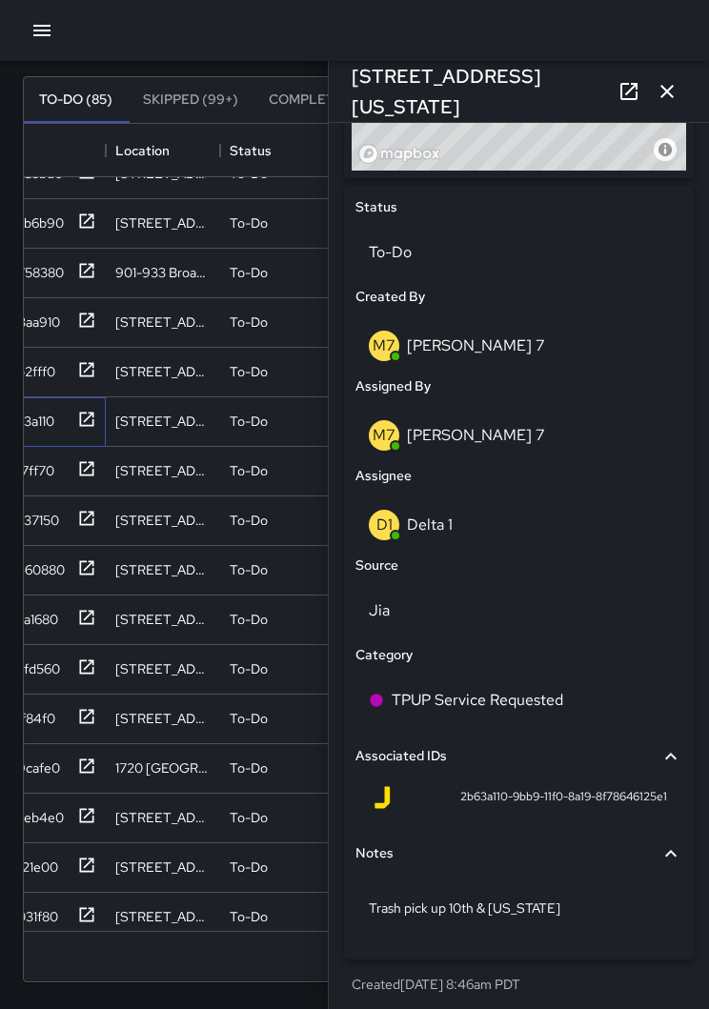
scroll to position [837, 0]
click at [476, 248] on p "To-Do" at bounding box center [519, 253] width 300 height 23
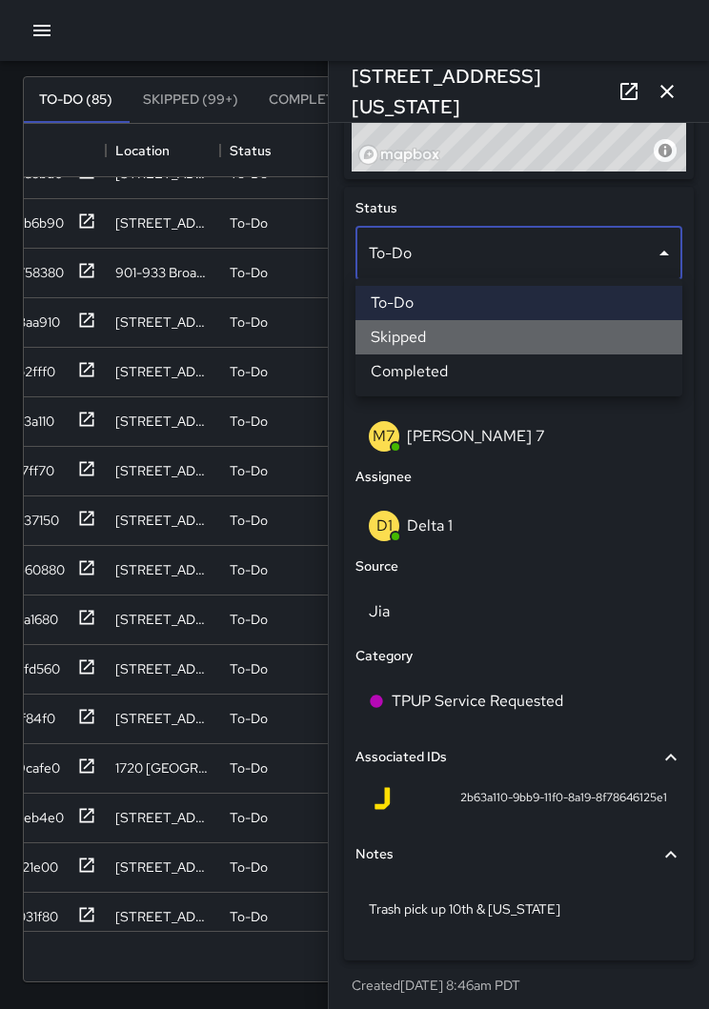
click at [451, 344] on li "Skipped" at bounding box center [518, 337] width 327 height 34
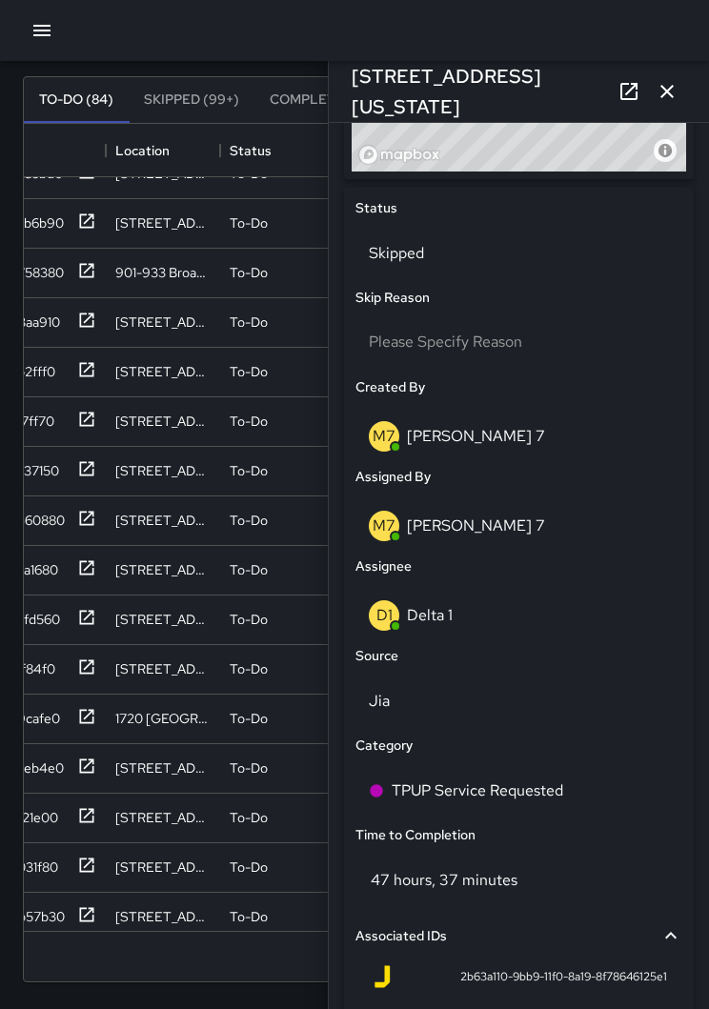
click at [673, 88] on icon "button" at bounding box center [667, 91] width 23 height 23
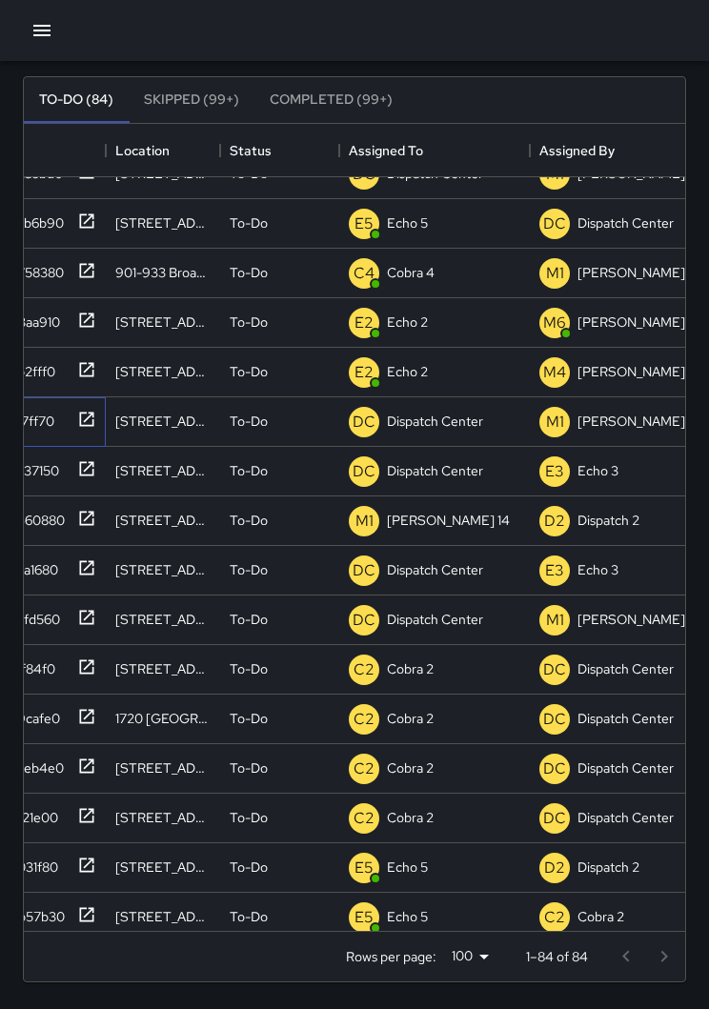
click at [97, 418] on div "aac7ff70" at bounding box center [48, 422] width 114 height 50
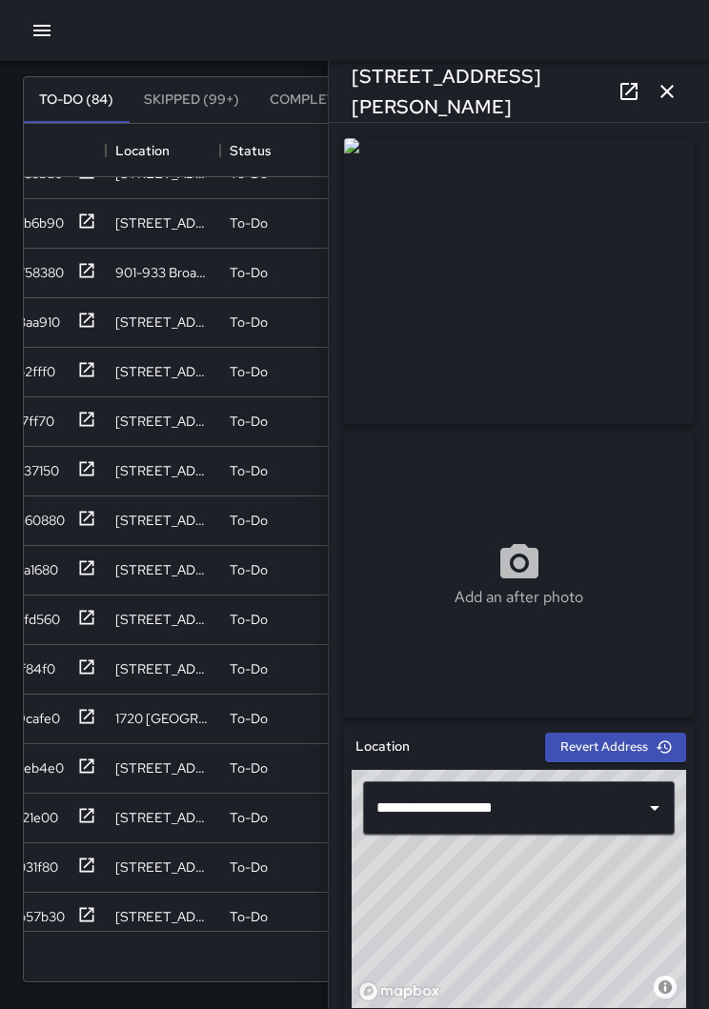
click at [674, 85] on icon "button" at bounding box center [667, 91] width 23 height 23
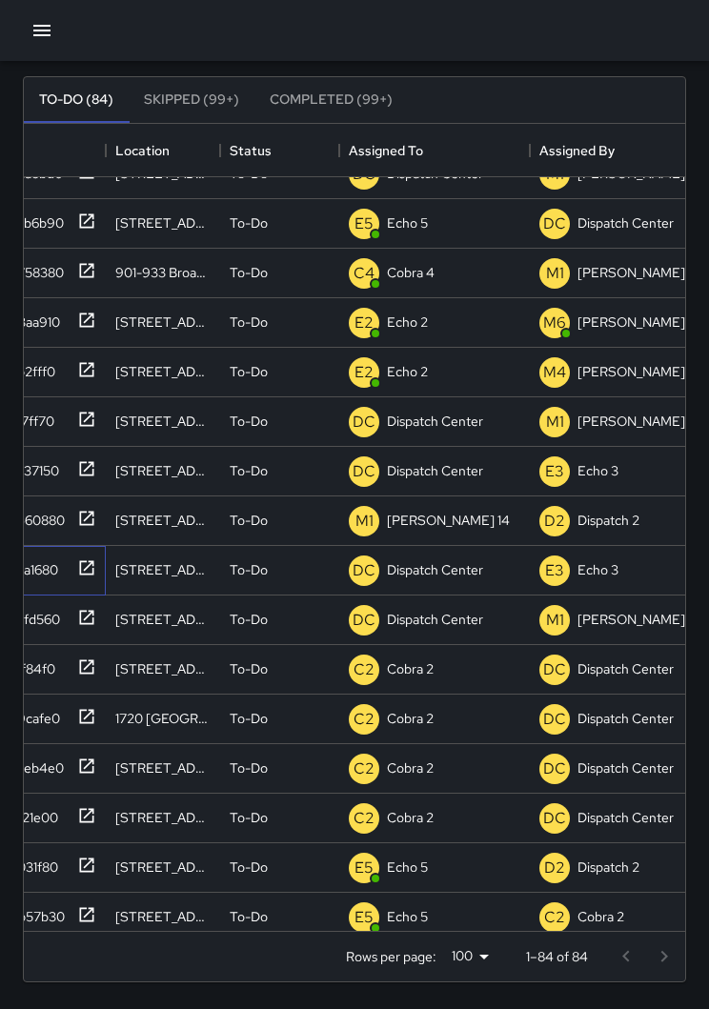
click at [92, 574] on icon at bounding box center [87, 567] width 14 height 14
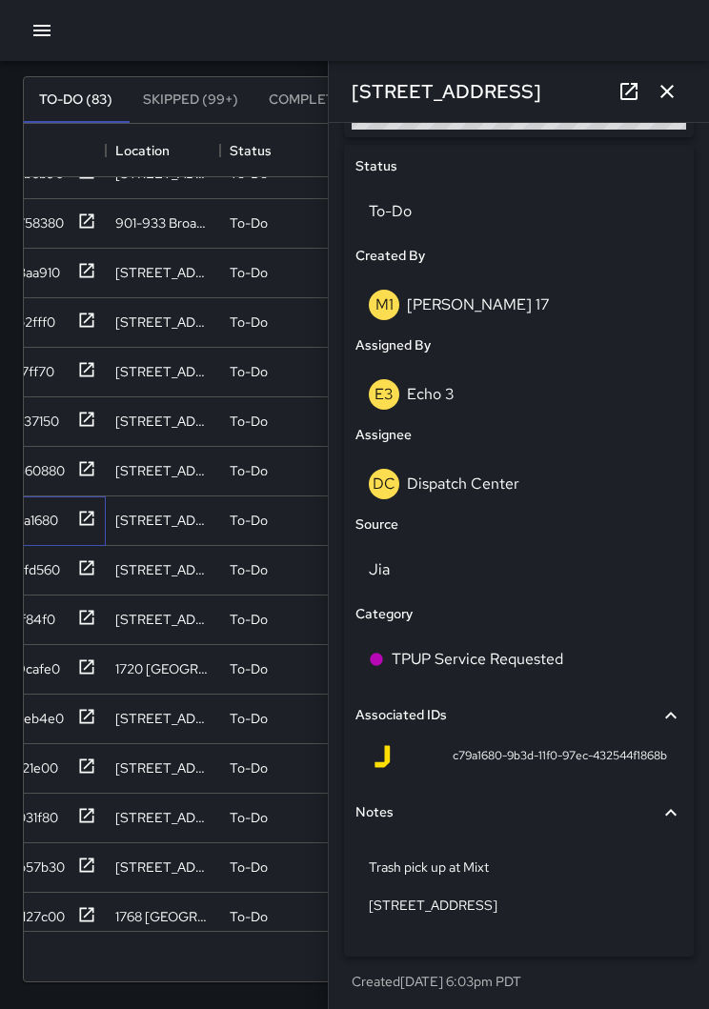
scroll to position [875, 0]
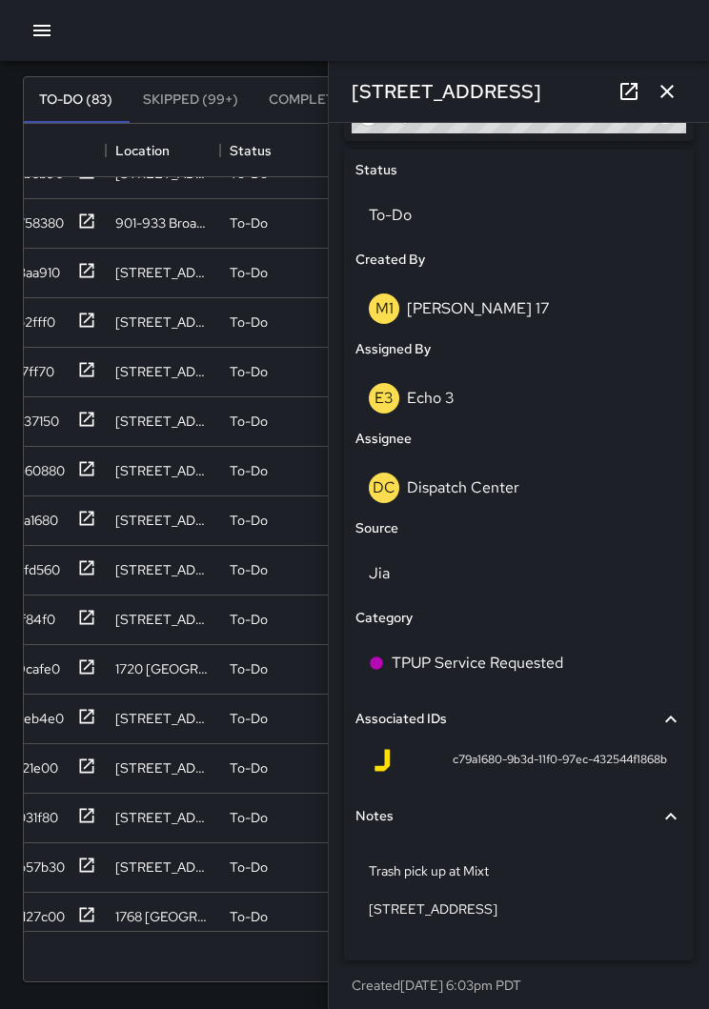
click at [465, 216] on p "To-Do" at bounding box center [519, 215] width 300 height 23
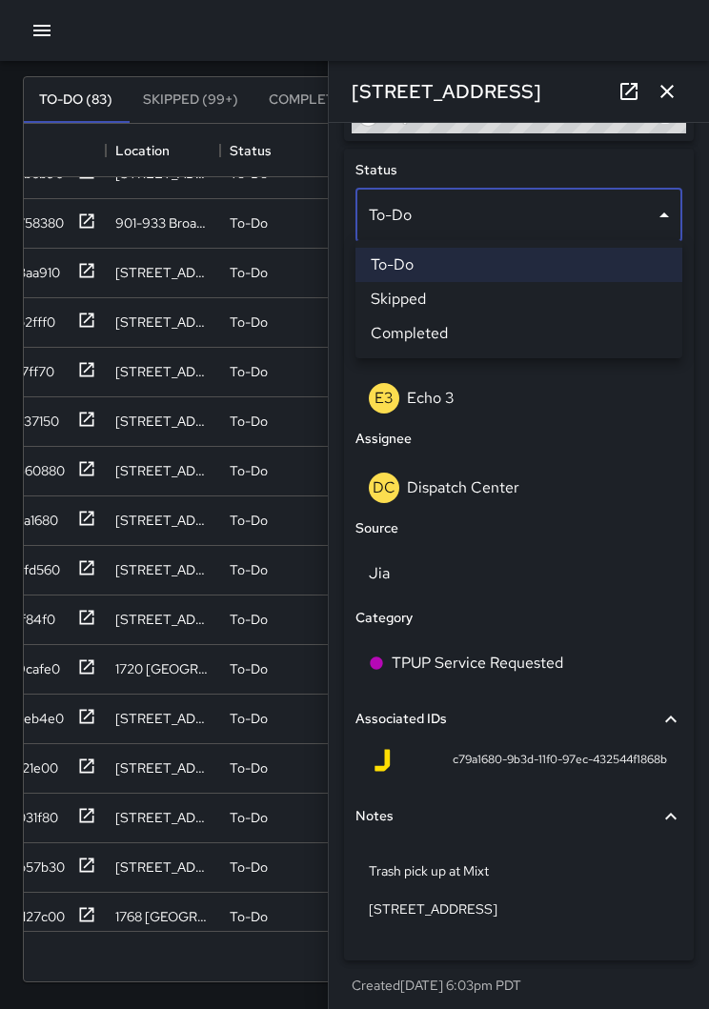
click at [472, 309] on li "Skipped" at bounding box center [518, 299] width 327 height 34
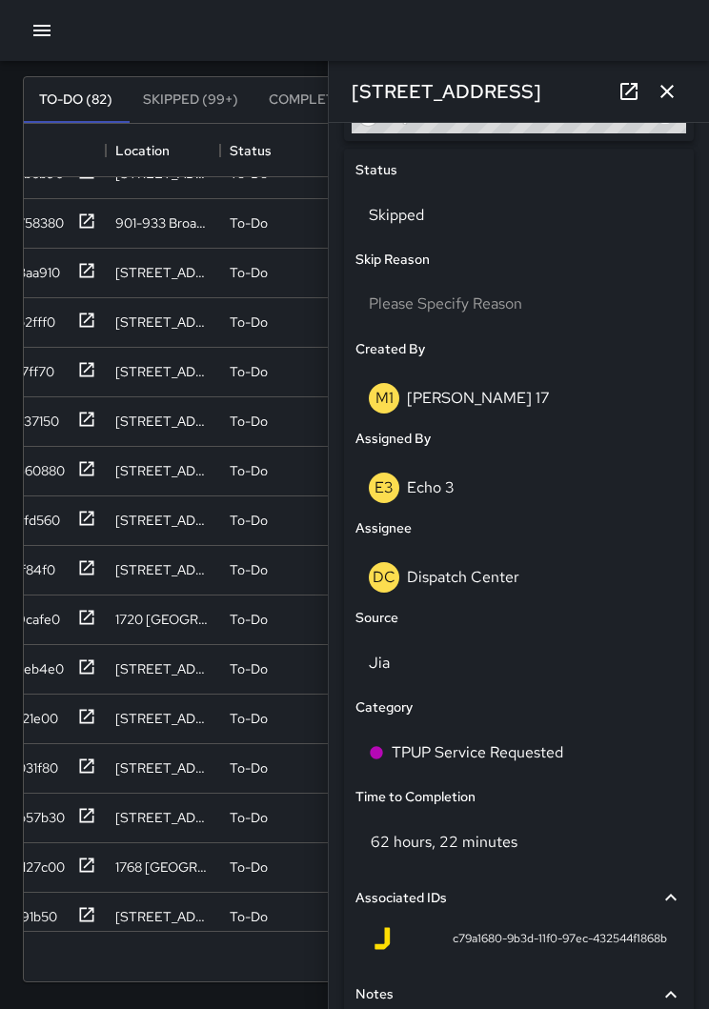
click at [673, 91] on icon "button" at bounding box center [667, 91] width 23 height 23
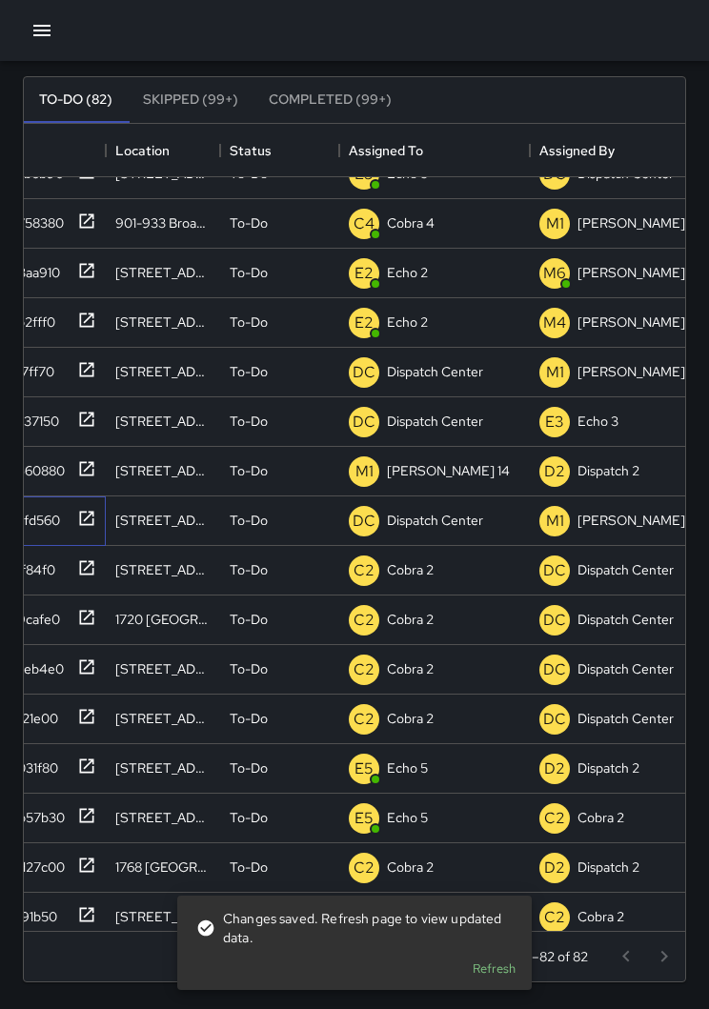
click at [95, 520] on icon at bounding box center [86, 518] width 19 height 19
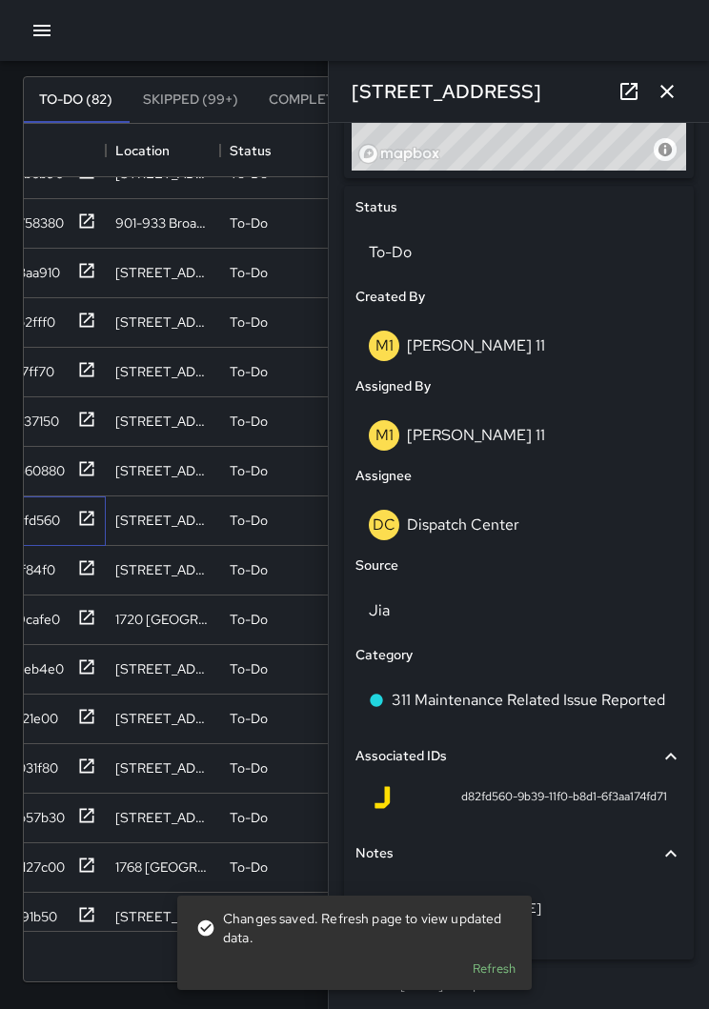
scroll to position [837, 0]
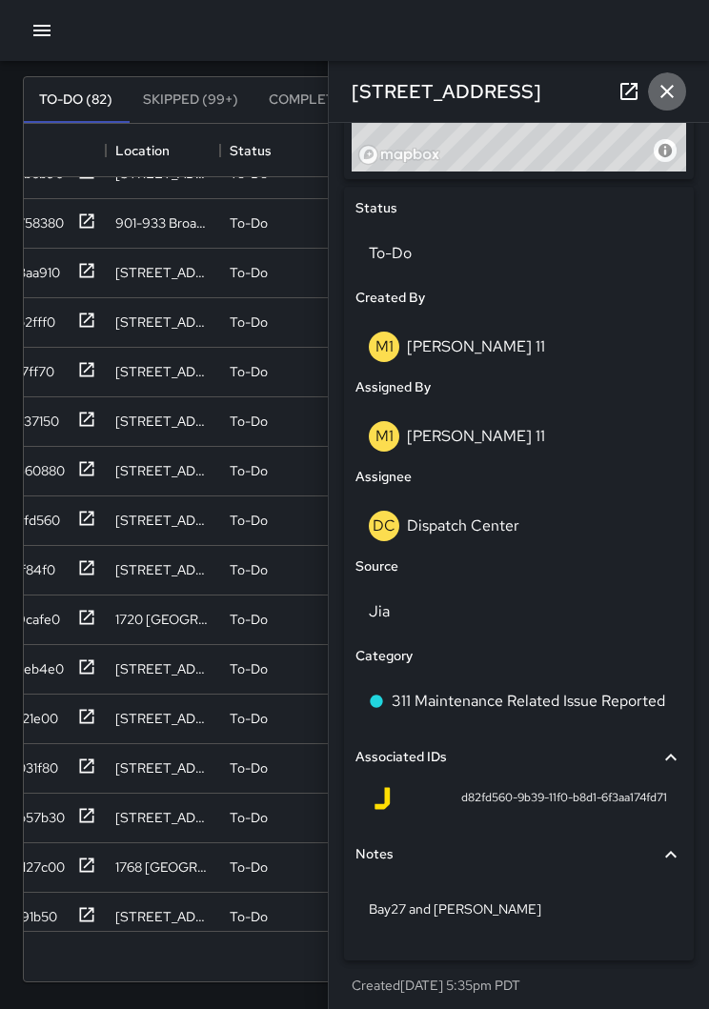
click at [665, 96] on icon "button" at bounding box center [667, 91] width 23 height 23
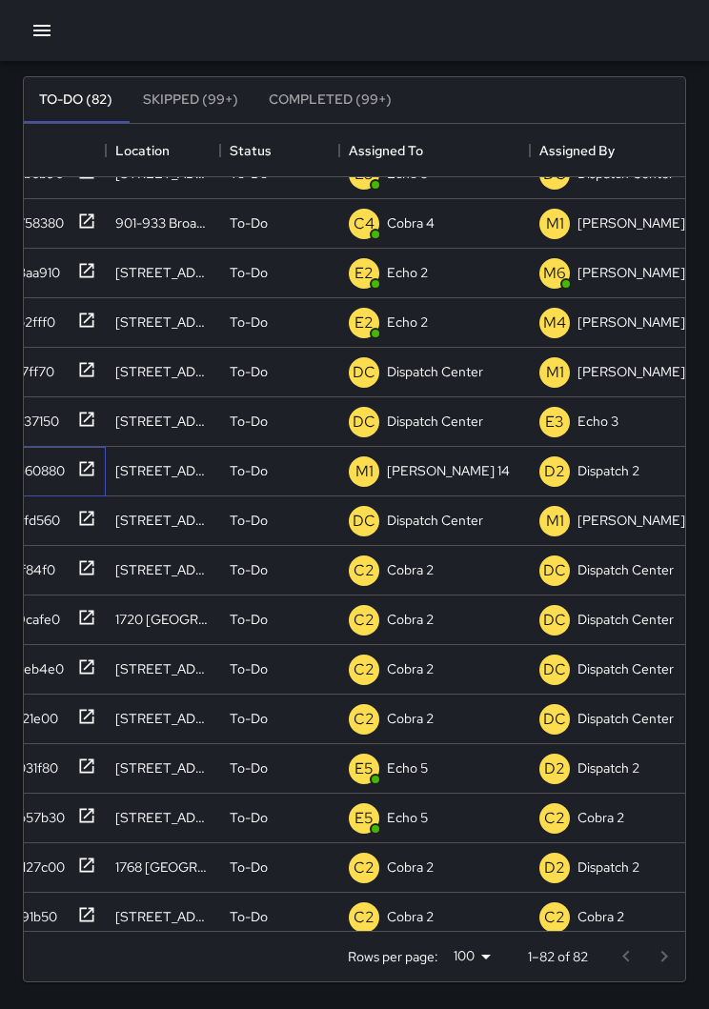
click at [89, 472] on icon at bounding box center [86, 468] width 19 height 19
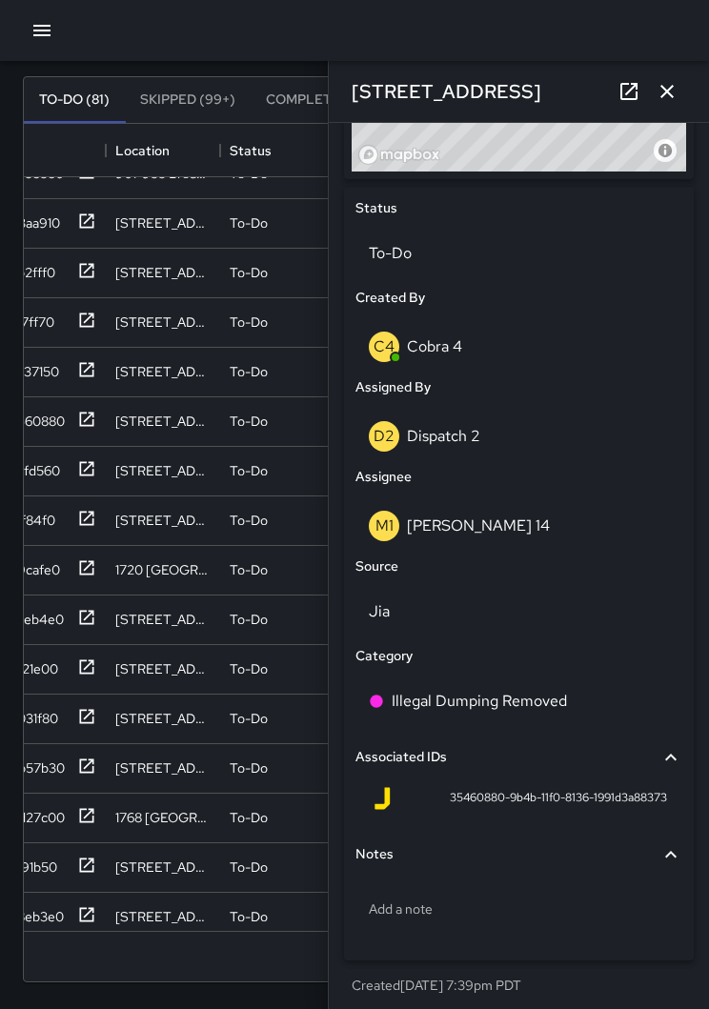
click at [553, 249] on p "To-Do" at bounding box center [519, 253] width 300 height 23
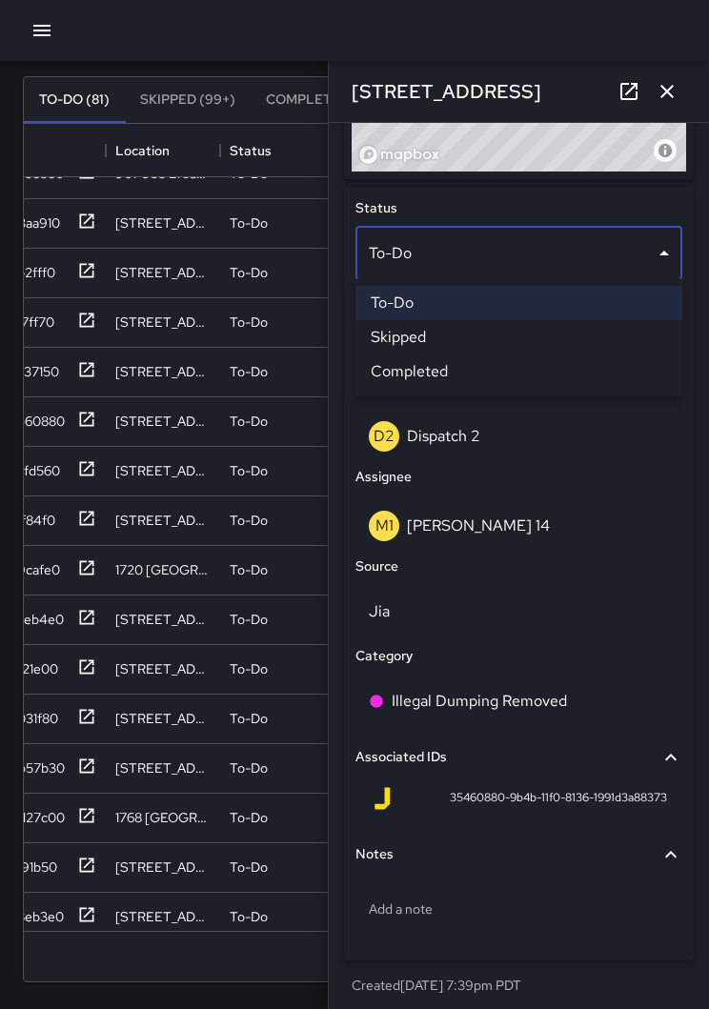
click at [537, 339] on li "Skipped" at bounding box center [518, 337] width 327 height 34
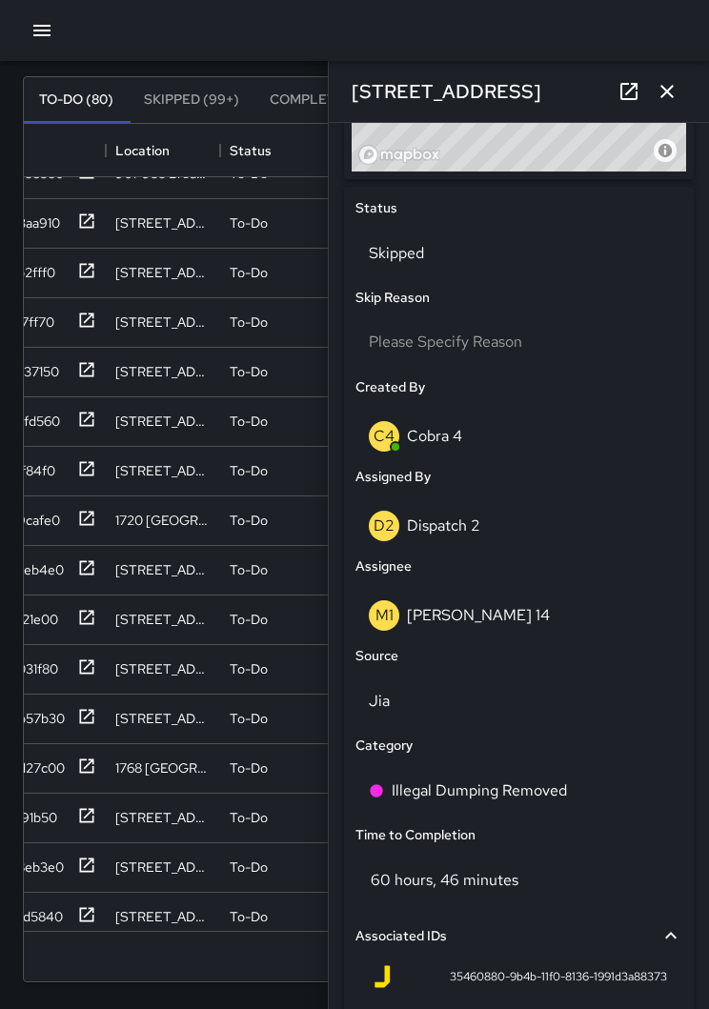
click at [684, 91] on button "button" at bounding box center [667, 91] width 38 height 38
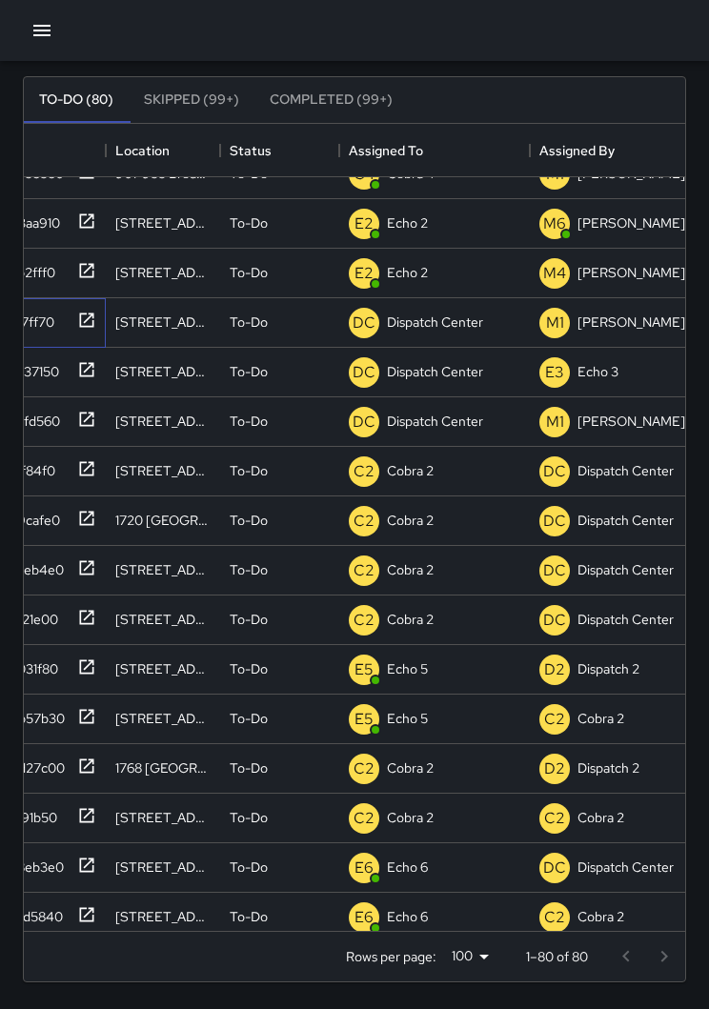
click at [88, 319] on icon at bounding box center [87, 320] width 14 height 14
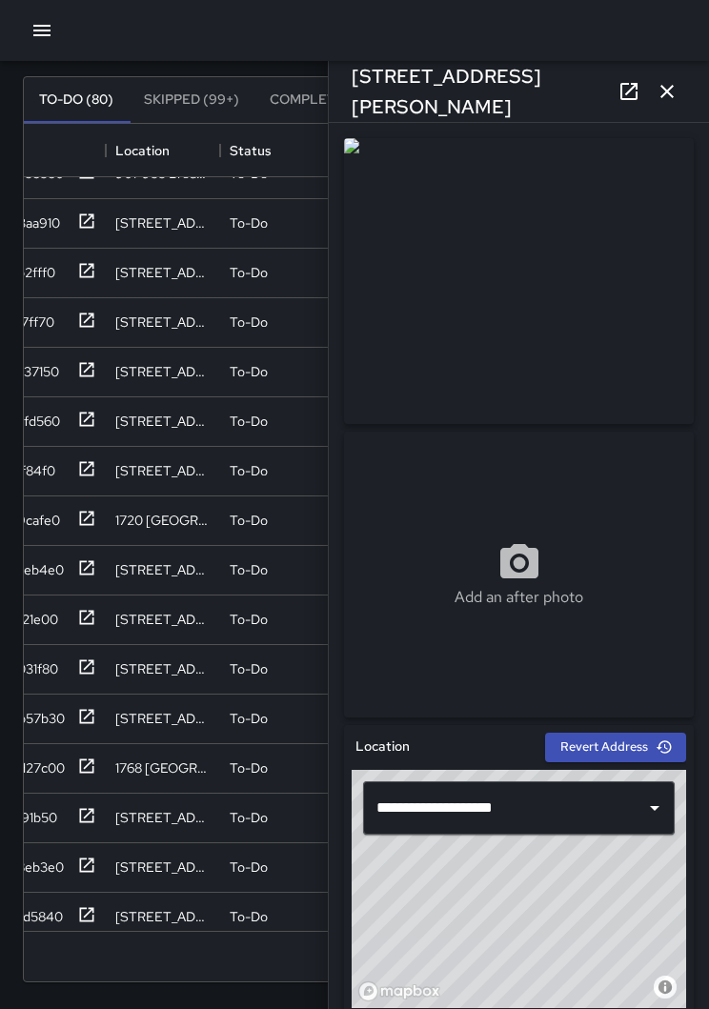
click at [678, 96] on button "button" at bounding box center [667, 91] width 38 height 38
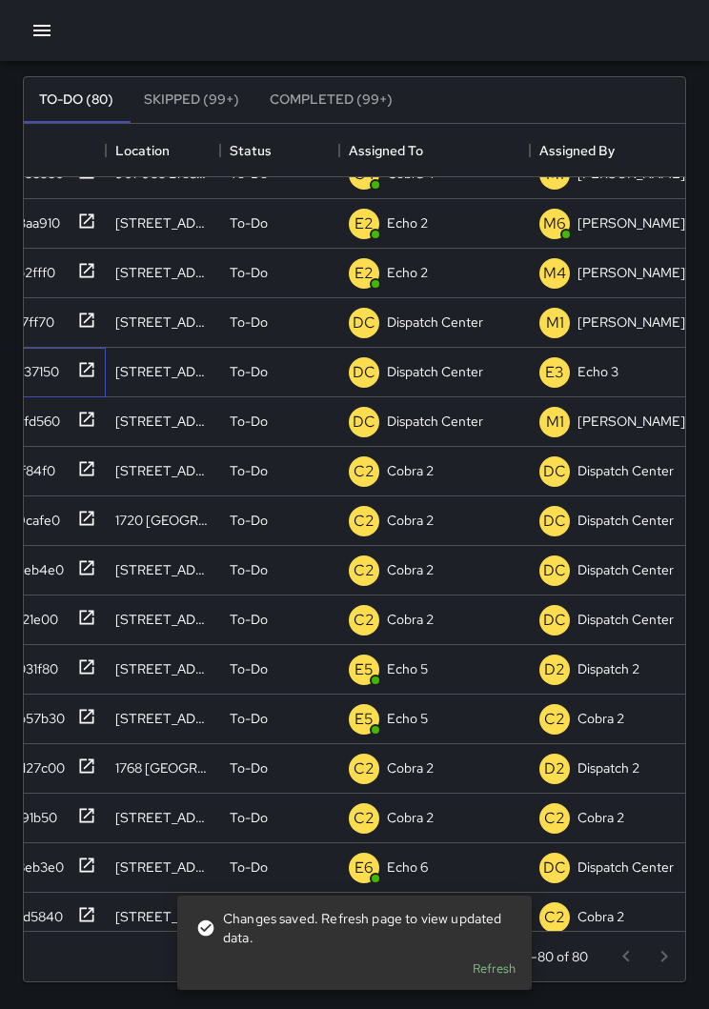
click at [91, 356] on div at bounding box center [83, 368] width 27 height 31
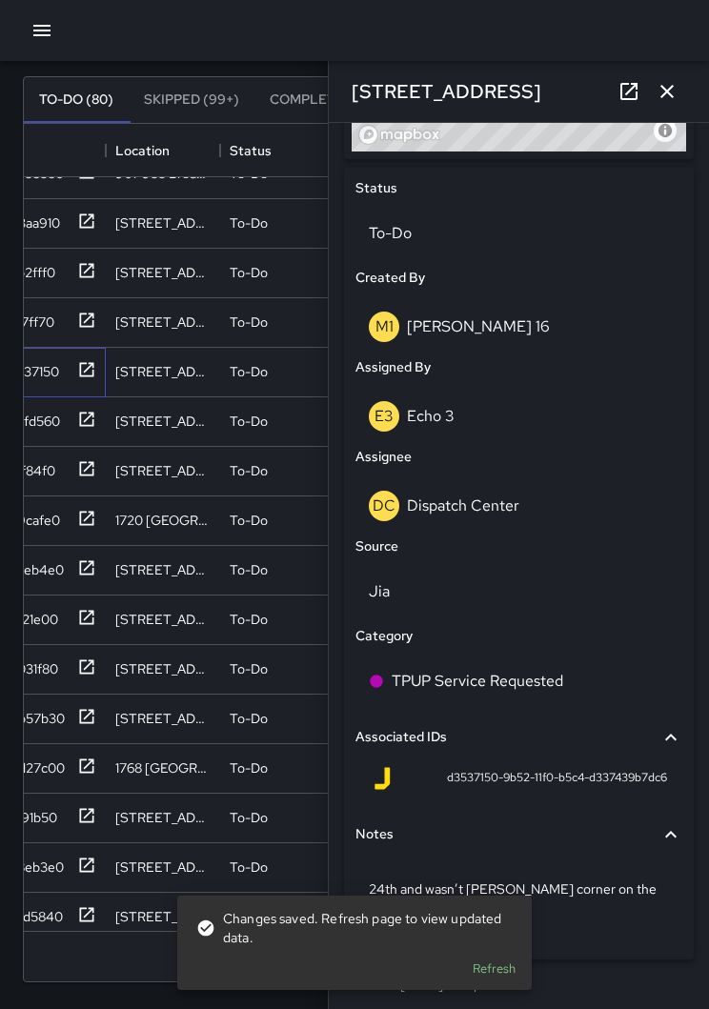
scroll to position [856, 0]
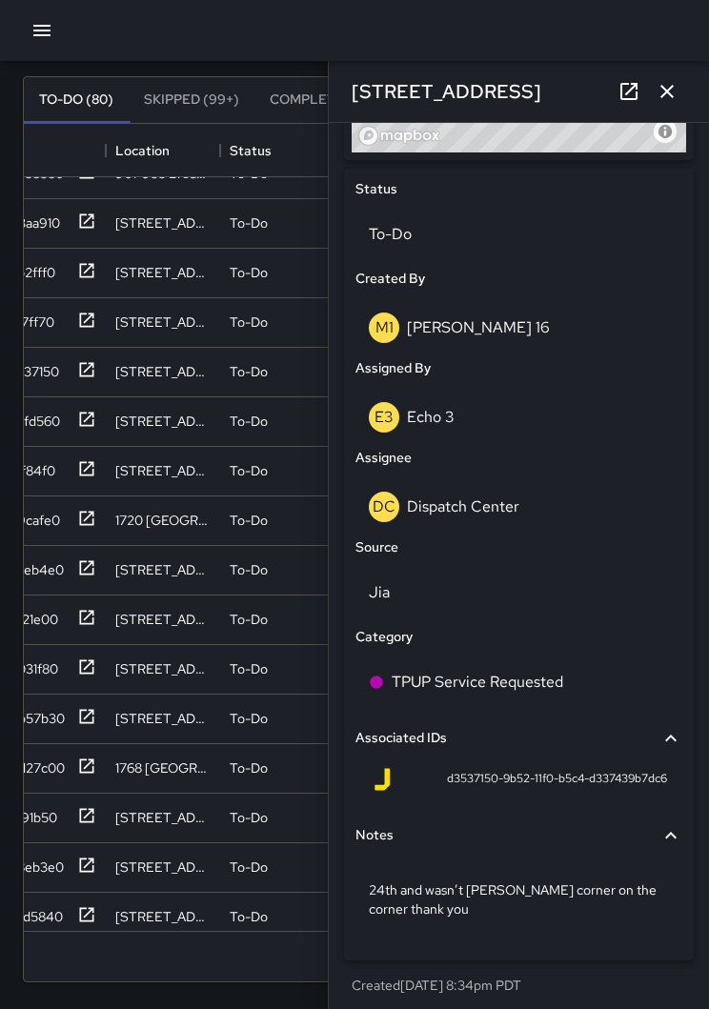
click at [532, 231] on p "To-Do" at bounding box center [519, 234] width 300 height 23
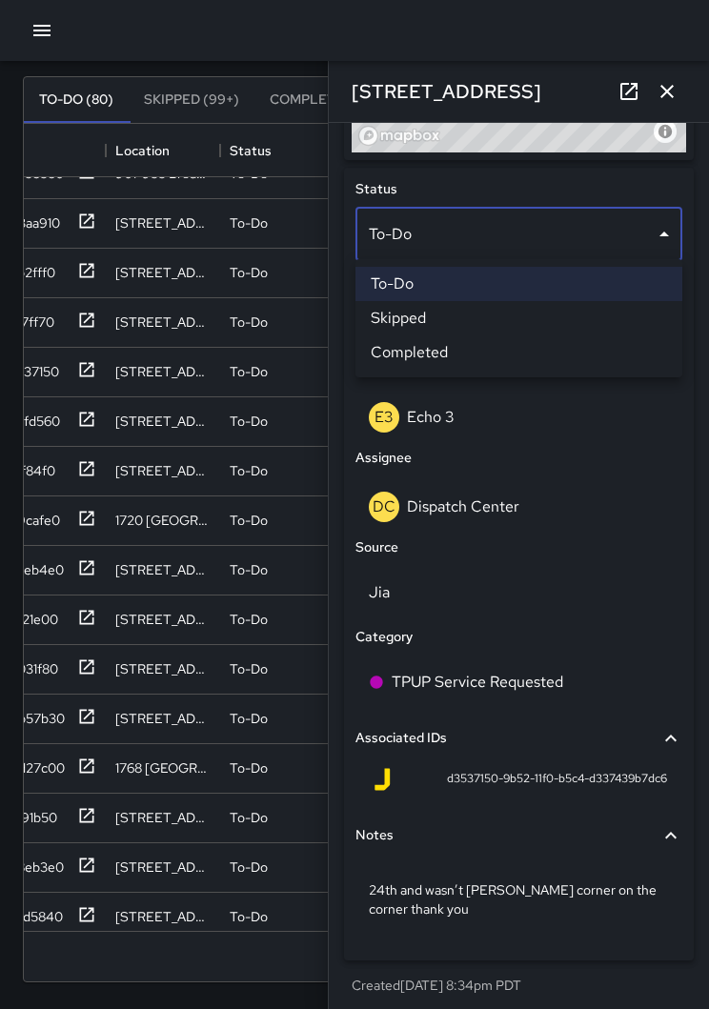
click at [522, 322] on li "Skipped" at bounding box center [518, 318] width 327 height 34
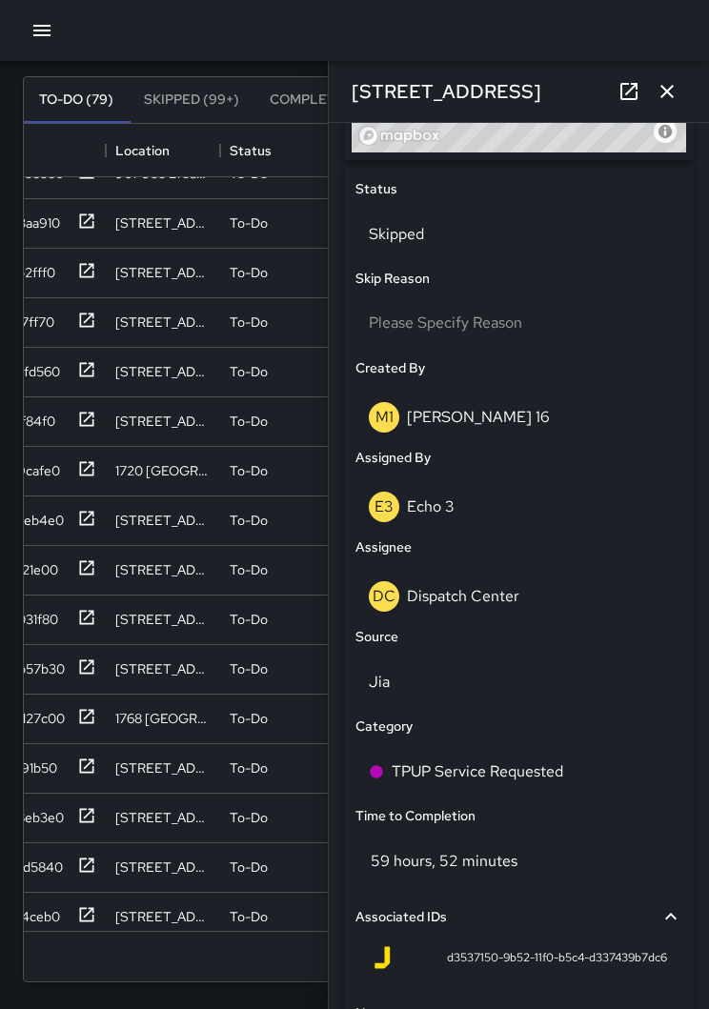
click at [666, 104] on button "button" at bounding box center [667, 91] width 38 height 38
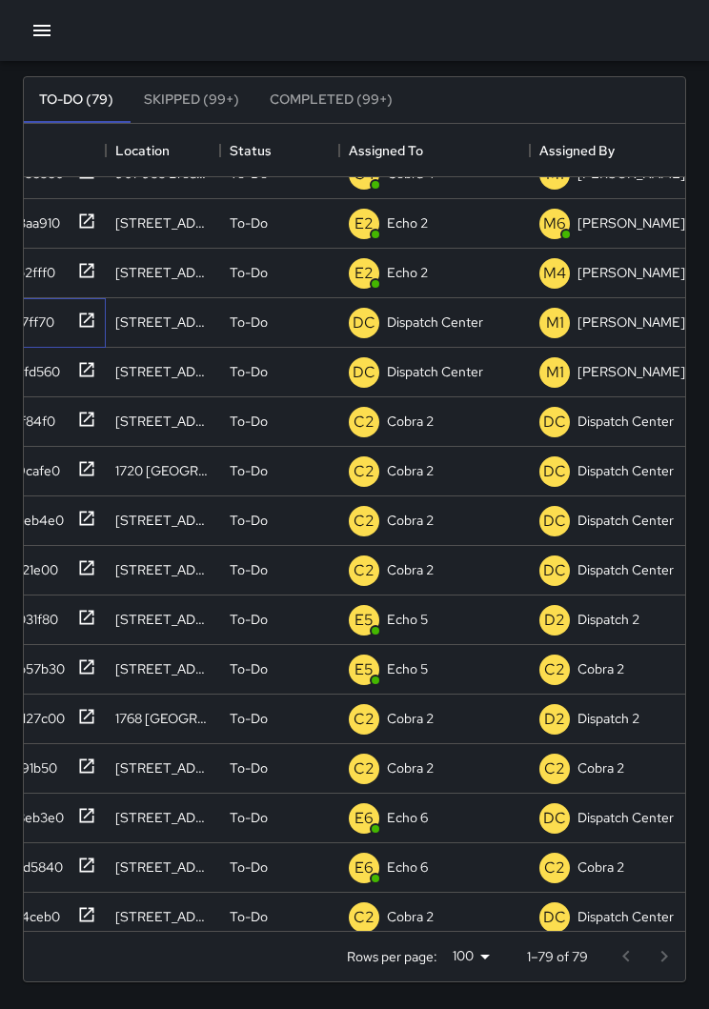
click at [92, 313] on icon at bounding box center [86, 320] width 19 height 19
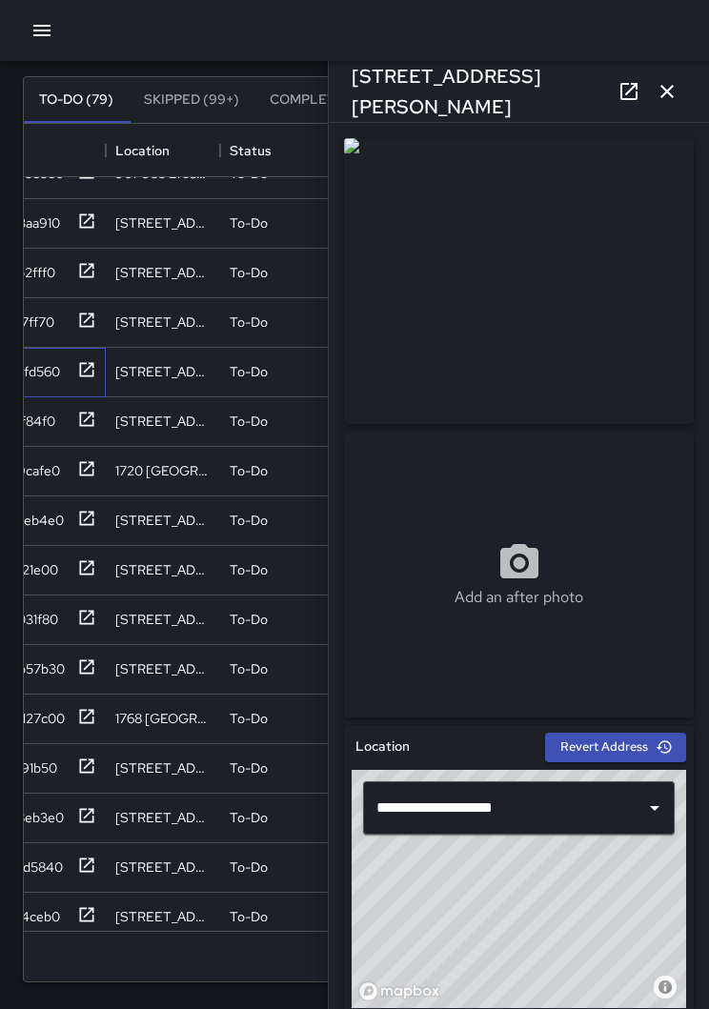
click at [95, 377] on icon at bounding box center [86, 369] width 19 height 19
type input "**********"
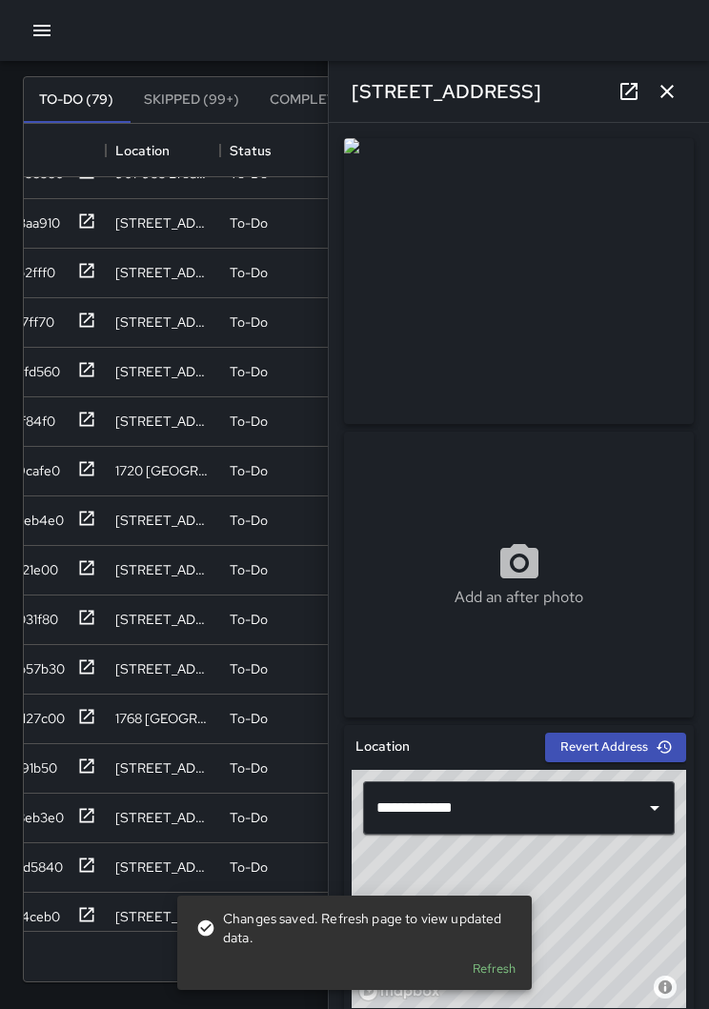
click at [674, 82] on icon "button" at bounding box center [667, 91] width 23 height 23
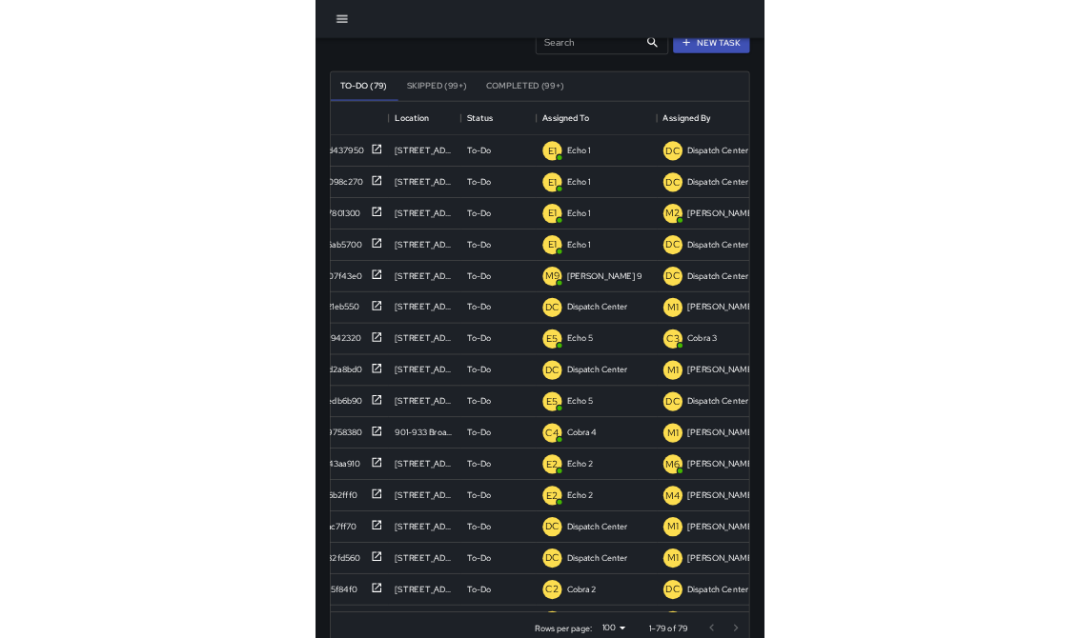
scroll to position [0, 0]
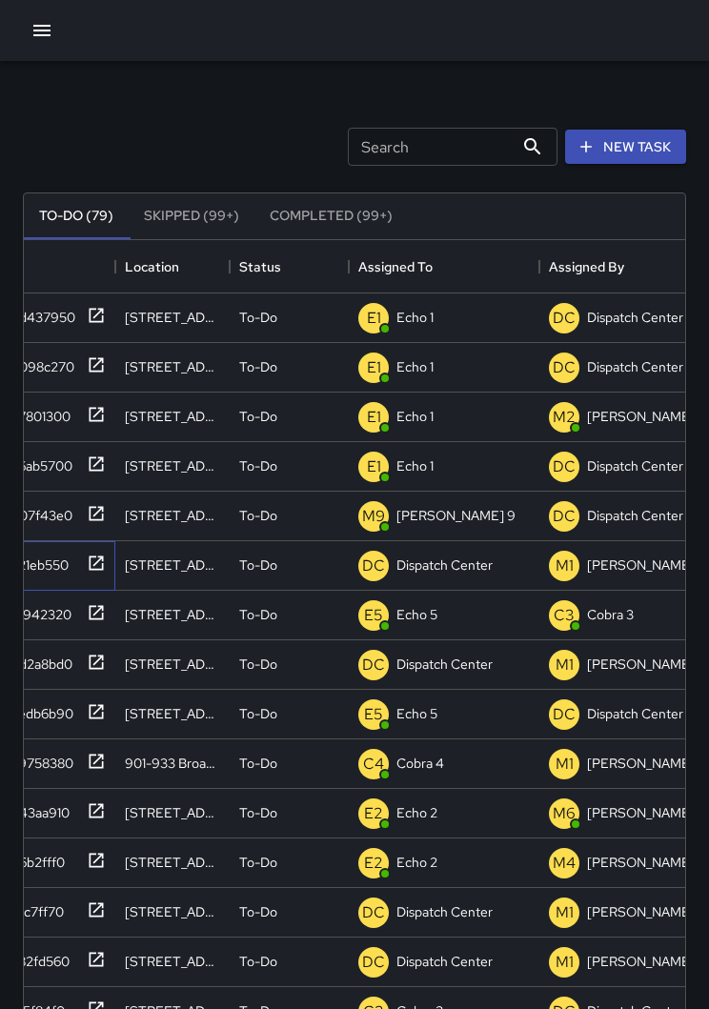
click at [92, 572] on icon at bounding box center [96, 563] width 19 height 19
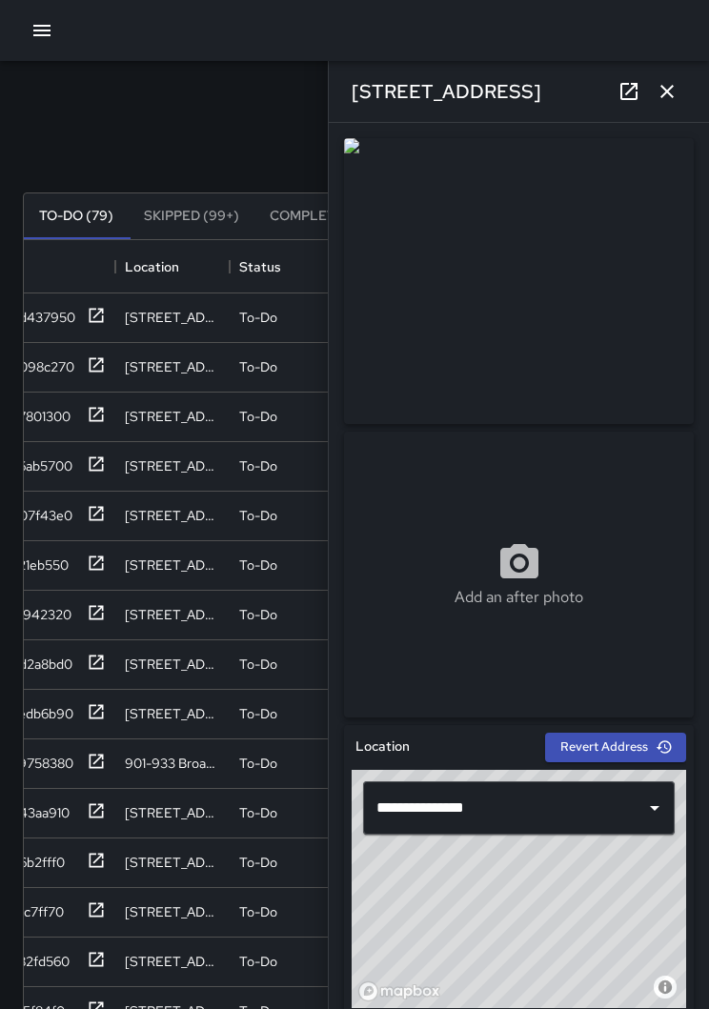
click at [666, 93] on icon "button" at bounding box center [666, 91] width 13 height 13
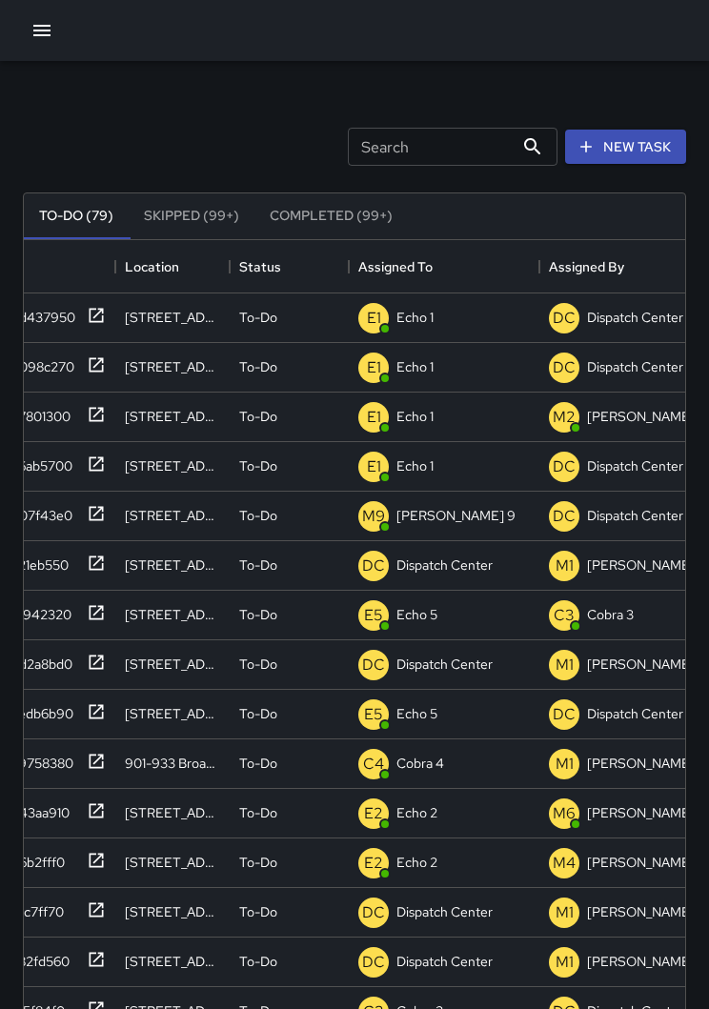
scroll to position [807, 661]
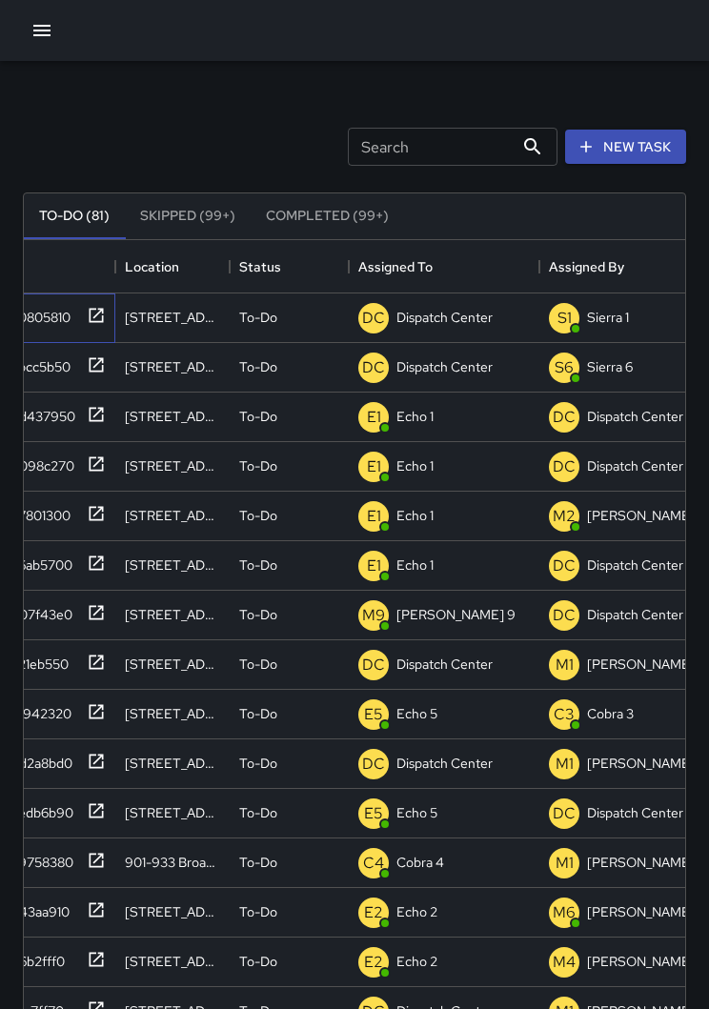
click at [94, 321] on icon at bounding box center [97, 315] width 14 height 14
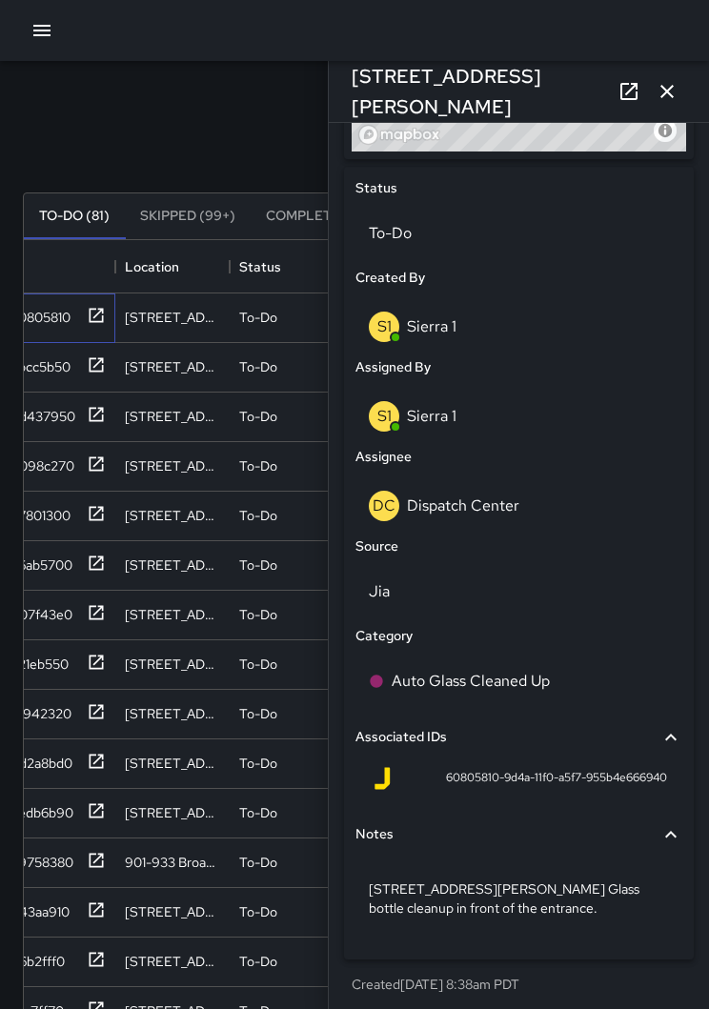
scroll to position [856, 0]
click at [481, 511] on p "Dispatch Center" at bounding box center [463, 506] width 112 height 20
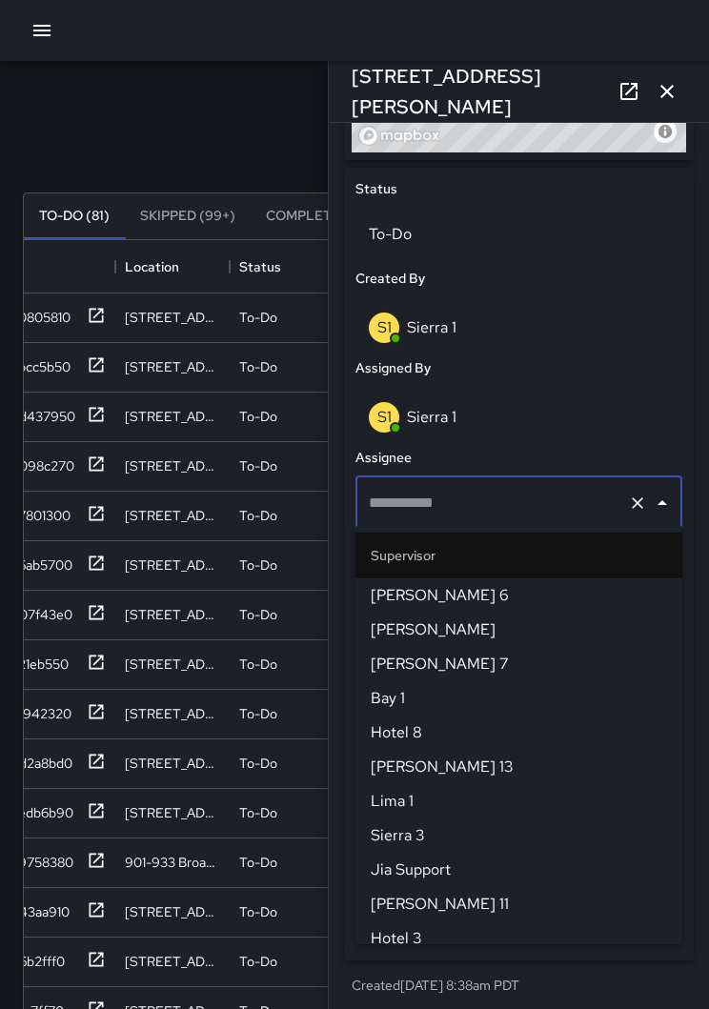
type input "**********"
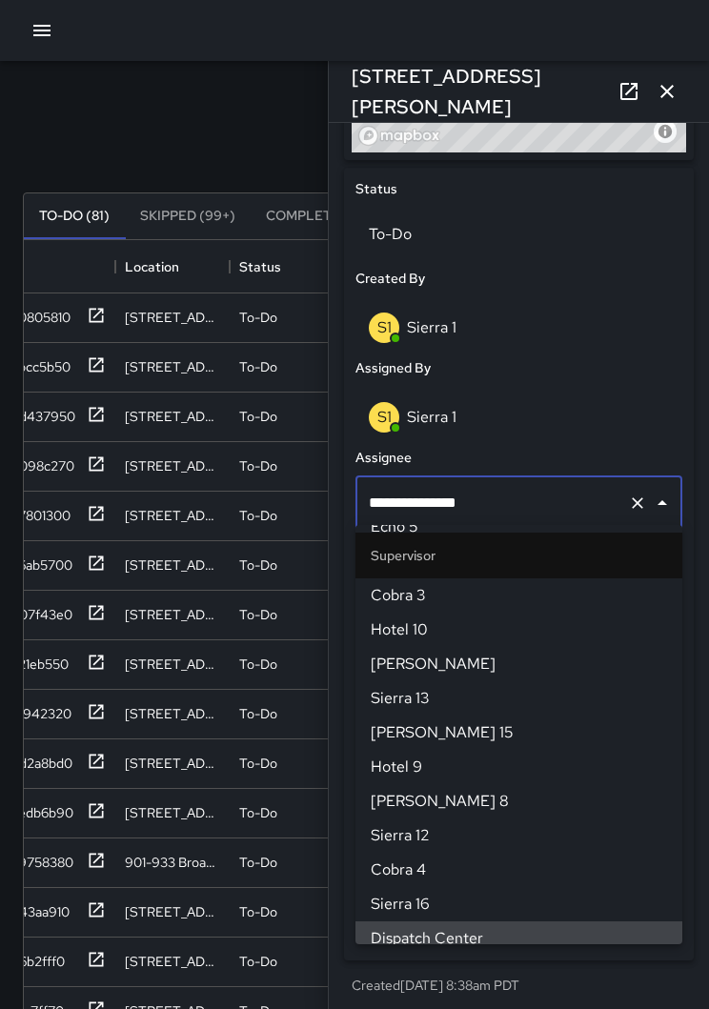
click at [637, 490] on button "Clear" at bounding box center [637, 503] width 27 height 27
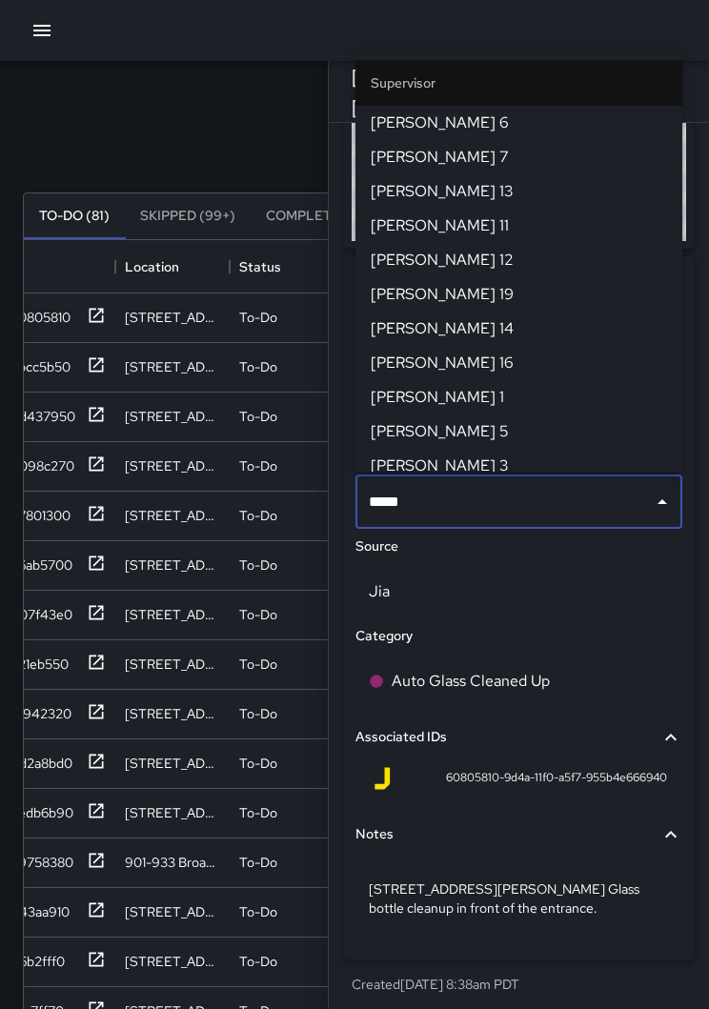
type input "******"
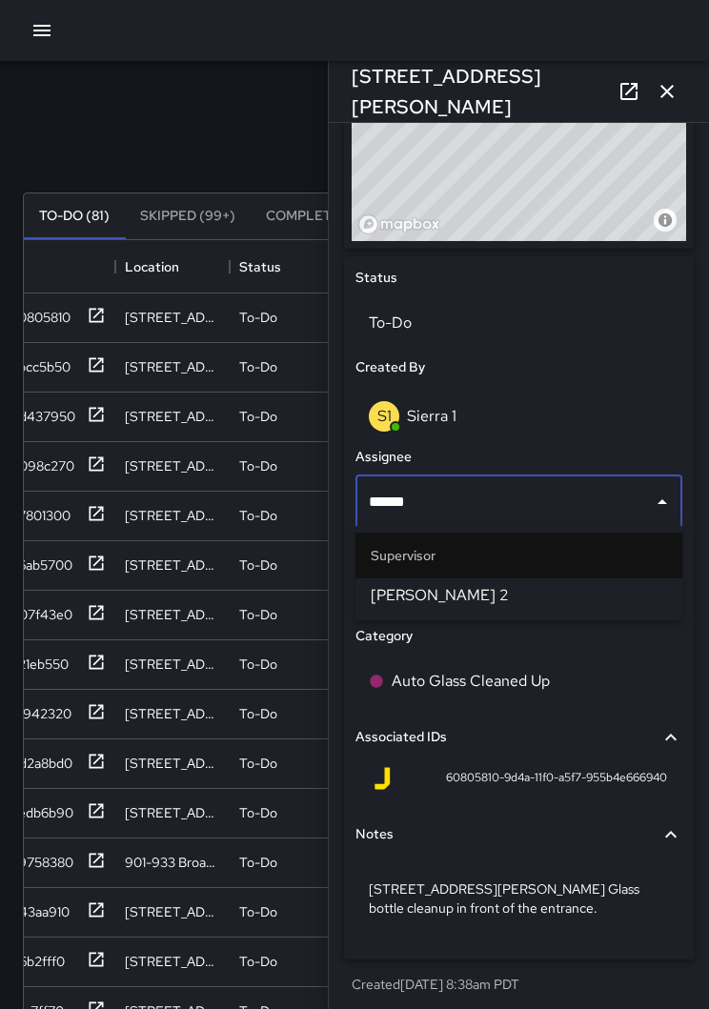
click at [513, 586] on span "[PERSON_NAME] 2" at bounding box center [519, 595] width 296 height 23
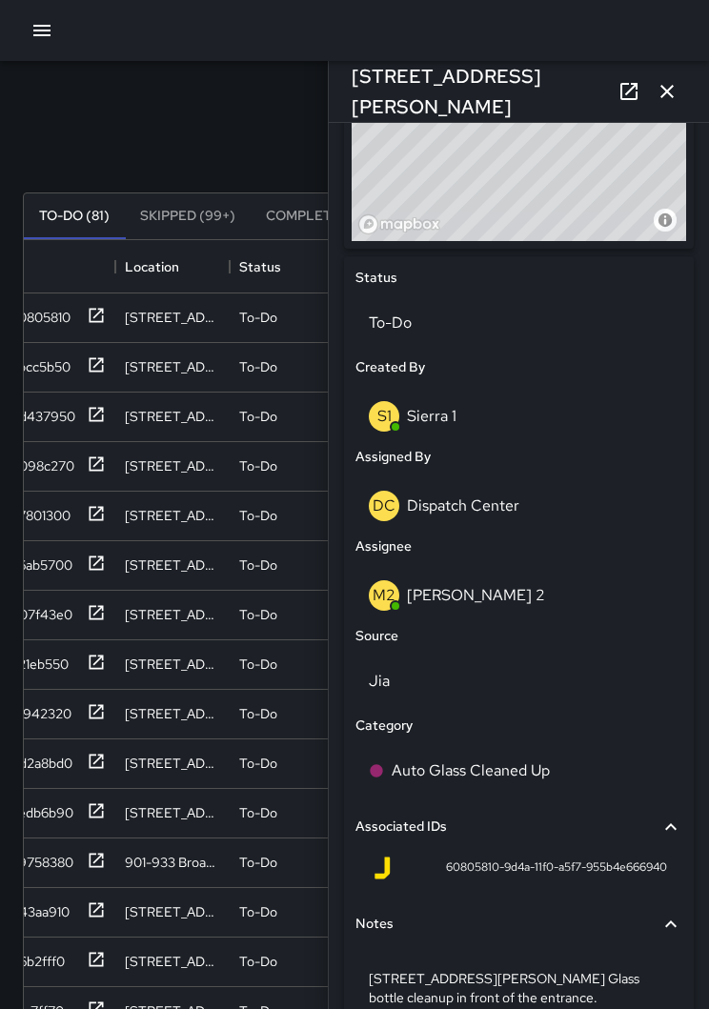
click at [661, 101] on icon "button" at bounding box center [667, 91] width 23 height 23
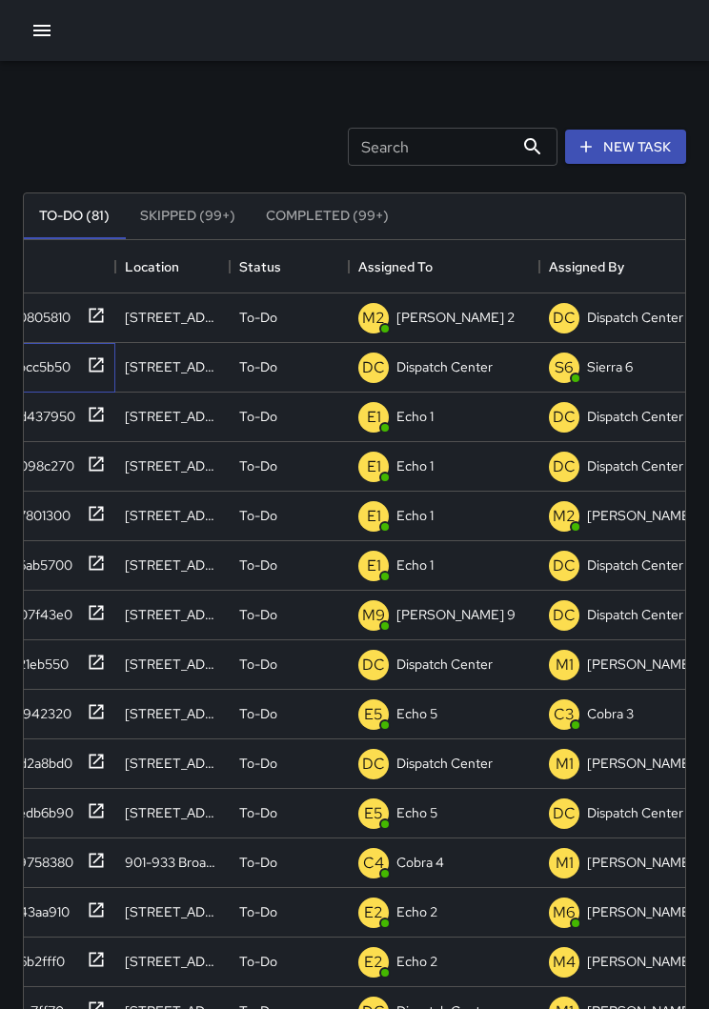
click at [97, 374] on icon at bounding box center [96, 364] width 19 height 19
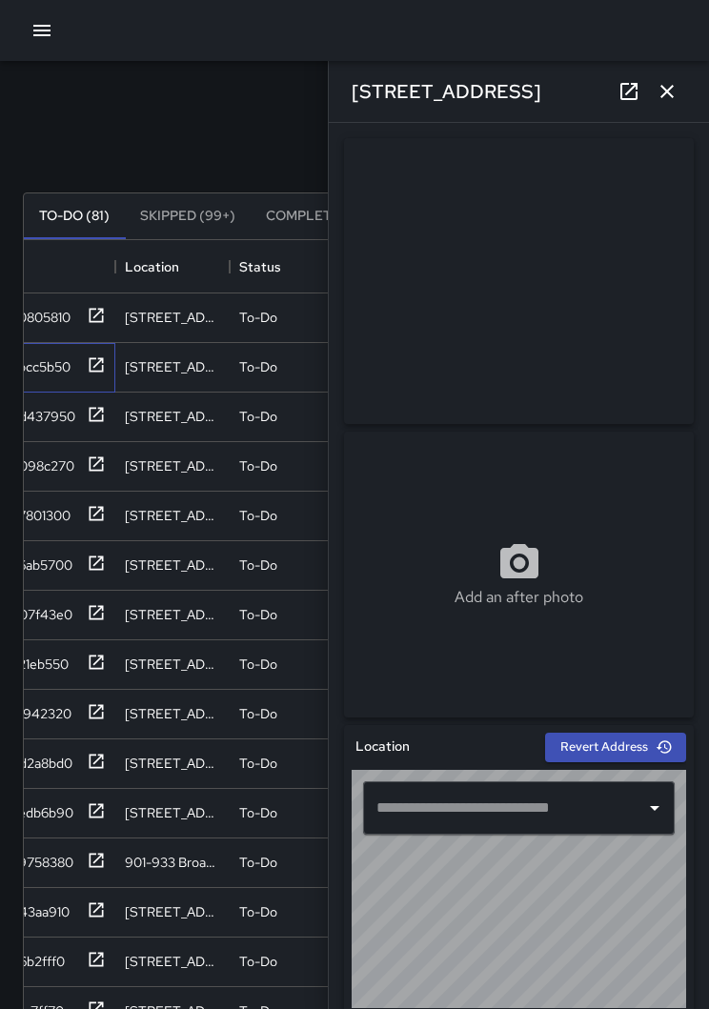
type input "**********"
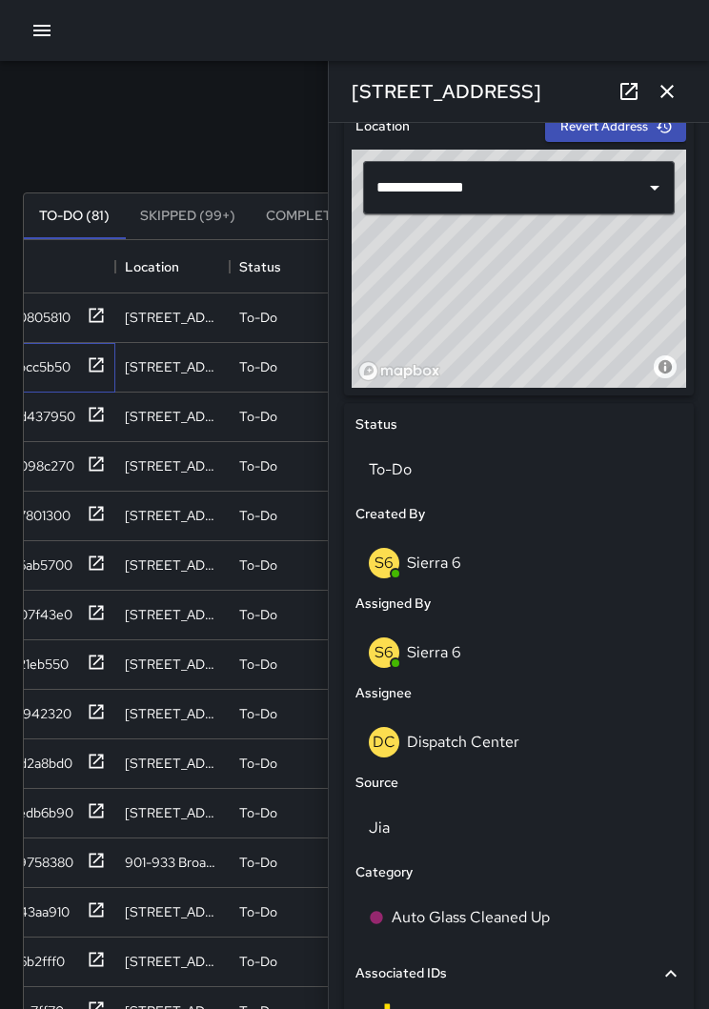
scroll to position [622, 0]
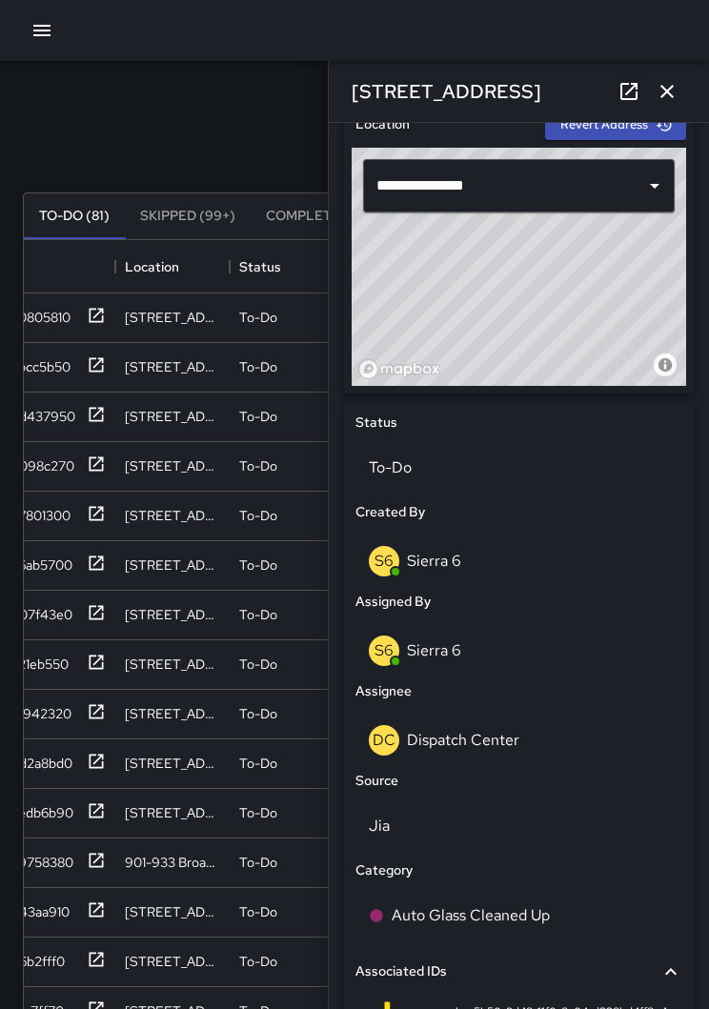
click at [546, 638] on div "DC Dispatch Center" at bounding box center [519, 740] width 300 height 30
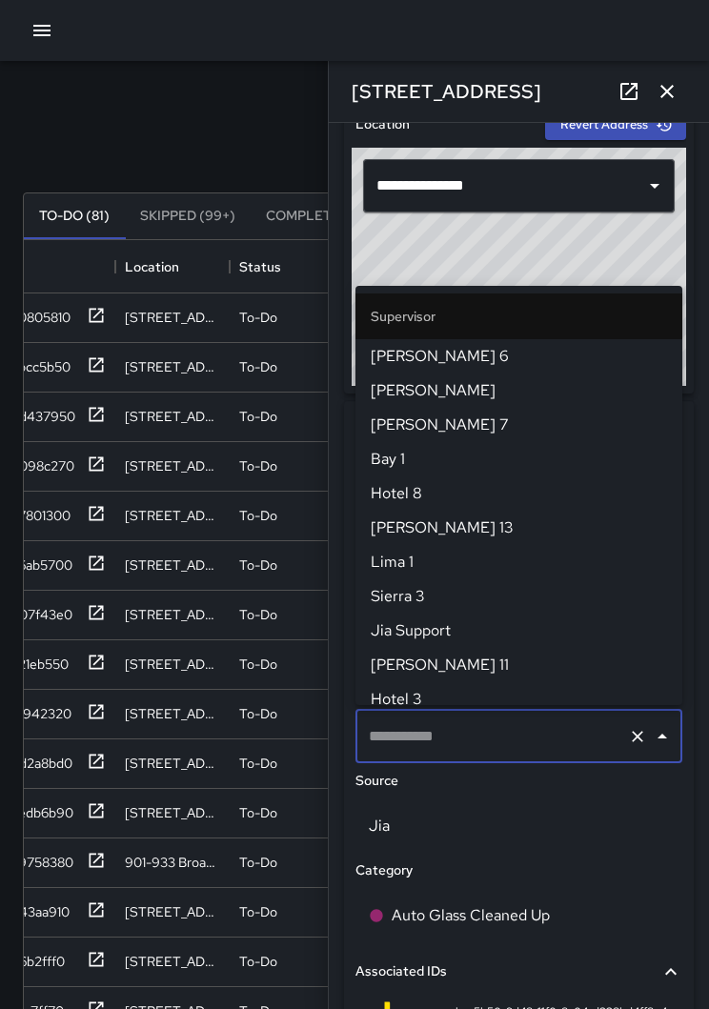
type input "**********"
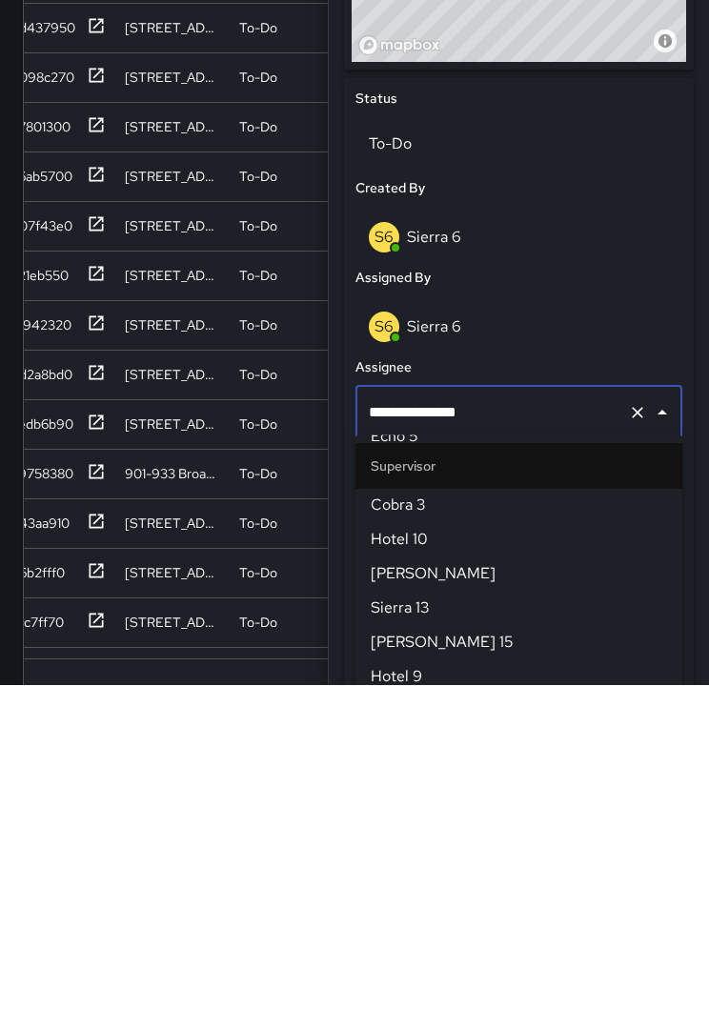
click at [625, 638] on button "Clear" at bounding box center [637, 736] width 27 height 27
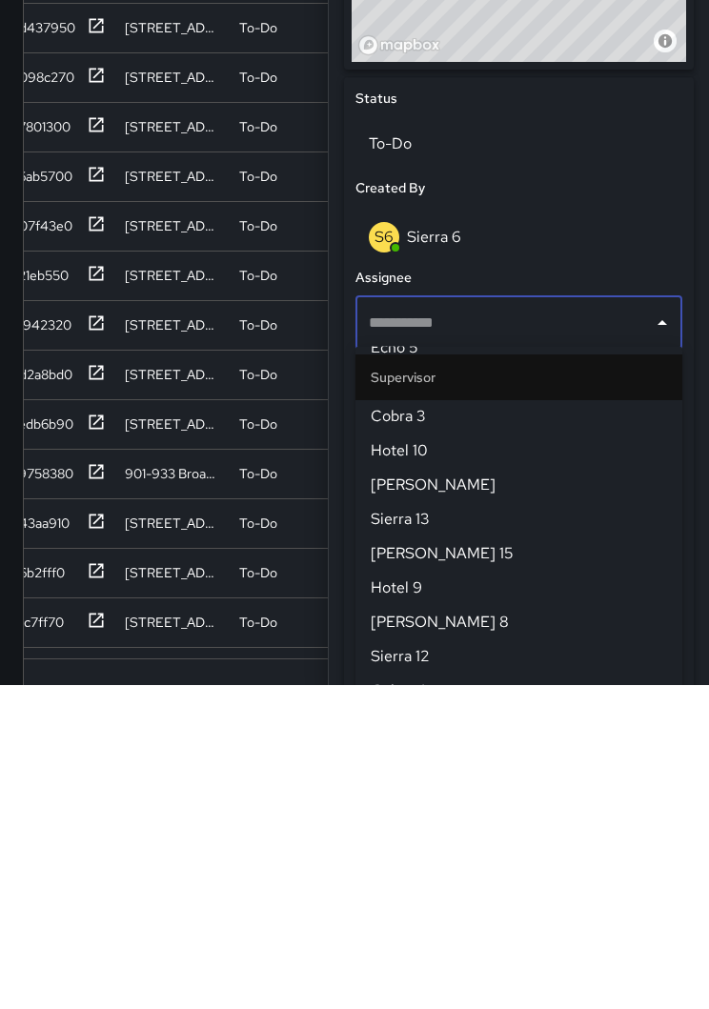
scroll to position [0, 0]
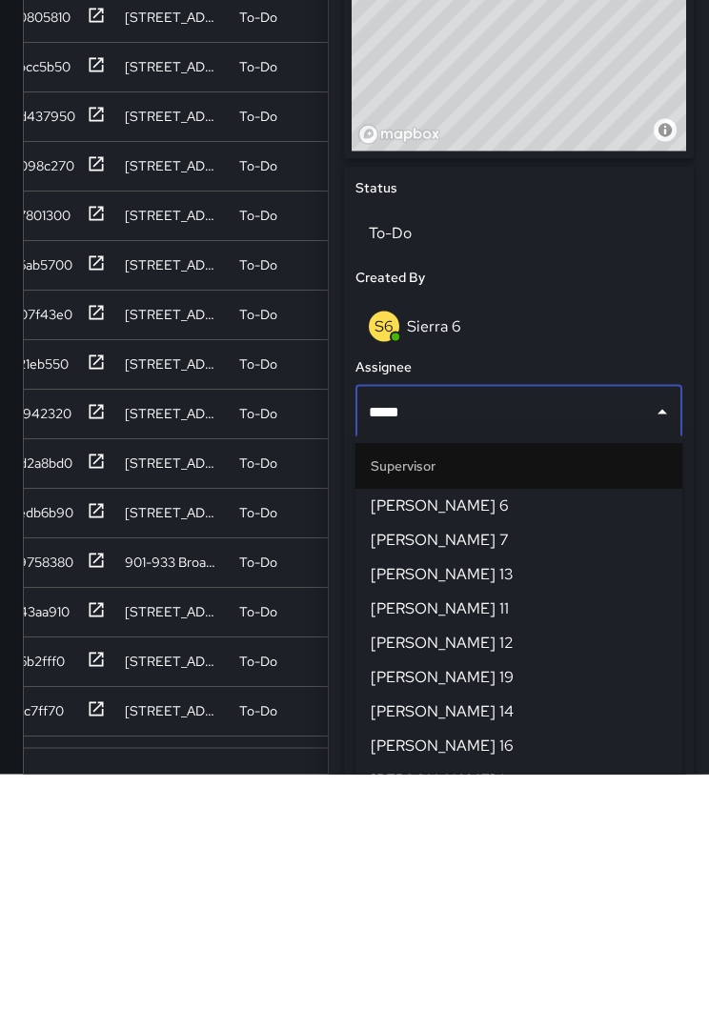
type input "******"
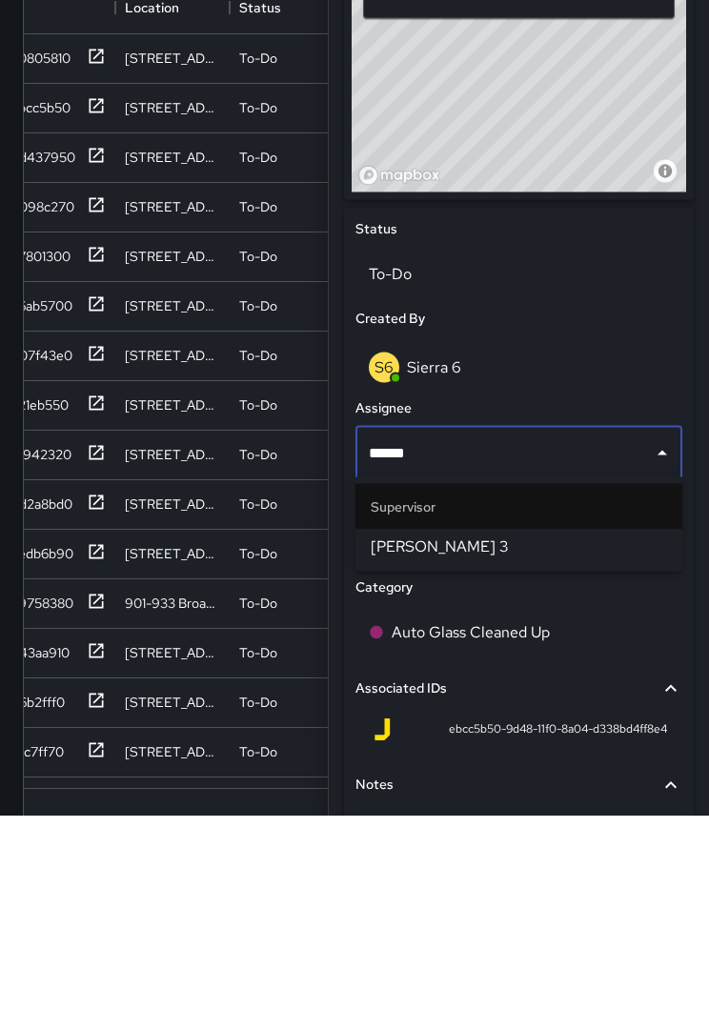
click at [512, 638] on span "[PERSON_NAME] 3" at bounding box center [519, 741] width 296 height 23
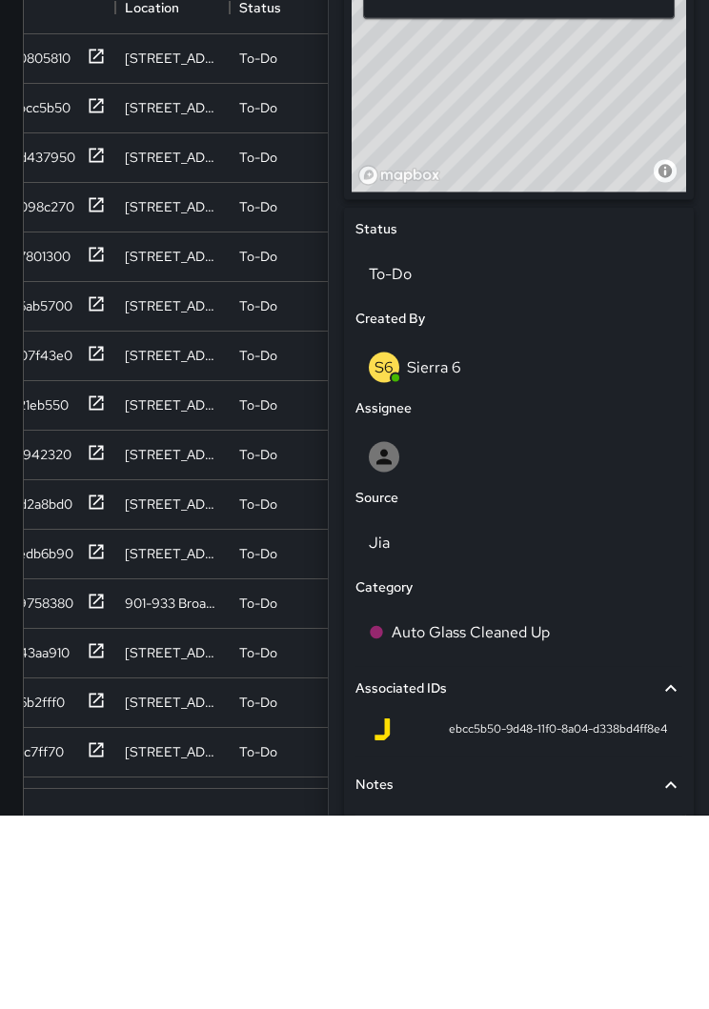
scroll to position [116, 0]
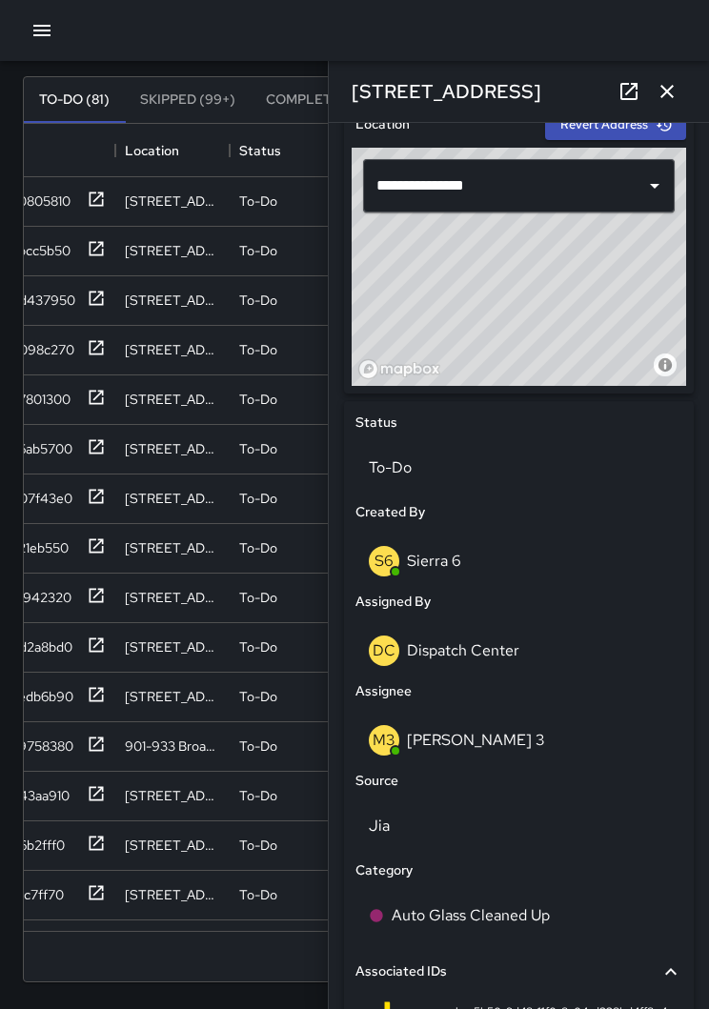
click at [660, 93] on icon "button" at bounding box center [667, 91] width 23 height 23
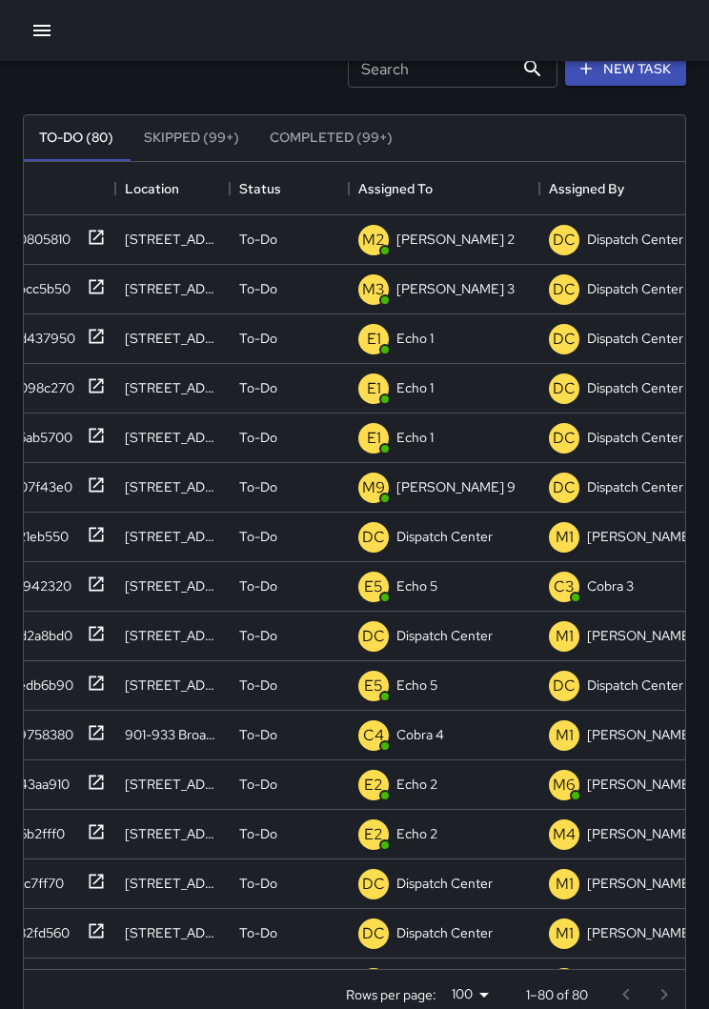
scroll to position [78, 0]
click at [94, 217] on div "30286910" at bounding box center [58, 240] width 114 height 50
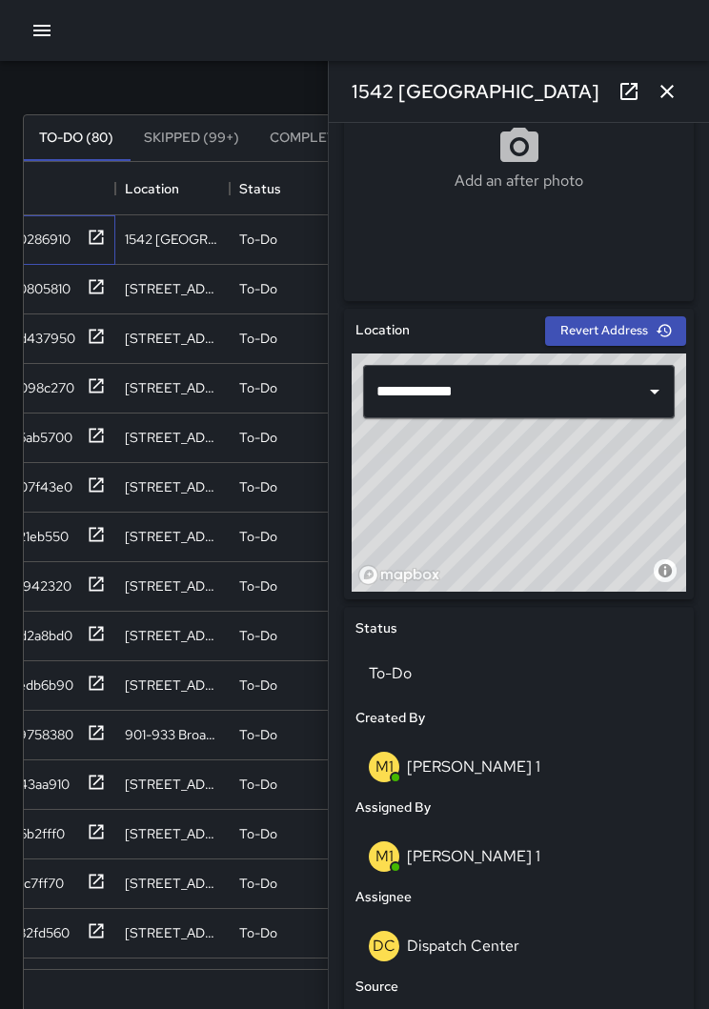
scroll to position [413, 0]
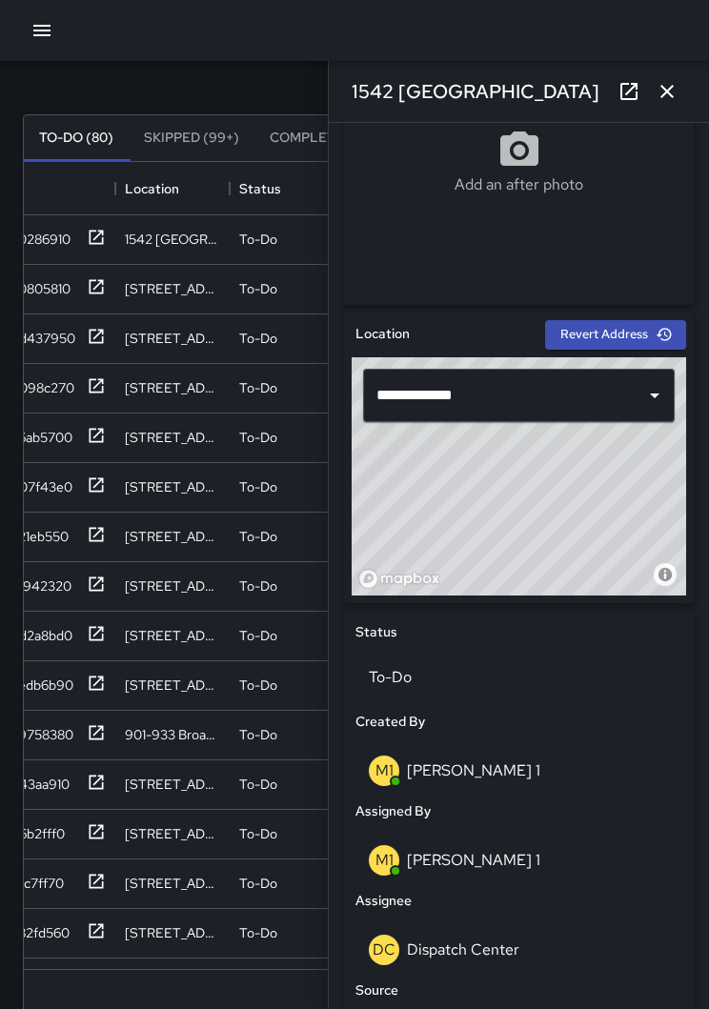
click at [498, 638] on p "Dispatch Center" at bounding box center [463, 950] width 112 height 20
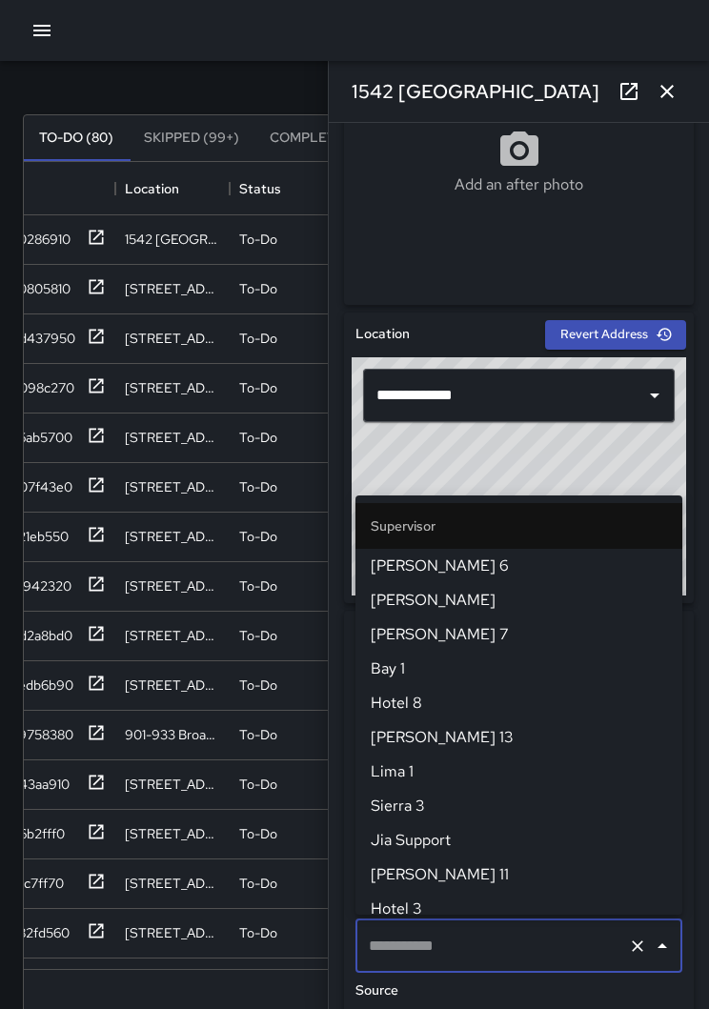
type input "**********"
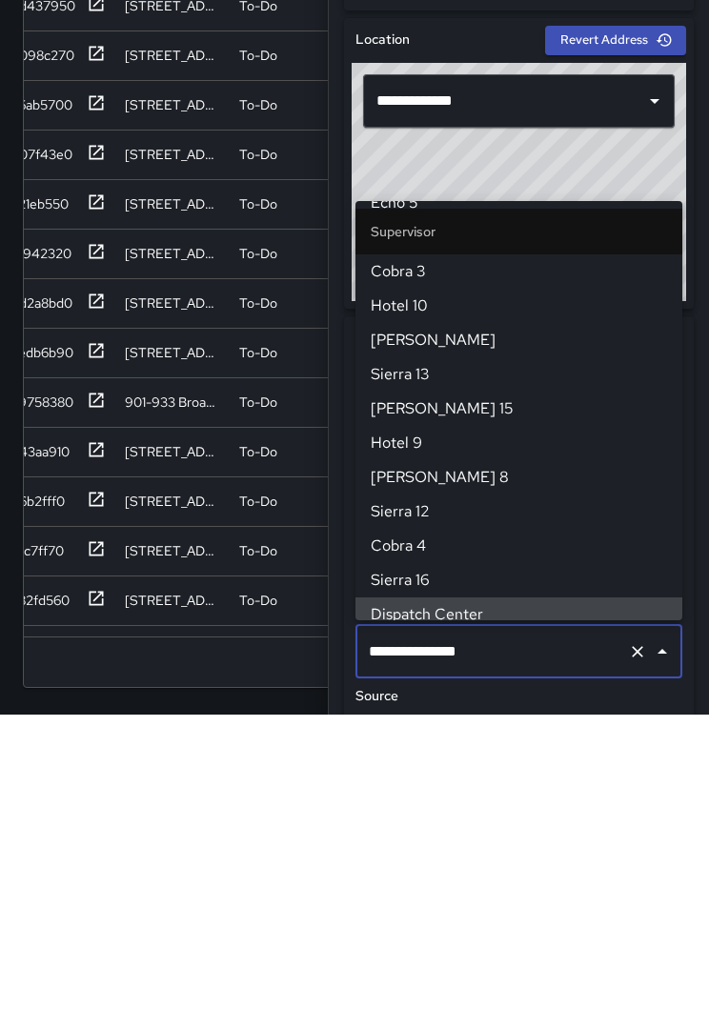
click at [634, 638] on icon "Clear" at bounding box center [637, 946] width 19 height 19
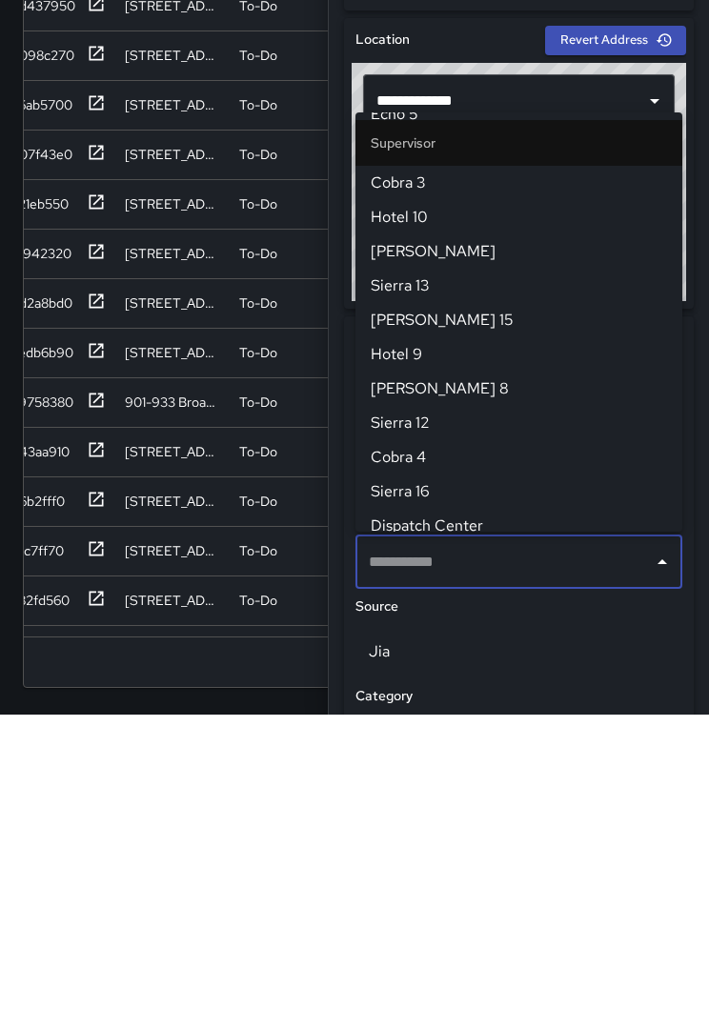
scroll to position [0, 0]
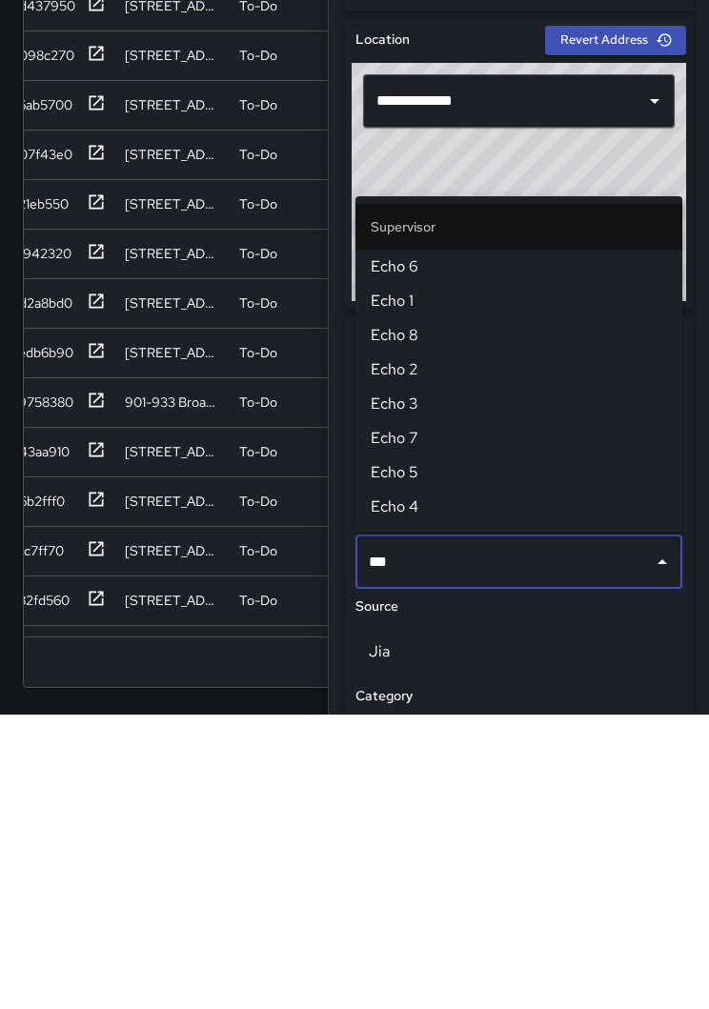
type input "****"
click at [407, 584] on span "Echo 1" at bounding box center [519, 595] width 296 height 23
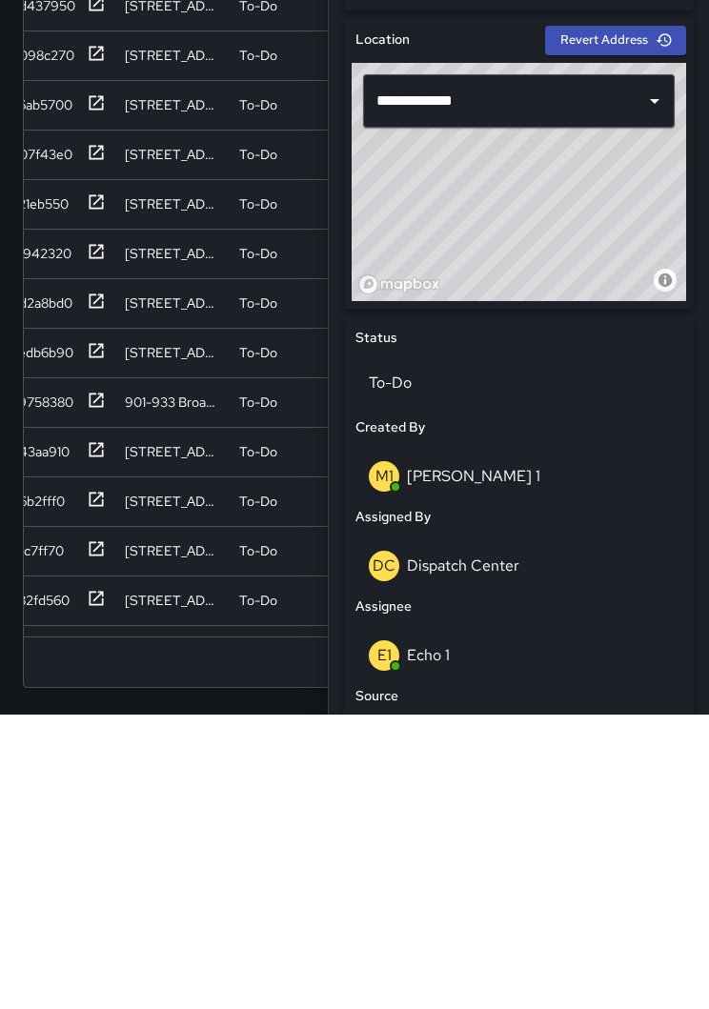
scroll to position [87, 0]
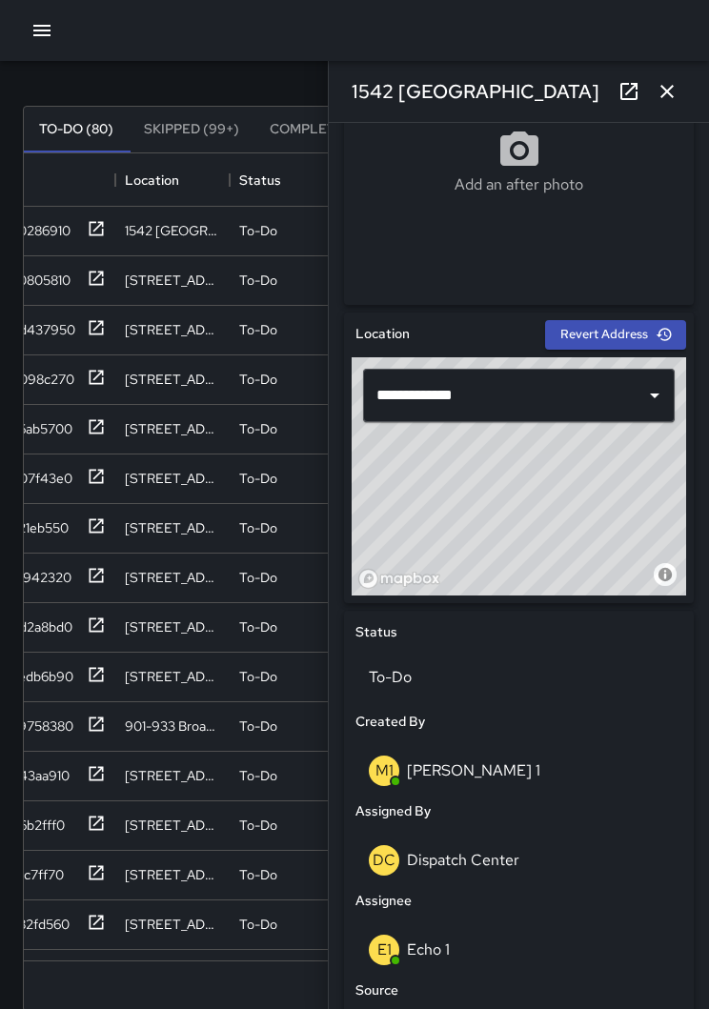
click at [658, 95] on icon "button" at bounding box center [667, 91] width 23 height 23
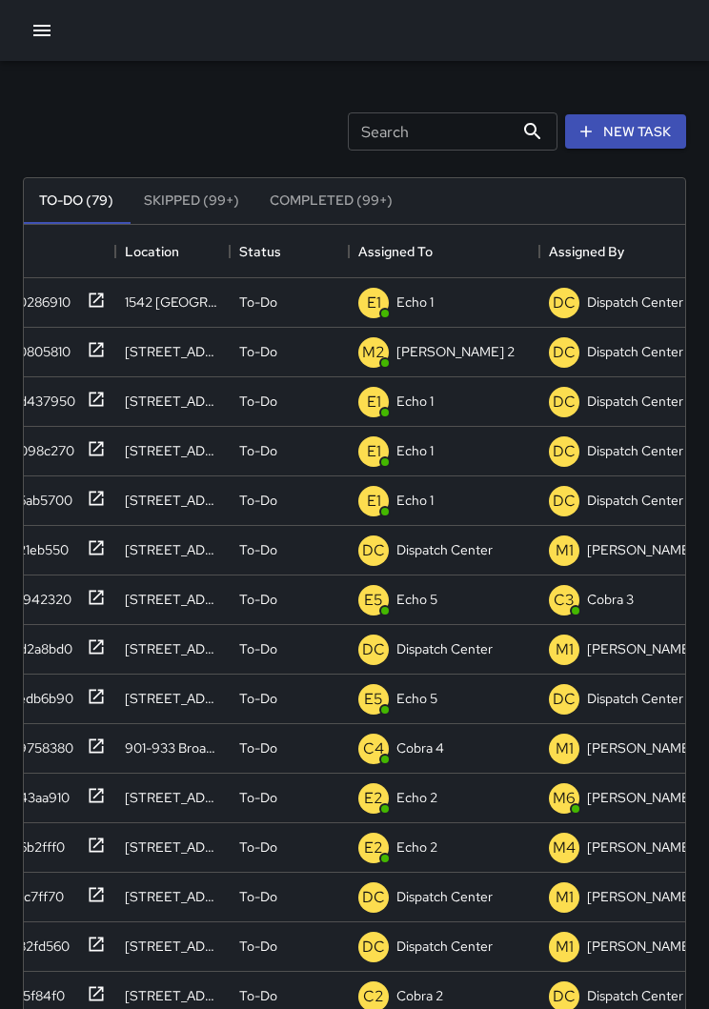
scroll to position [12, 0]
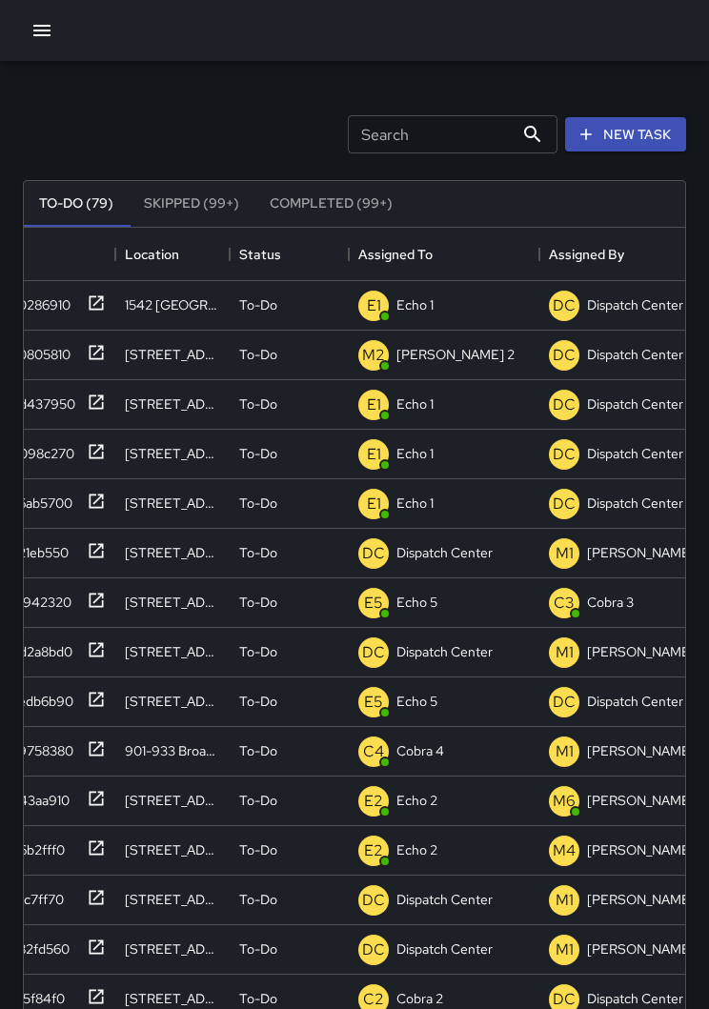
click at [641, 141] on button "New Task" at bounding box center [625, 134] width 121 height 35
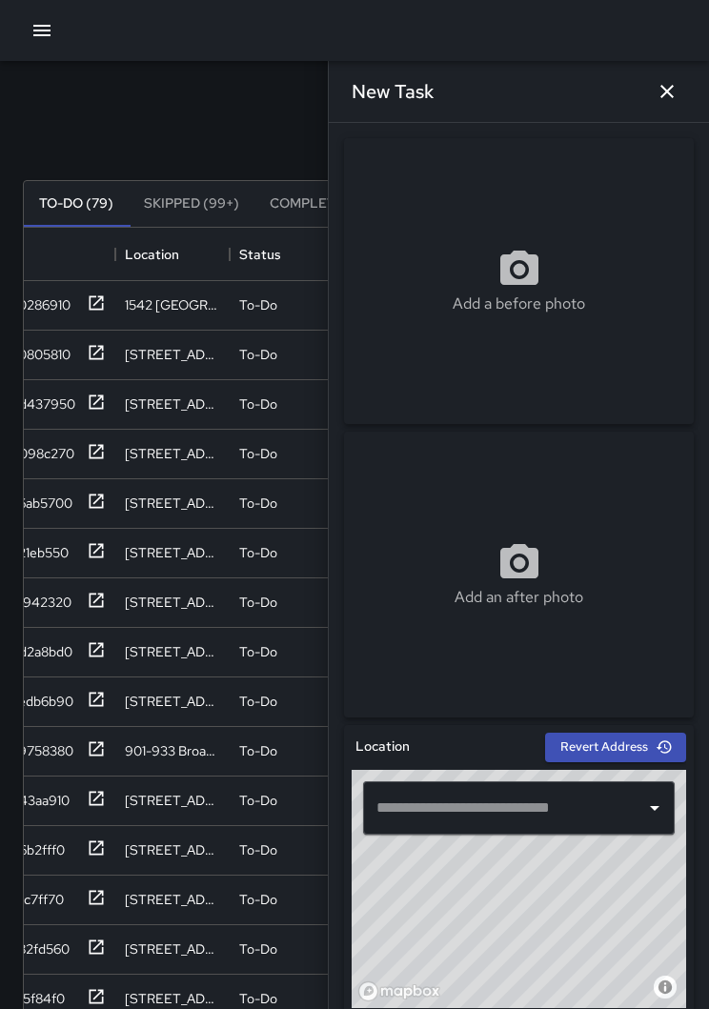
click at [527, 638] on input "text" at bounding box center [505, 808] width 266 height 36
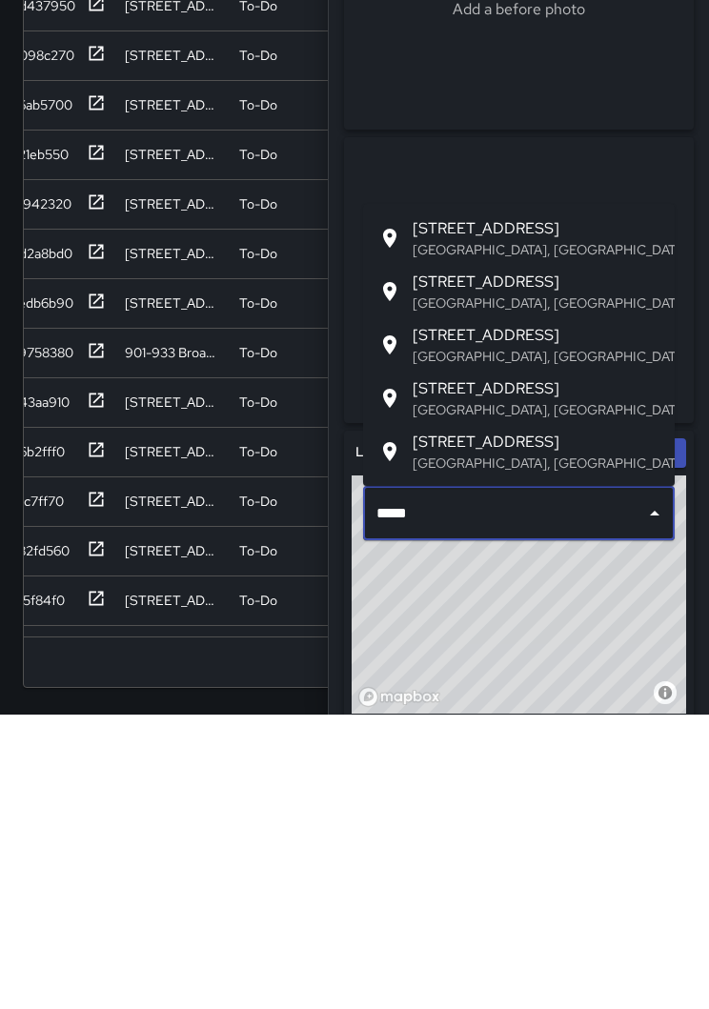
click at [485, 535] on p "[GEOGRAPHIC_DATA], [GEOGRAPHIC_DATA], [GEOGRAPHIC_DATA]" at bounding box center [536, 544] width 247 height 19
type input "**********"
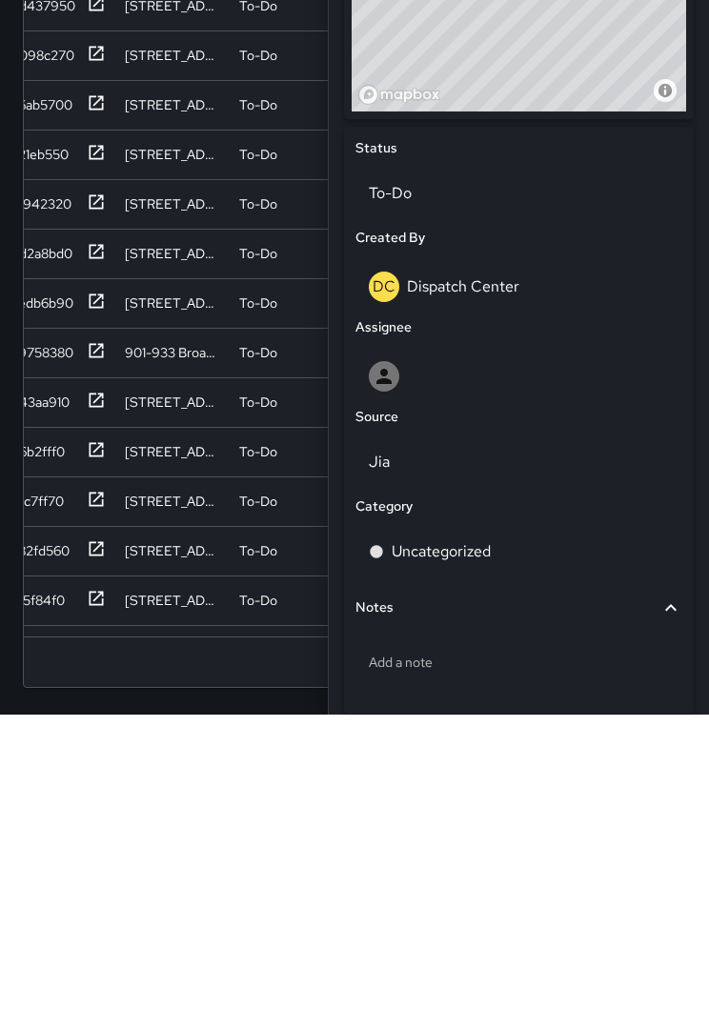
scroll to position [601, 0]
click at [491, 609] on div "Assignee" at bounding box center [519, 623] width 334 height 29
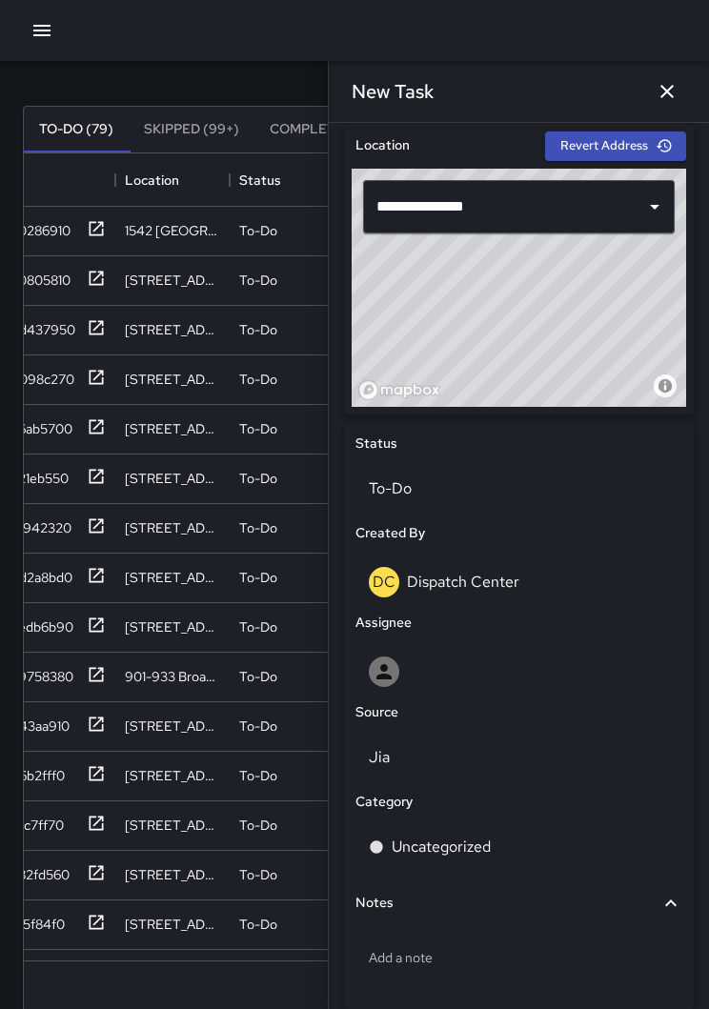
click at [421, 638] on div at bounding box center [519, 672] width 300 height 30
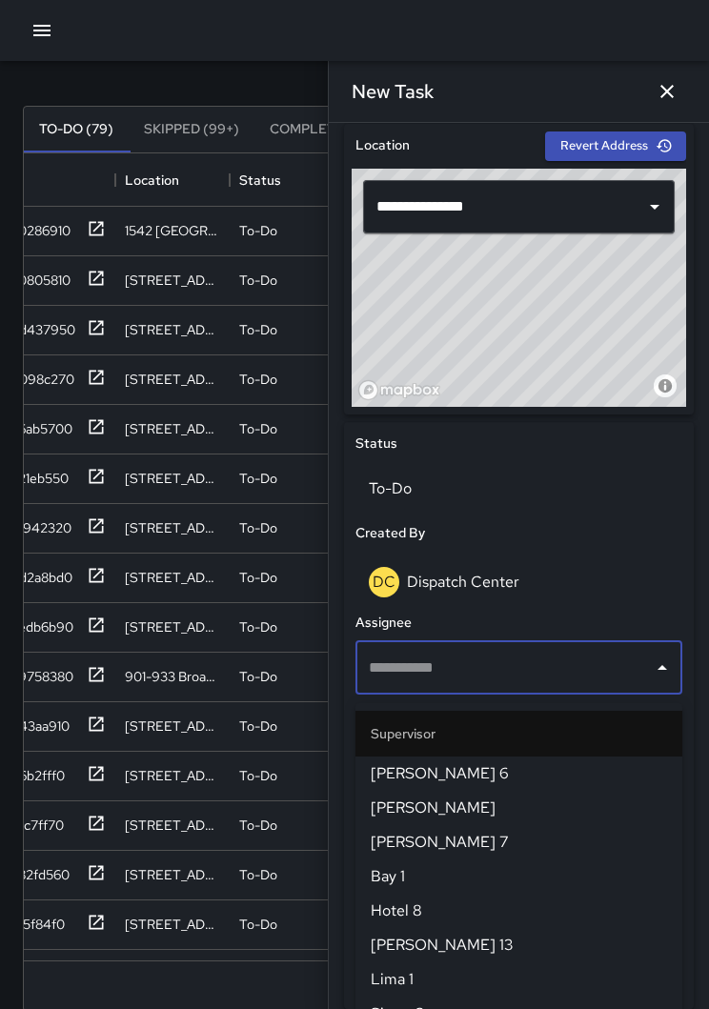
scroll to position [99, 0]
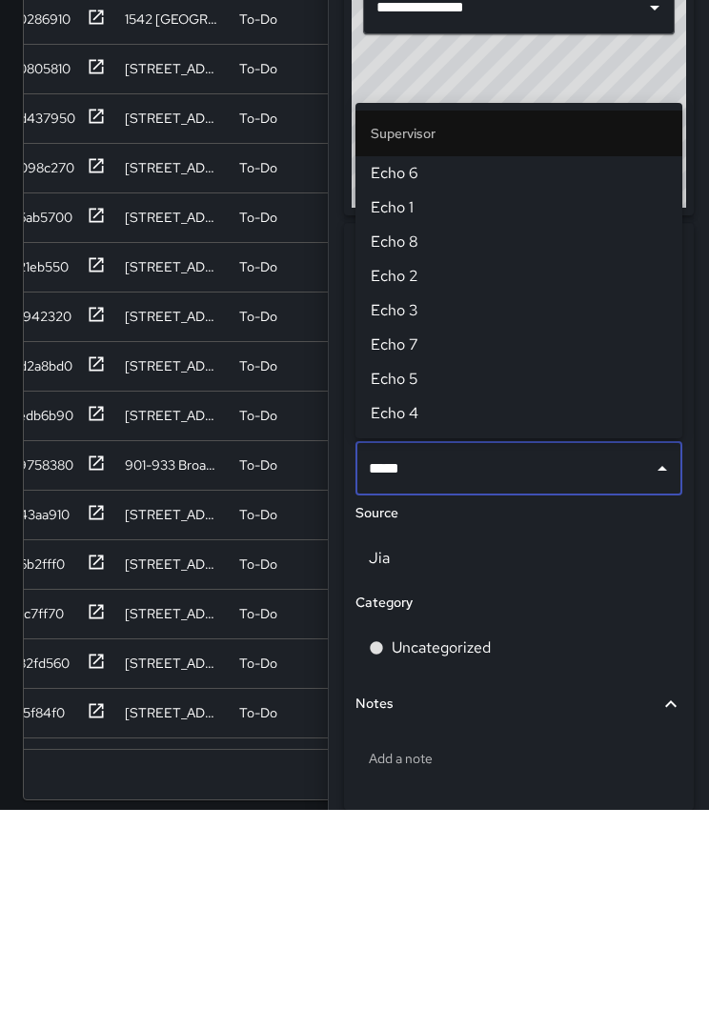
type input "******"
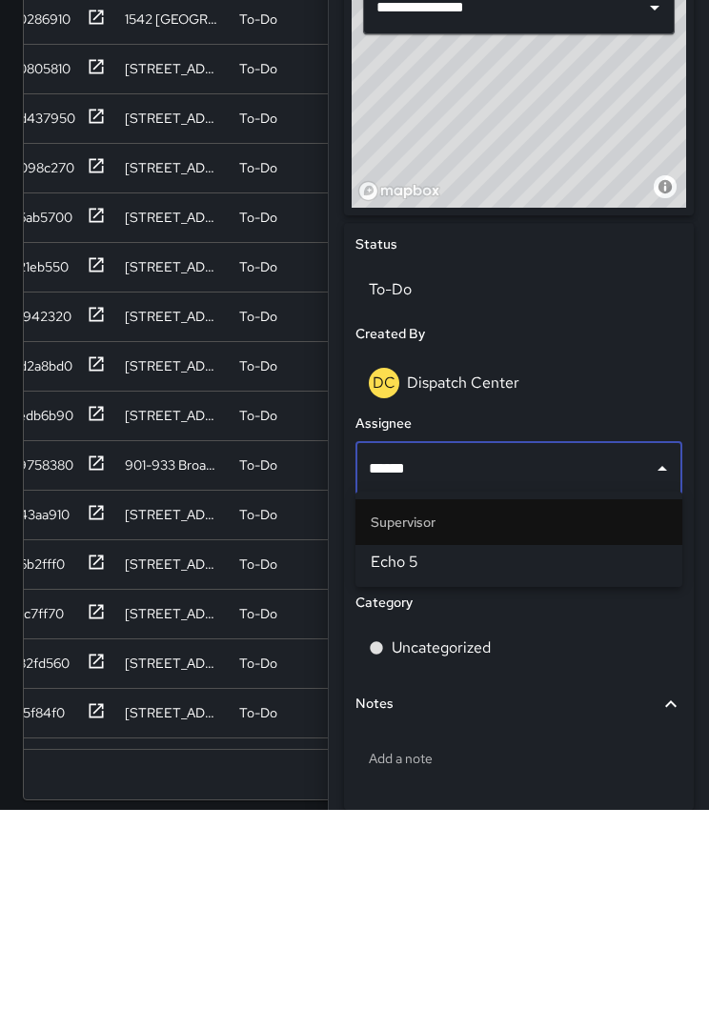
click at [468, 638] on span "Echo 5" at bounding box center [519, 761] width 296 height 23
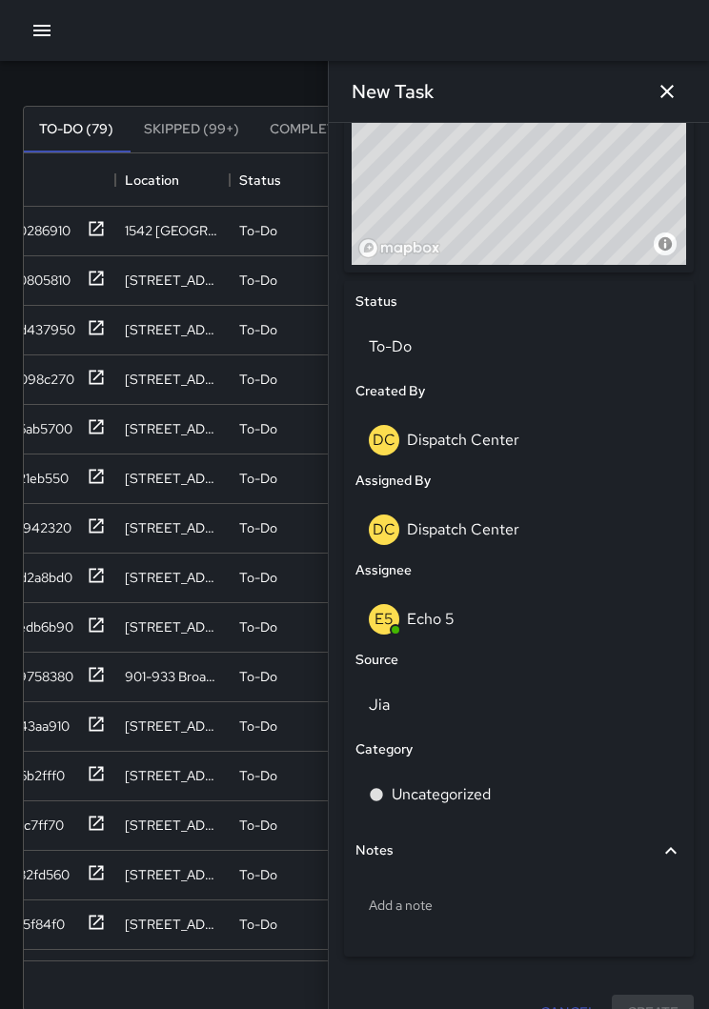
scroll to position [741, 0]
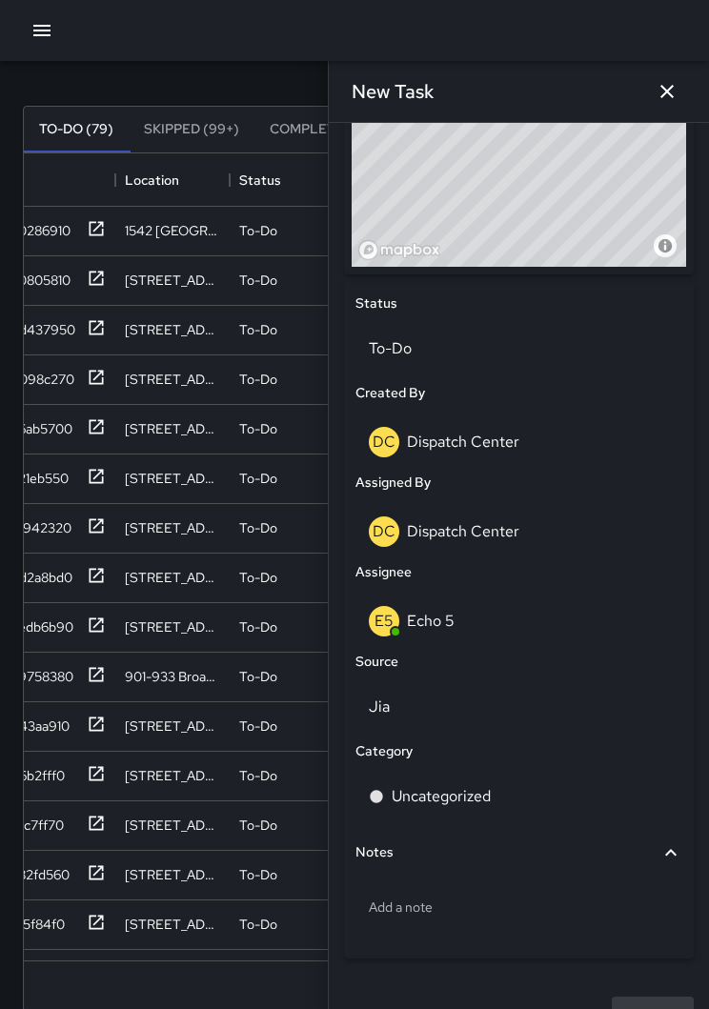
click at [491, 638] on p "Uncategorized" at bounding box center [441, 796] width 99 height 23
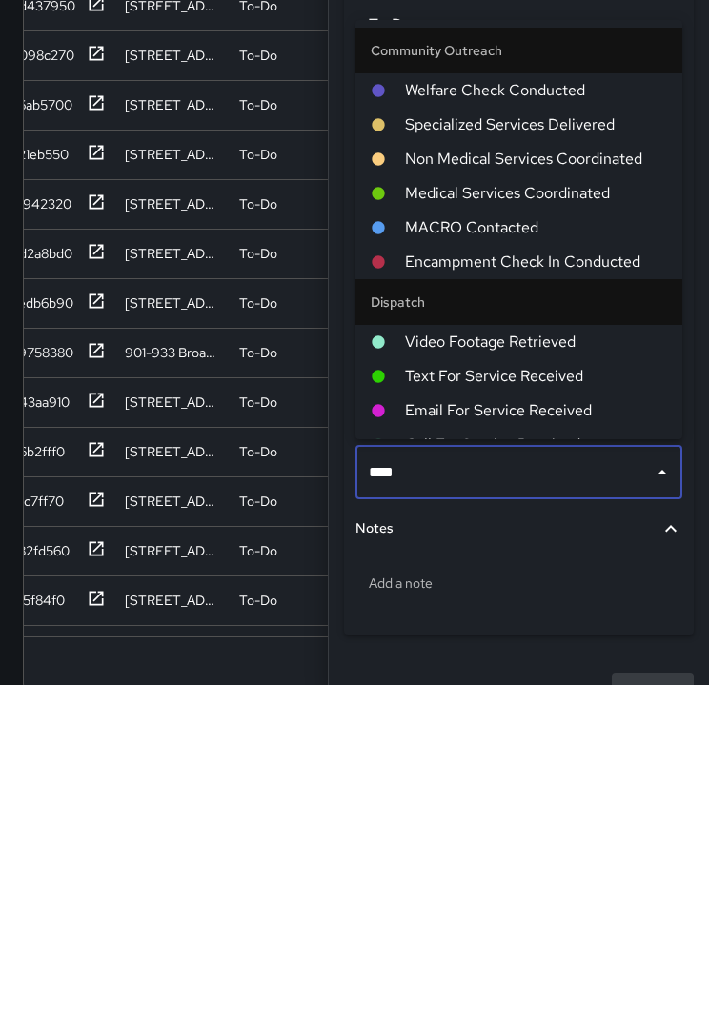
scroll to position [116, 0]
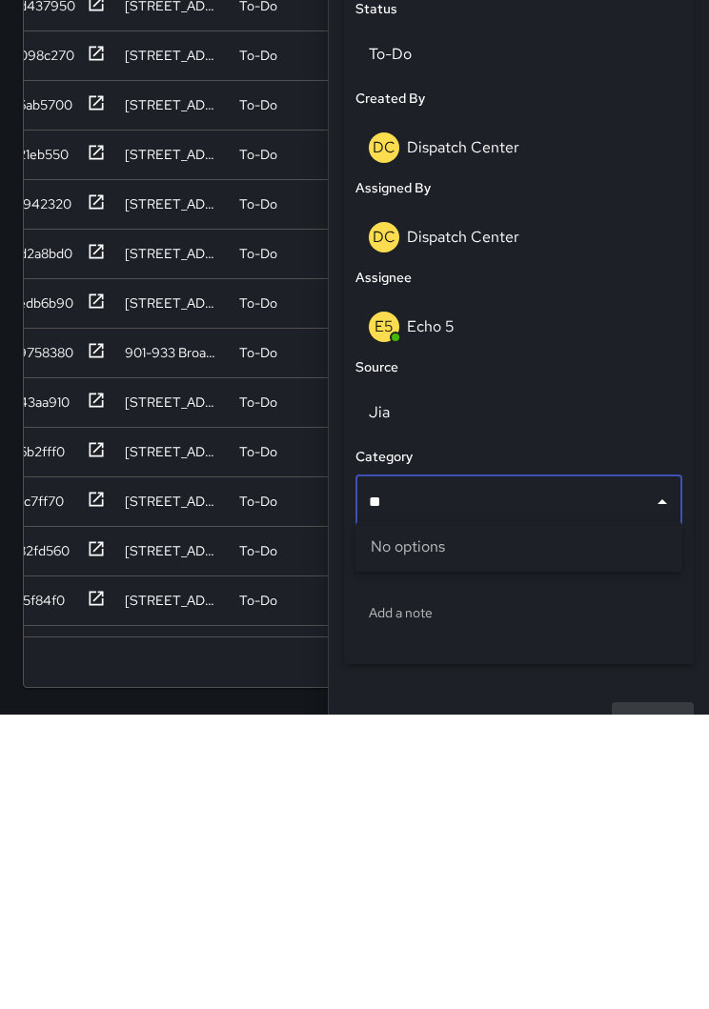
type input "*"
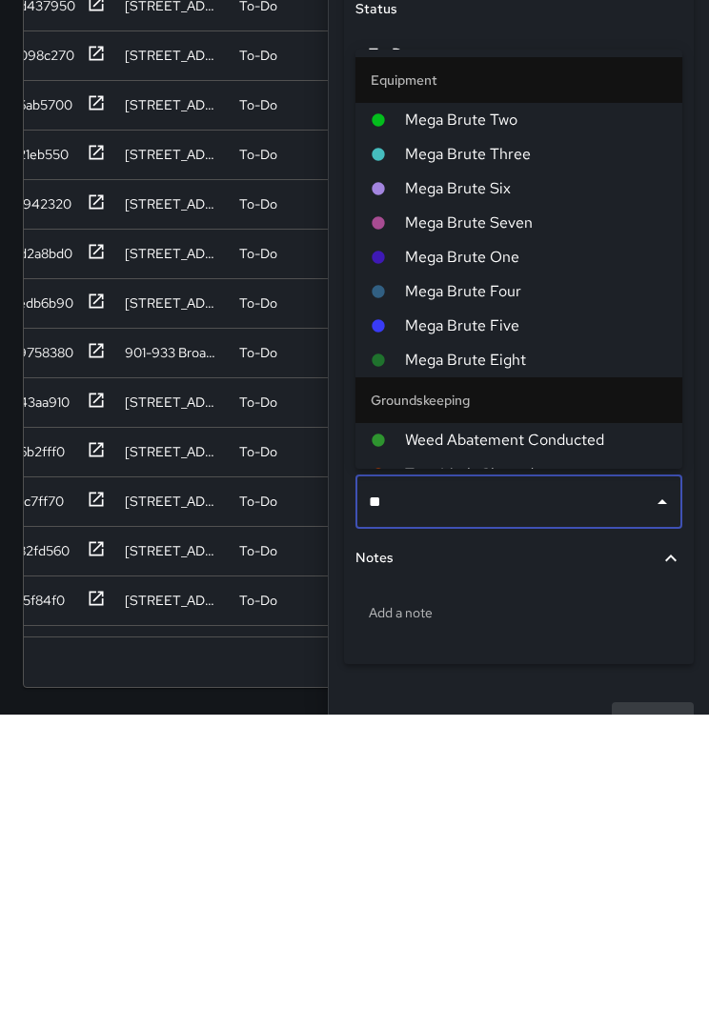
type input "***"
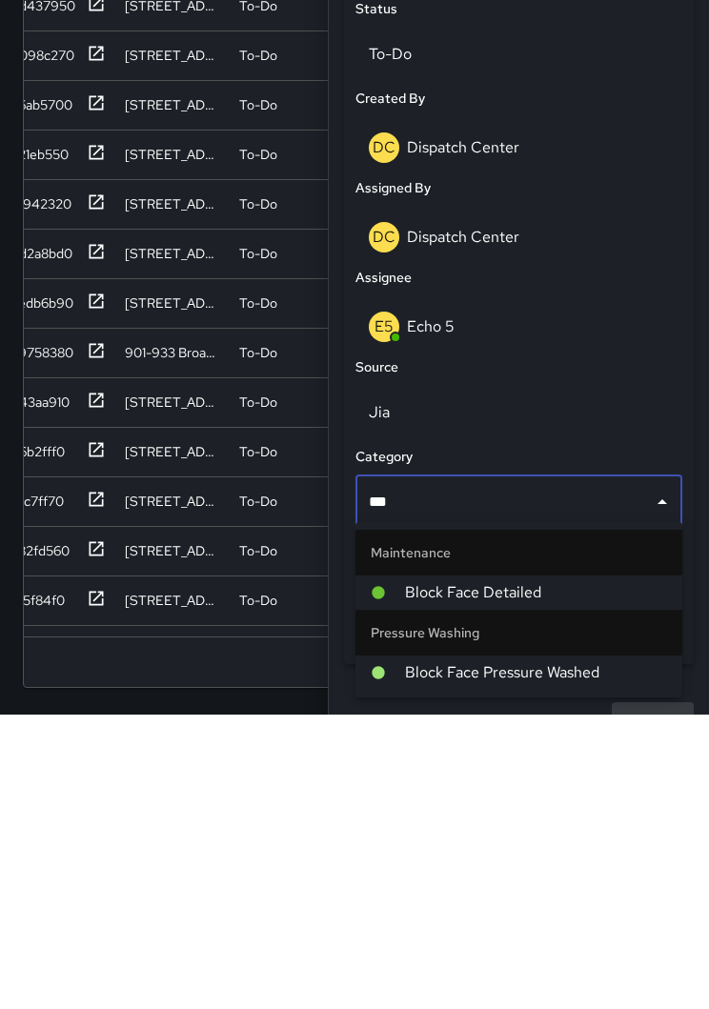
click at [565, 638] on li "Block Face Pressure Washed" at bounding box center [518, 967] width 327 height 34
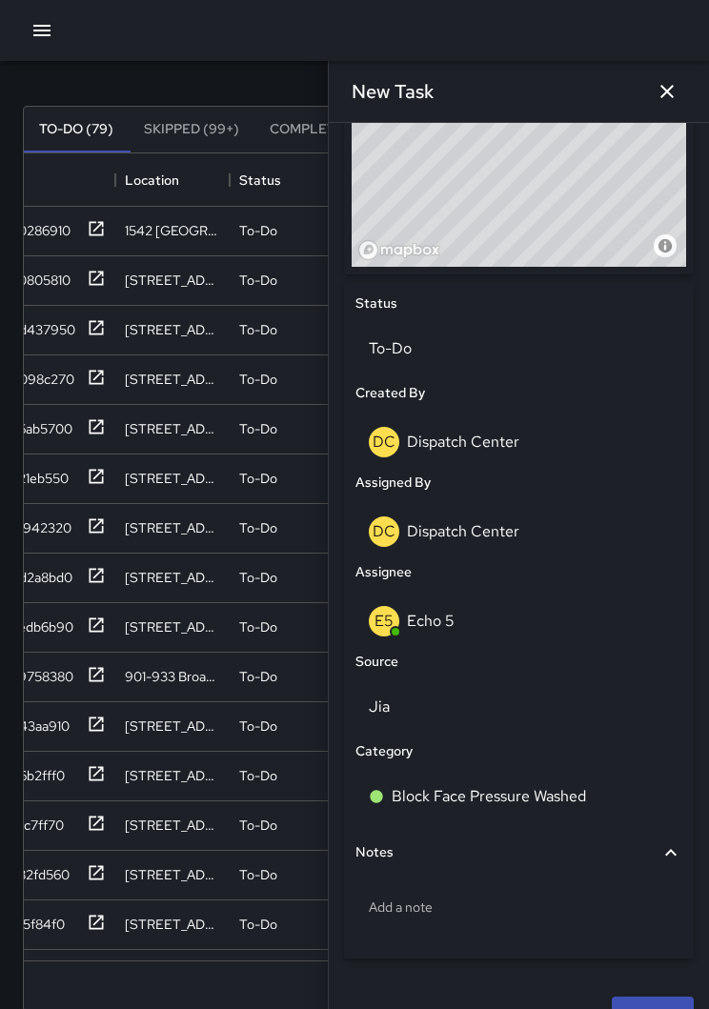
click at [498, 638] on p "Add a note" at bounding box center [519, 907] width 300 height 19
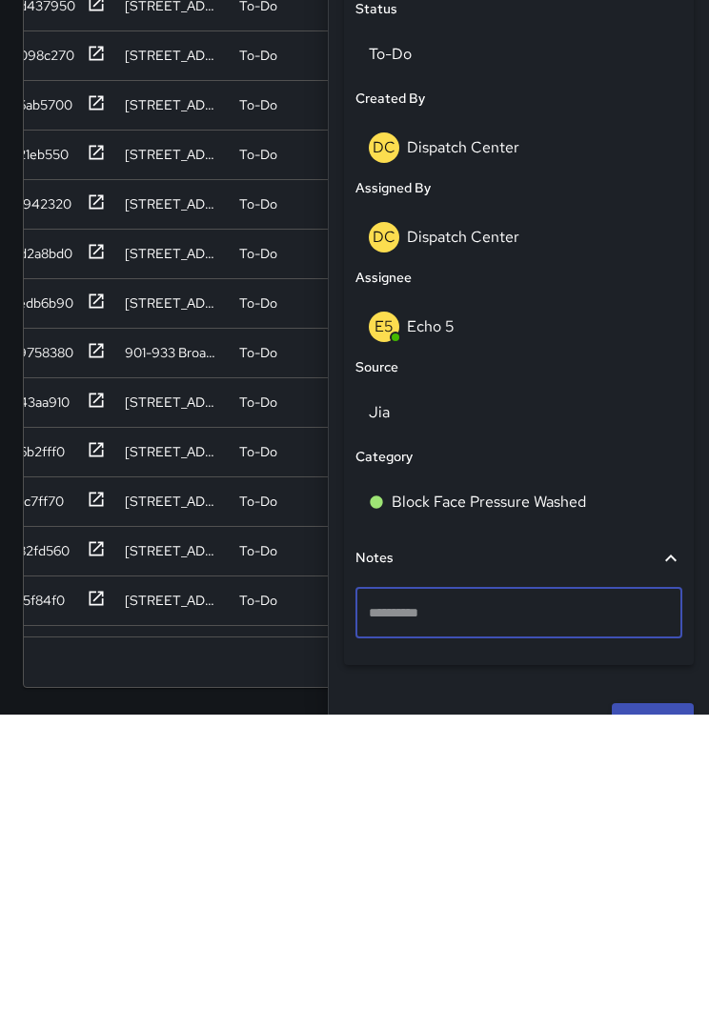
scroll to position [692, 0]
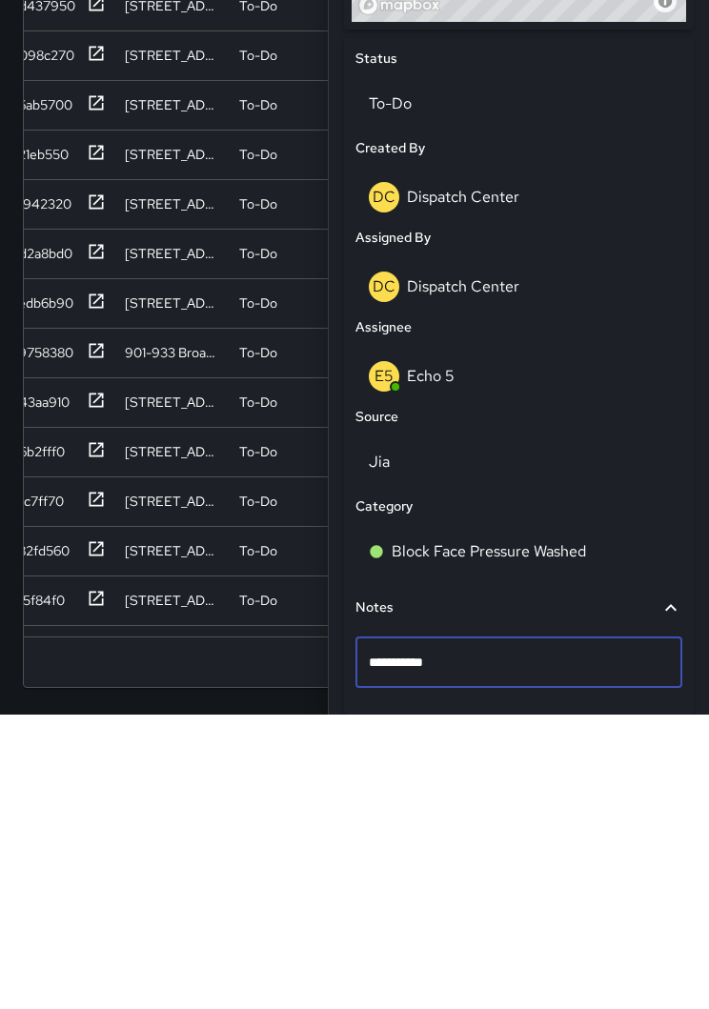
type textarea "**********"
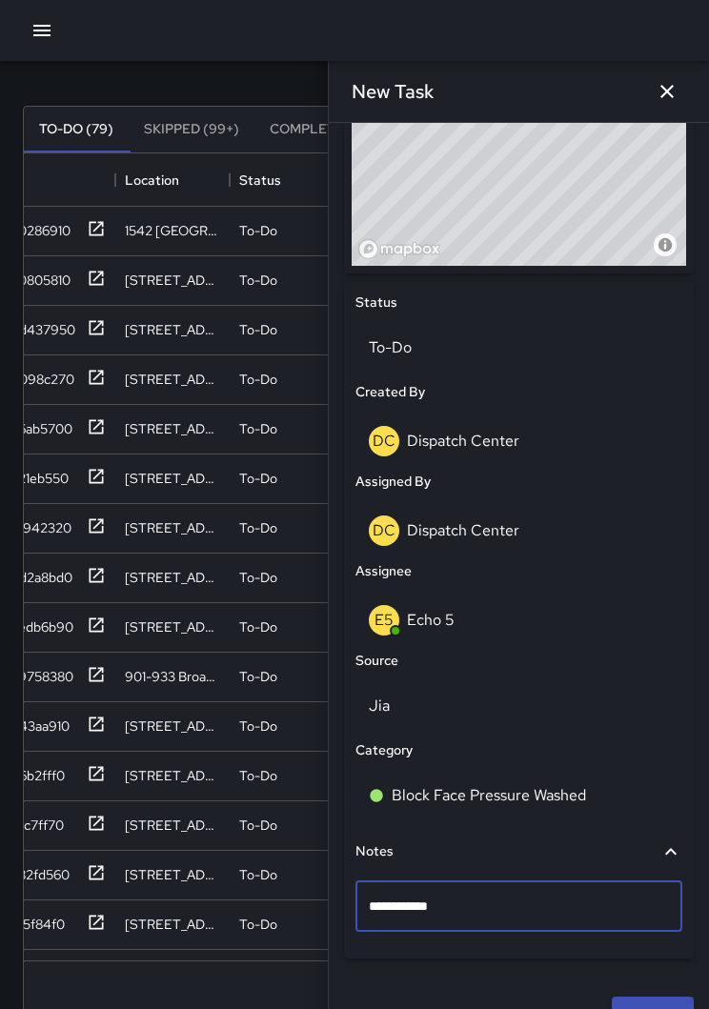
click at [636, 638] on div "**********" at bounding box center [519, 482] width 350 height 999
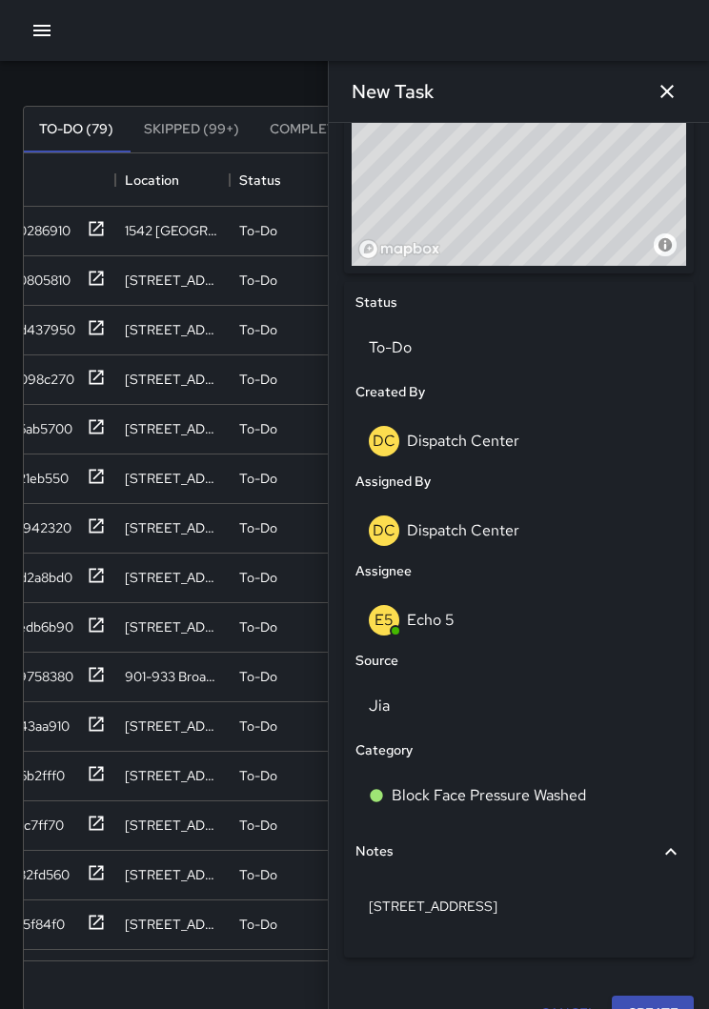
scroll to position [741, 0]
click at [646, 638] on div "Cancel Create" at bounding box center [518, 1014] width 365 height 51
click at [646, 638] on button "Create" at bounding box center [653, 1014] width 82 height 35
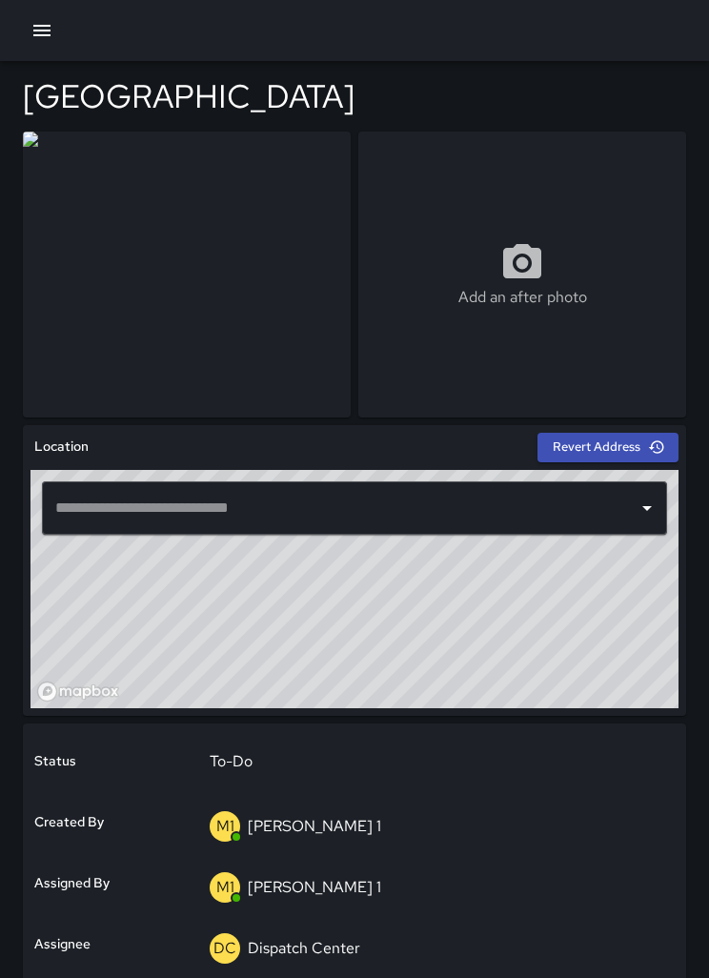
type input "**********"
